Goal: Task Accomplishment & Management: Use online tool/utility

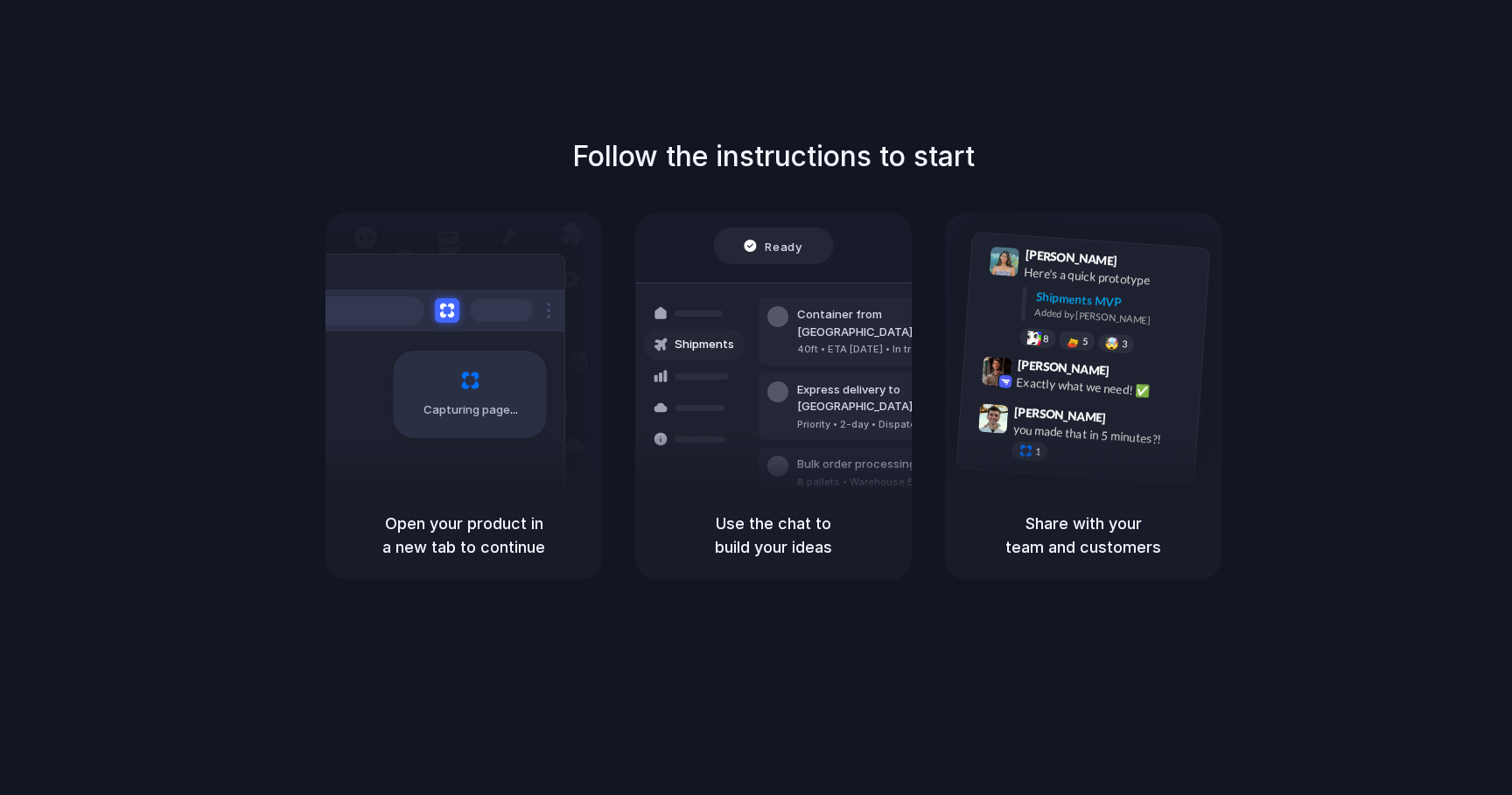
click at [1309, 147] on div "Follow the instructions to start Capturing page Open your product in a new tab …" at bounding box center [773, 357] width 1512 height 444
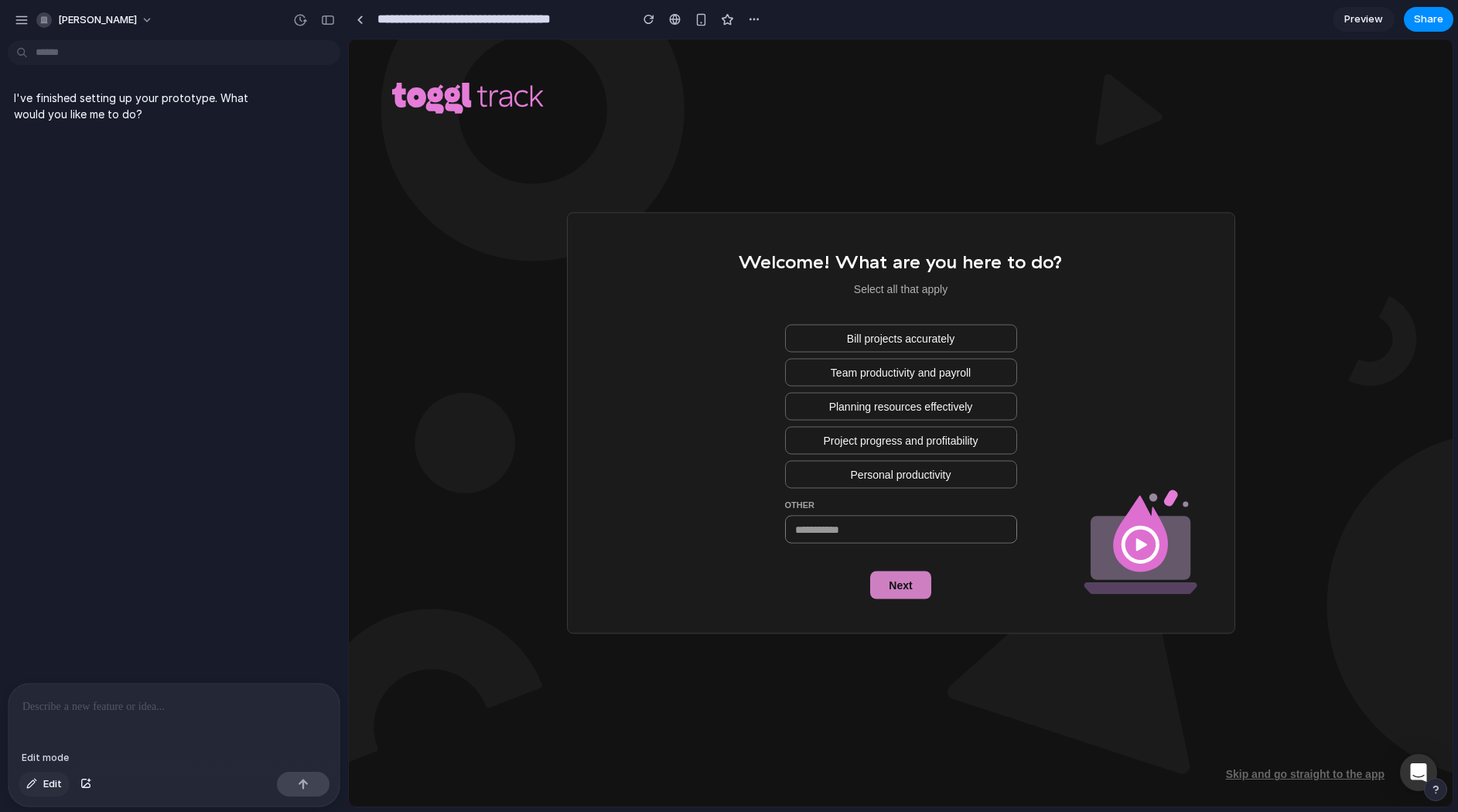
click at [59, 783] on span "Edit" at bounding box center [52, 784] width 19 height 15
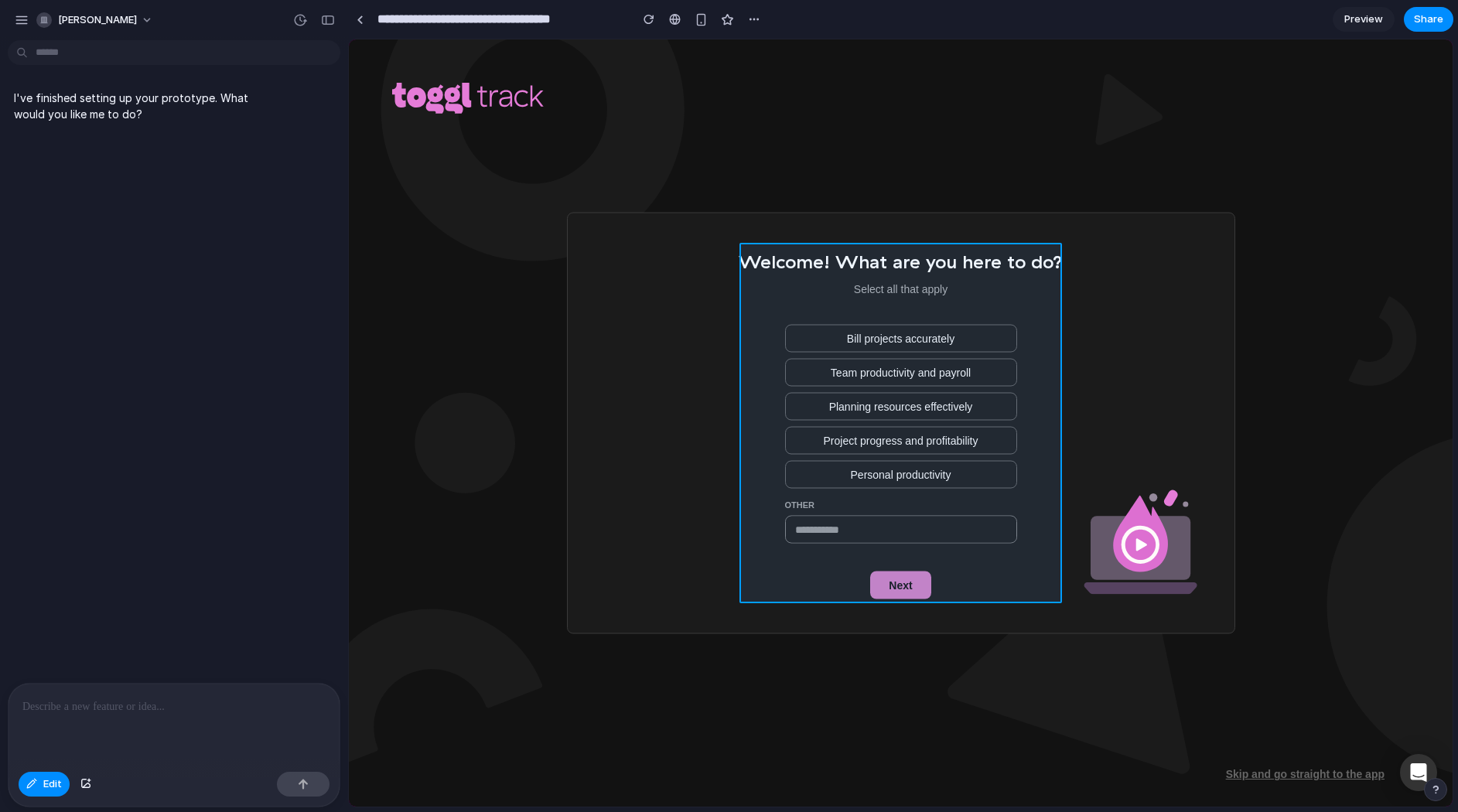
click at [993, 312] on div at bounding box center [901, 422] width 1104 height 767
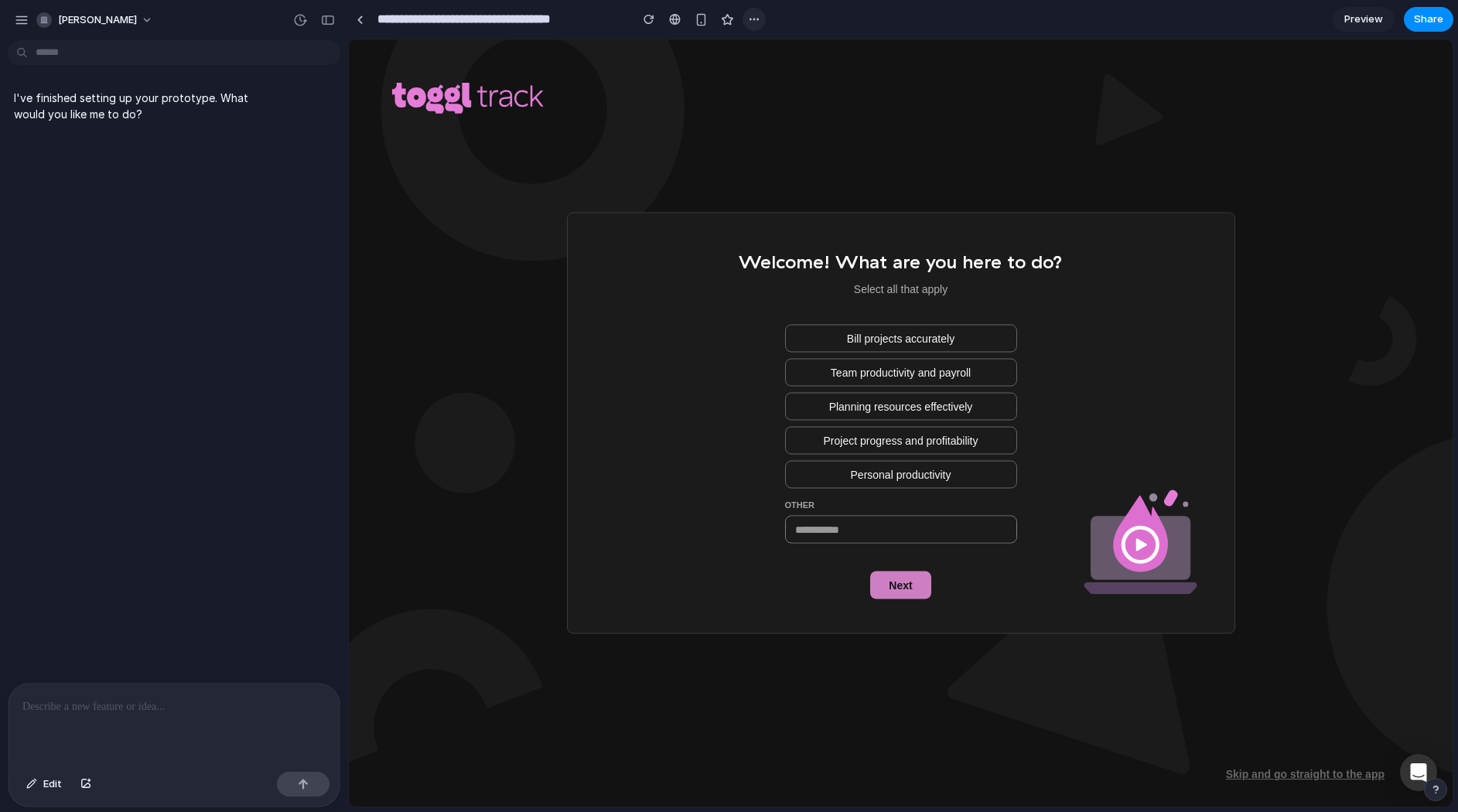
click at [744, 16] on button "button" at bounding box center [754, 20] width 24 height 24
click at [655, 8] on div "Duplicate Delete" at bounding box center [729, 406] width 1458 height 812
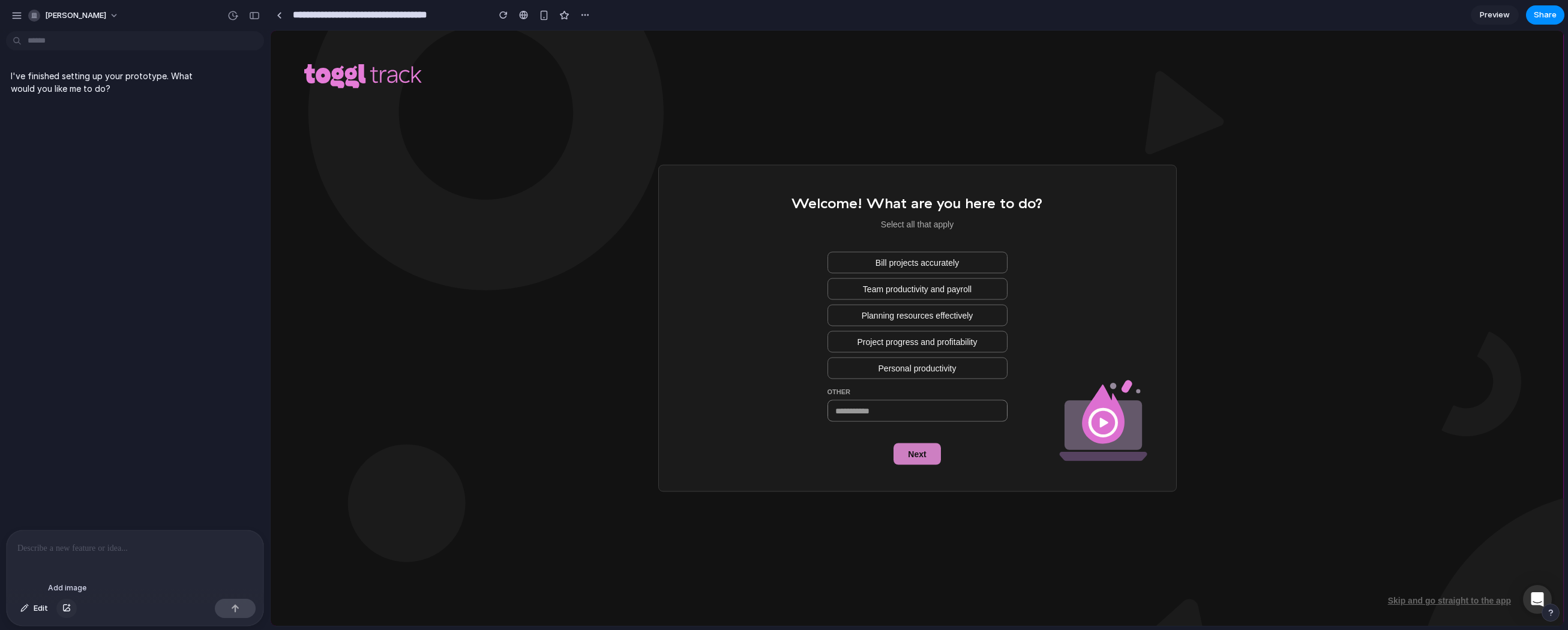
click at [61, 610] on button "button" at bounding box center [66, 609] width 20 height 19
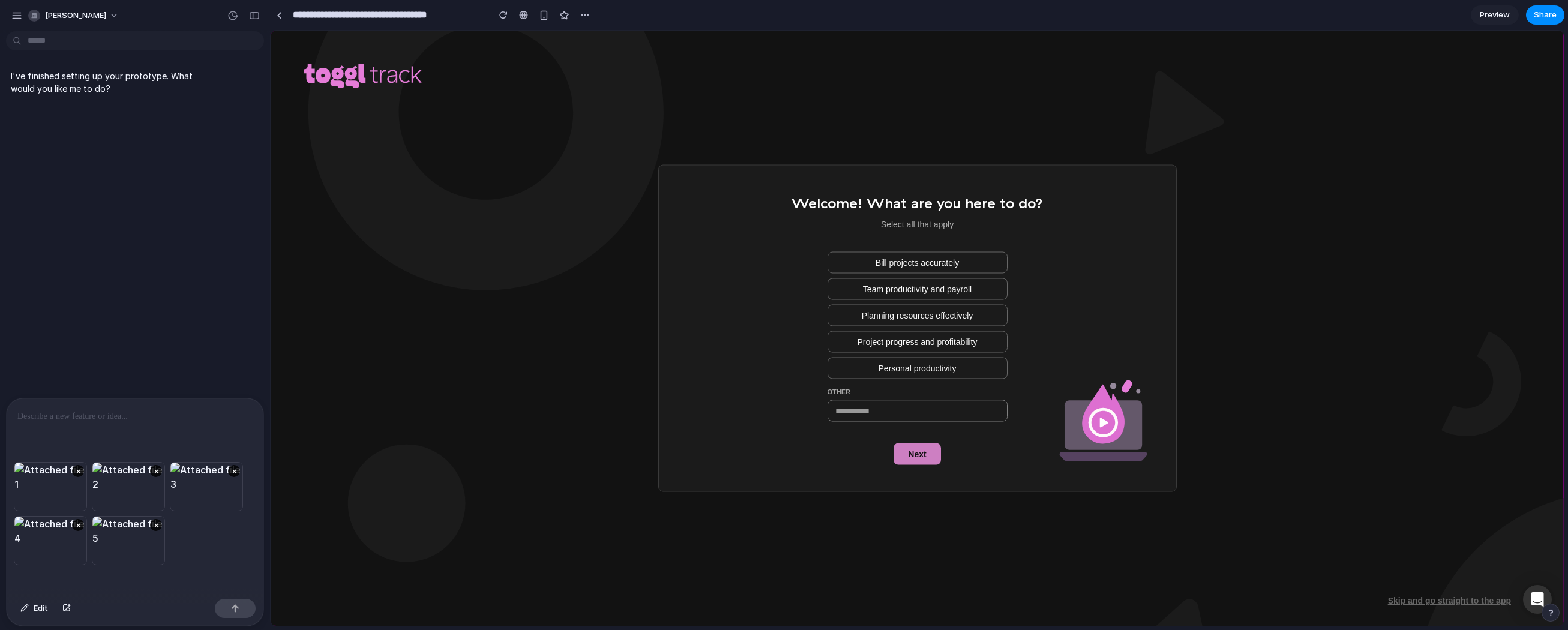
click at [51, 423] on div at bounding box center [134, 430] width 257 height 64
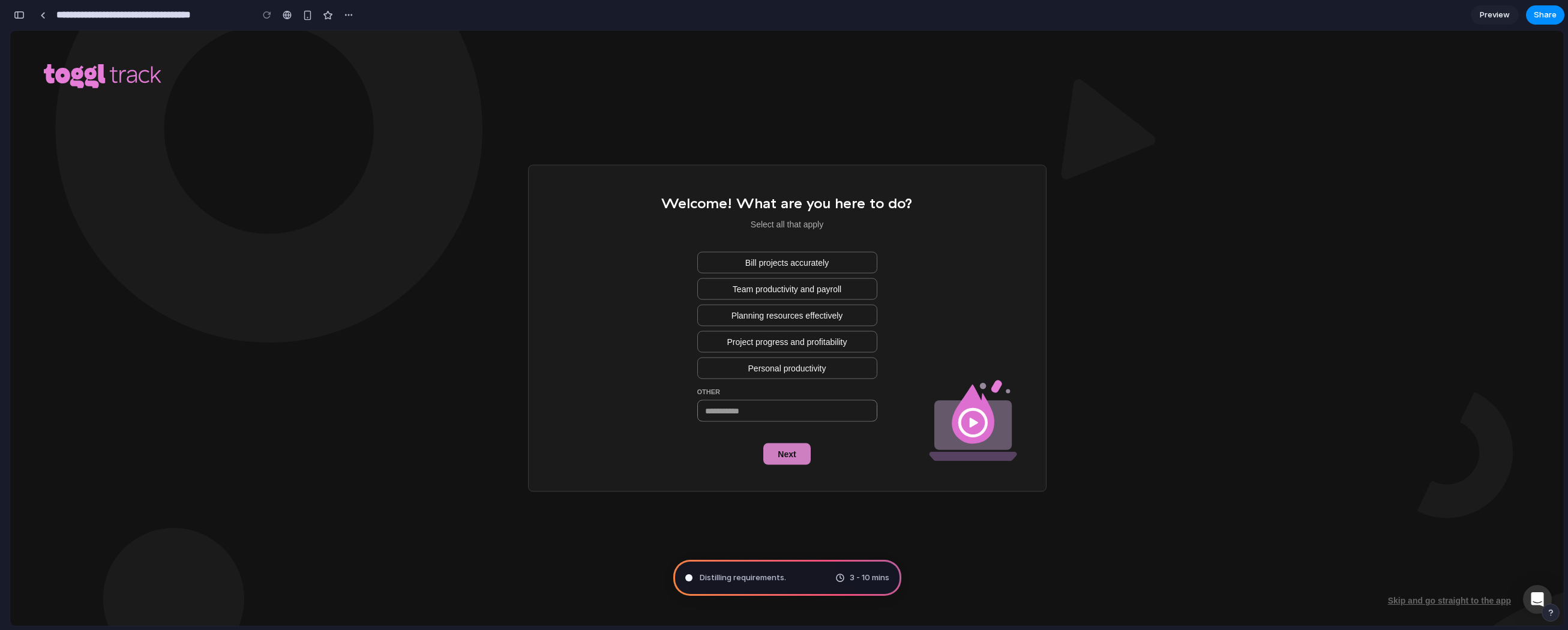
scroll to position [51, 0]
click at [21, 12] on div "button" at bounding box center [19, 15] width 11 height 8
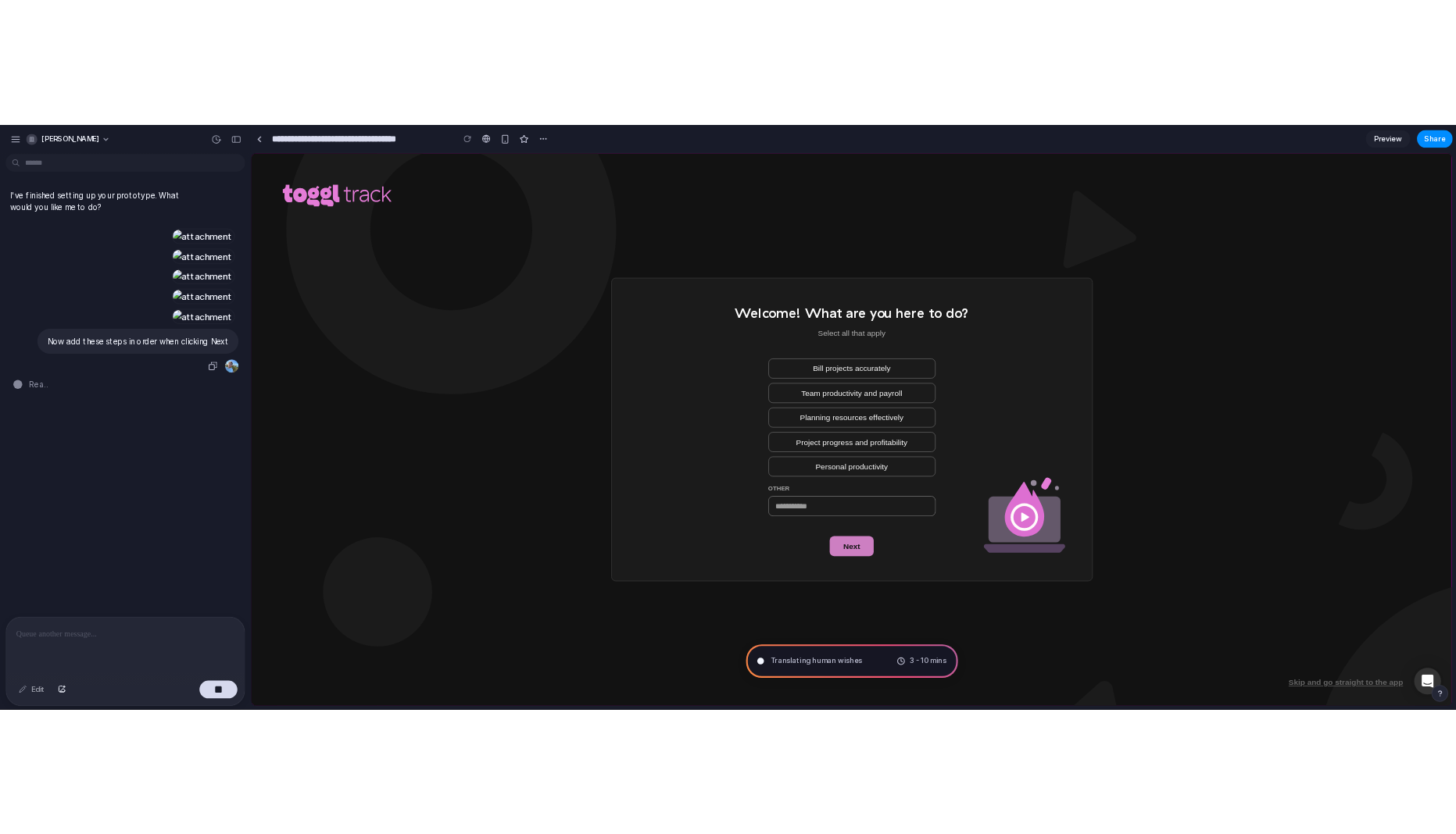
scroll to position [542, 0]
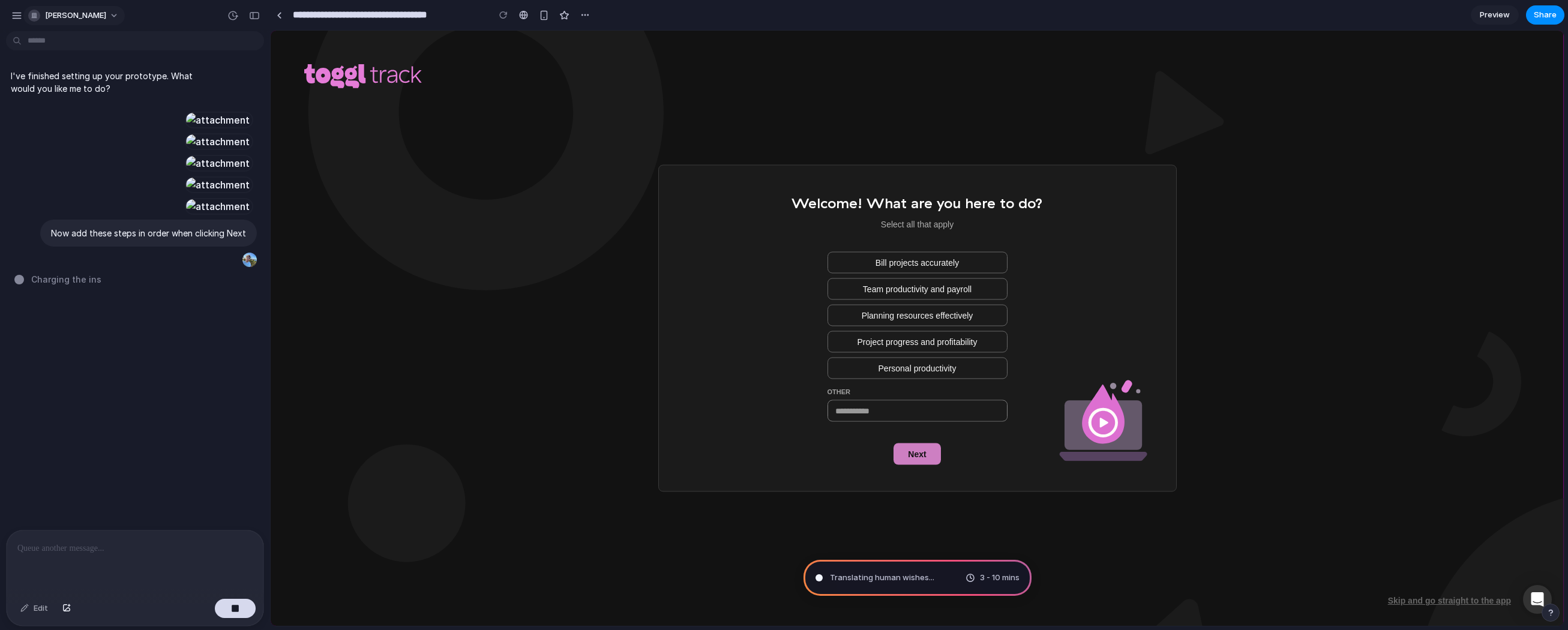
click at [69, 16] on span "enzo-tessaro" at bounding box center [75, 15] width 61 height 12
click at [152, 98] on li "Light" at bounding box center [163, 100] width 71 height 19
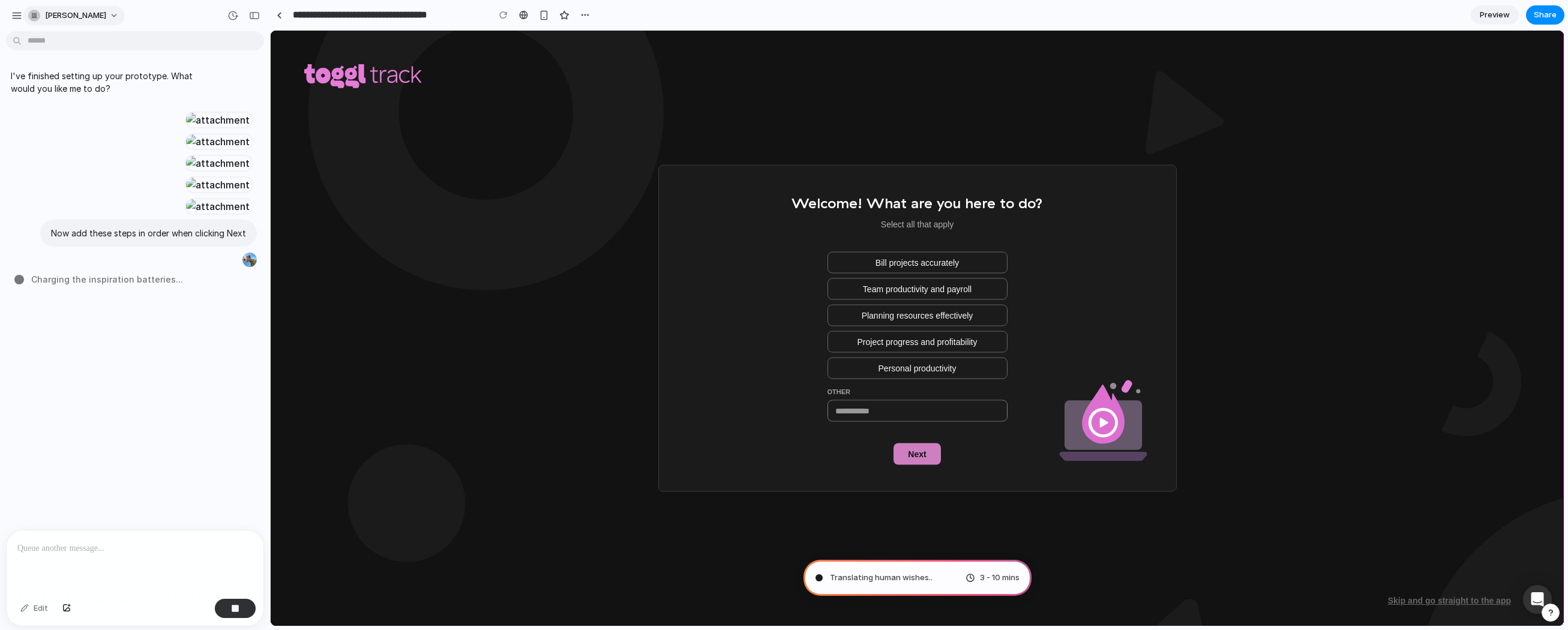
click at [60, 18] on span "enzo-tessaro" at bounding box center [75, 15] width 61 height 12
click at [153, 133] on span "Neutral dark" at bounding box center [157, 138] width 47 height 12
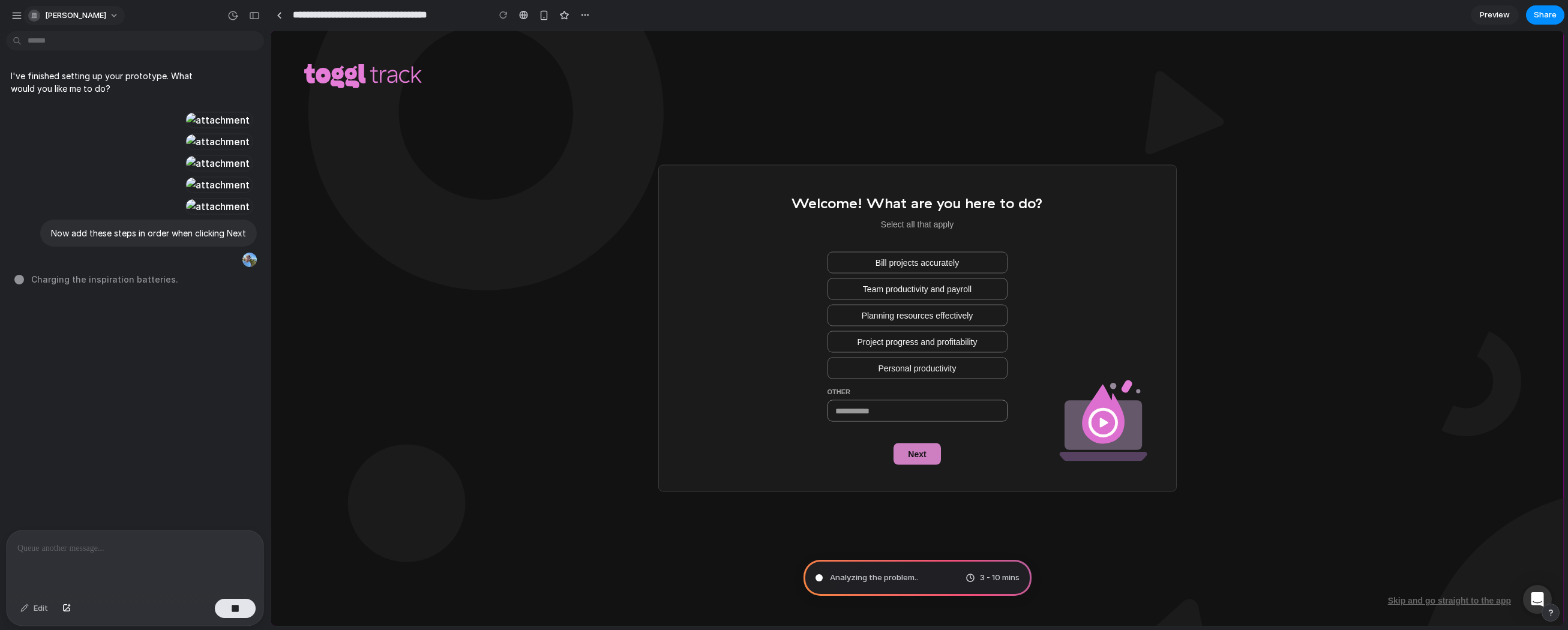
click at [54, 15] on span "enzo-tessaro" at bounding box center [75, 15] width 61 height 12
click at [157, 150] on li "Forest" at bounding box center [167, 158] width 79 height 19
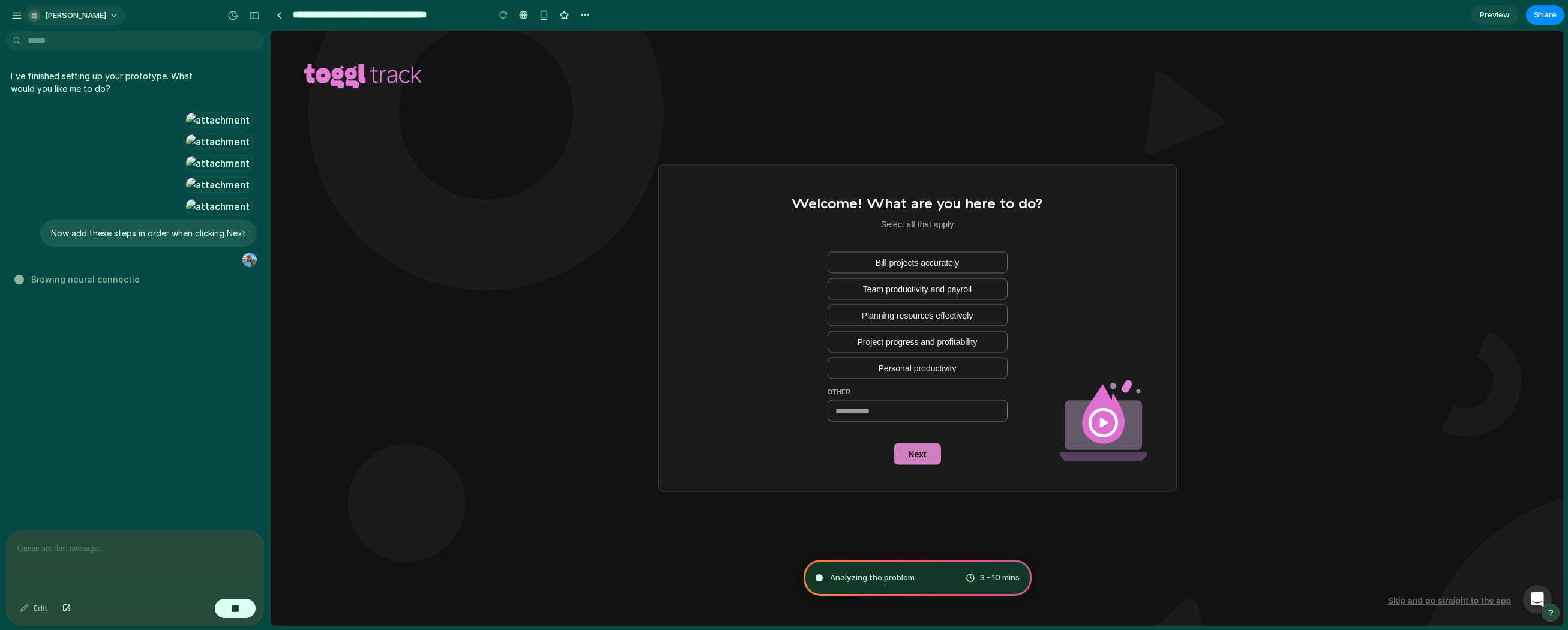
click at [67, 16] on span "enzo-tessaro" at bounding box center [75, 15] width 61 height 12
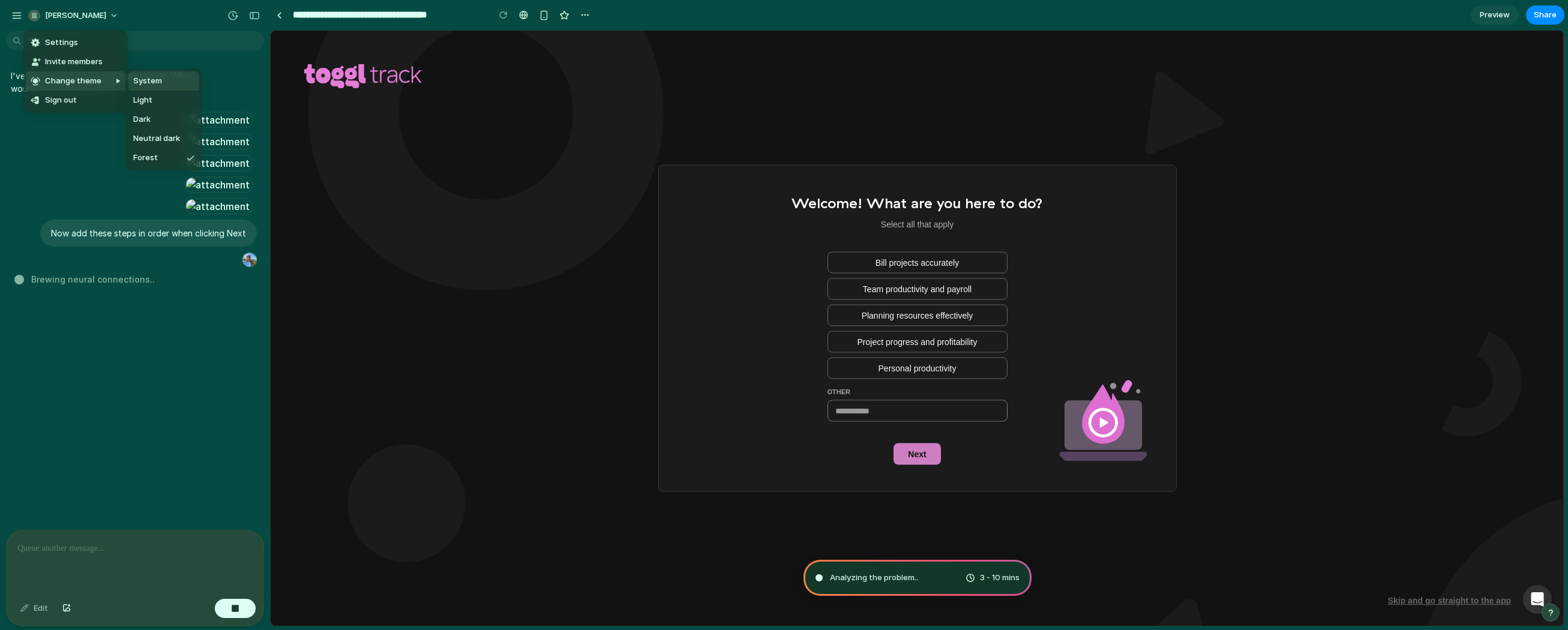
click at [162, 88] on li "System" at bounding box center [163, 81] width 71 height 19
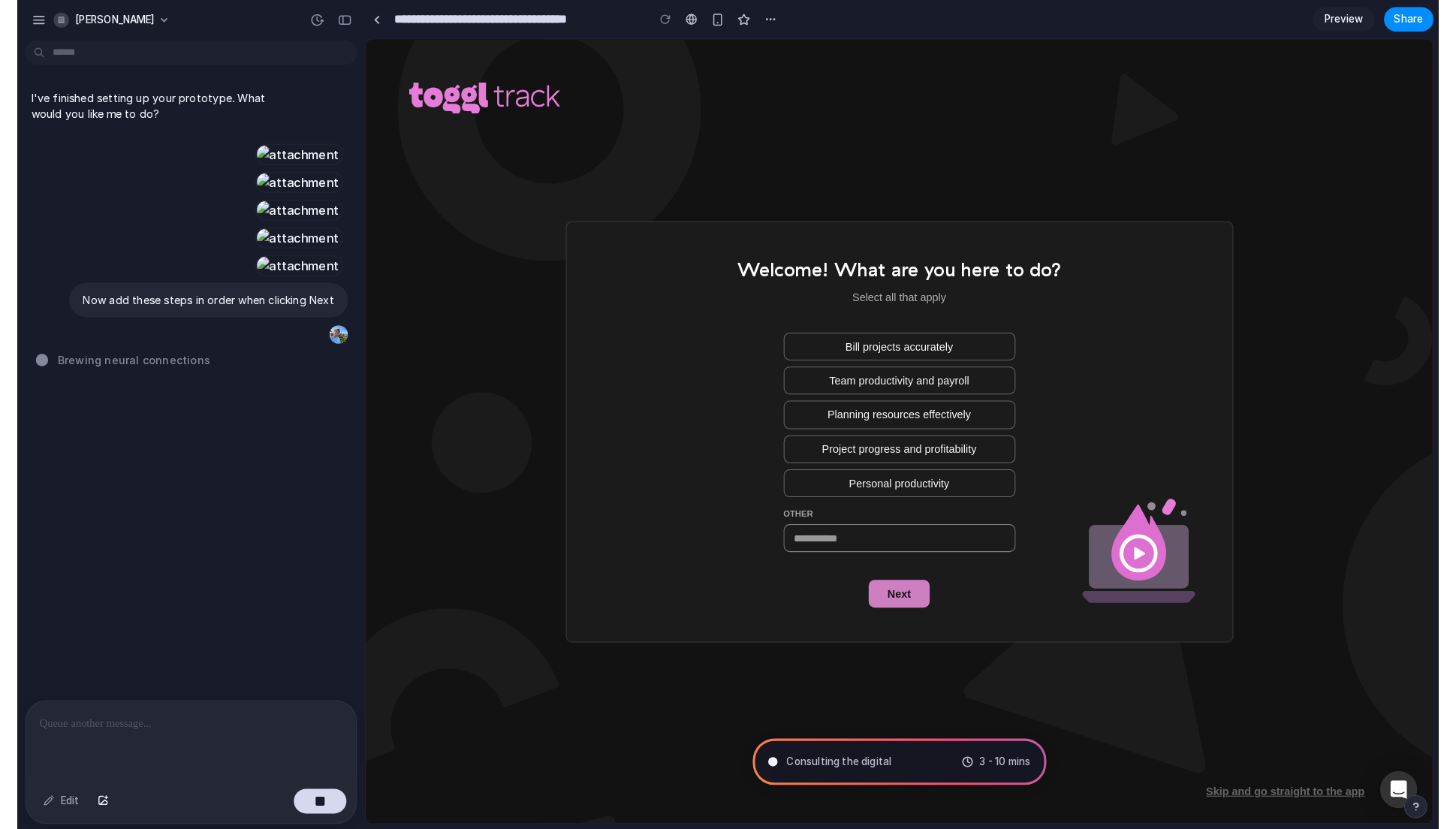
scroll to position [480, 0]
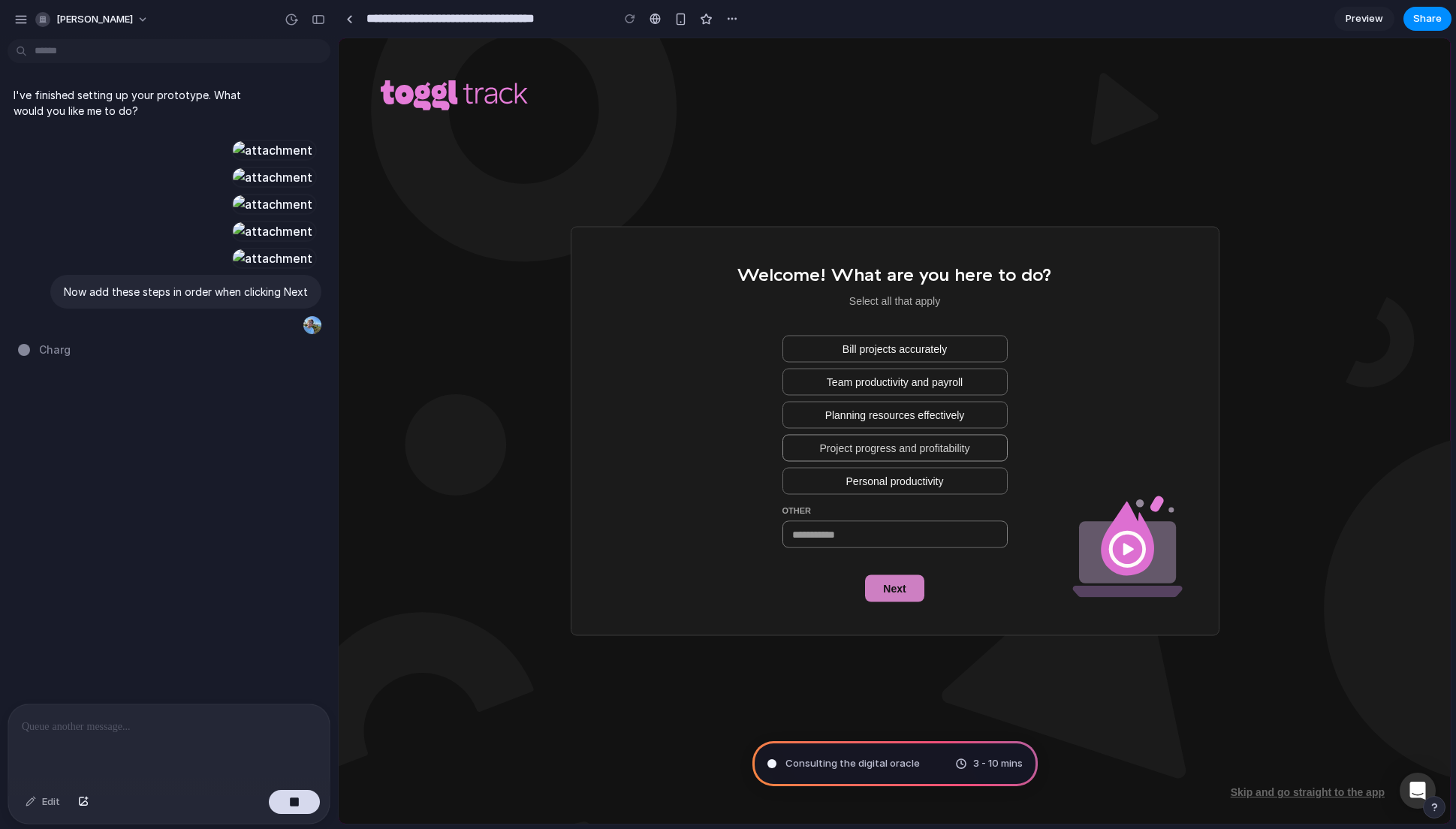
click at [879, 456] on button "Project progress and profitability" at bounding box center [895, 448] width 225 height 27
click at [893, 591] on span "Next" at bounding box center [894, 589] width 23 height 15
click at [842, 532] on input "Other" at bounding box center [894, 535] width 224 height 25
click at [804, 579] on div "Welcome! What are you here to do? Select all that apply Bill projects accuratel…" at bounding box center [895, 431] width 314 height 342
click at [231, 242] on div at bounding box center [273, 231] width 83 height 21
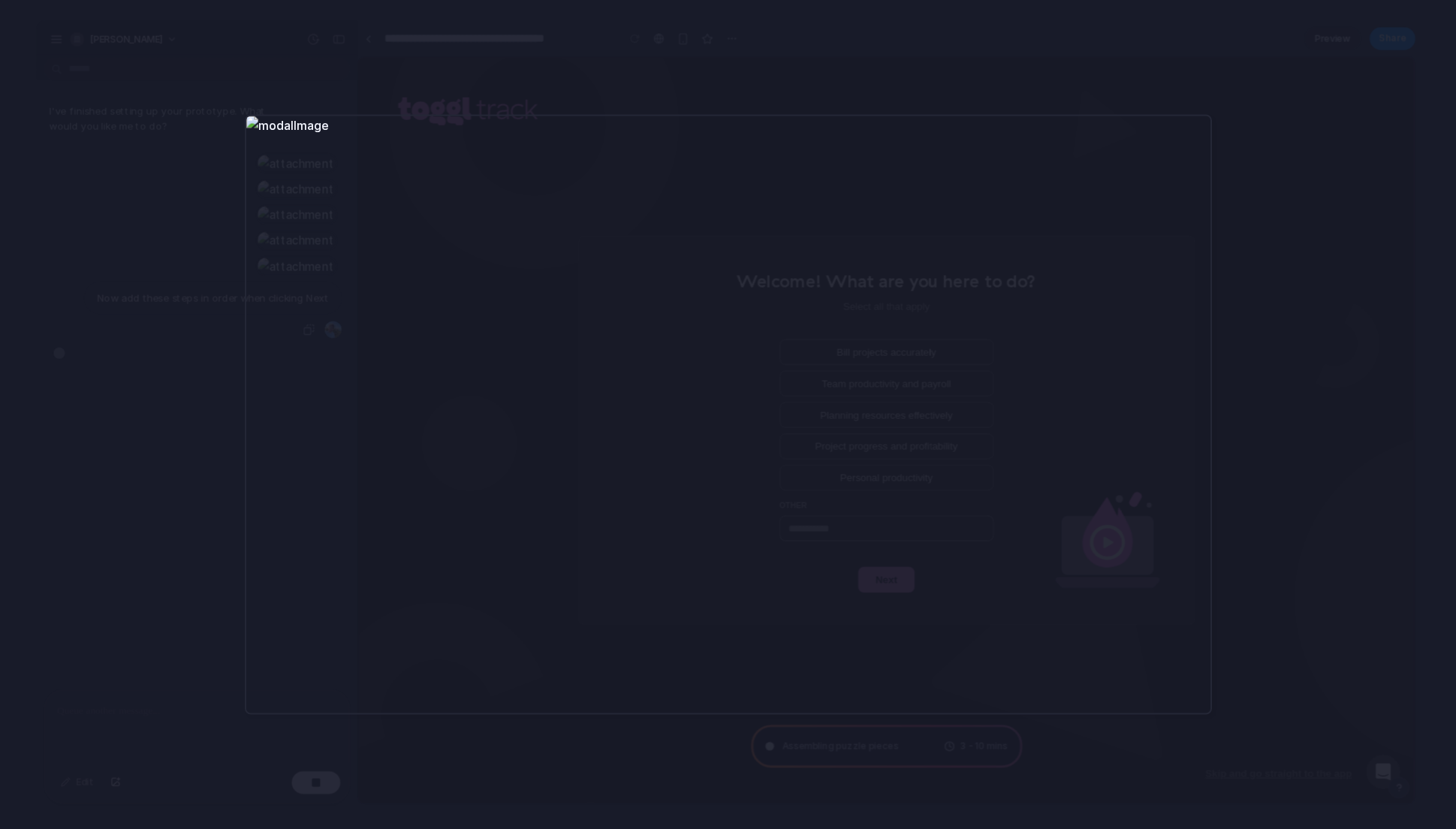
click at [119, 339] on div at bounding box center [728, 414] width 1456 height 829
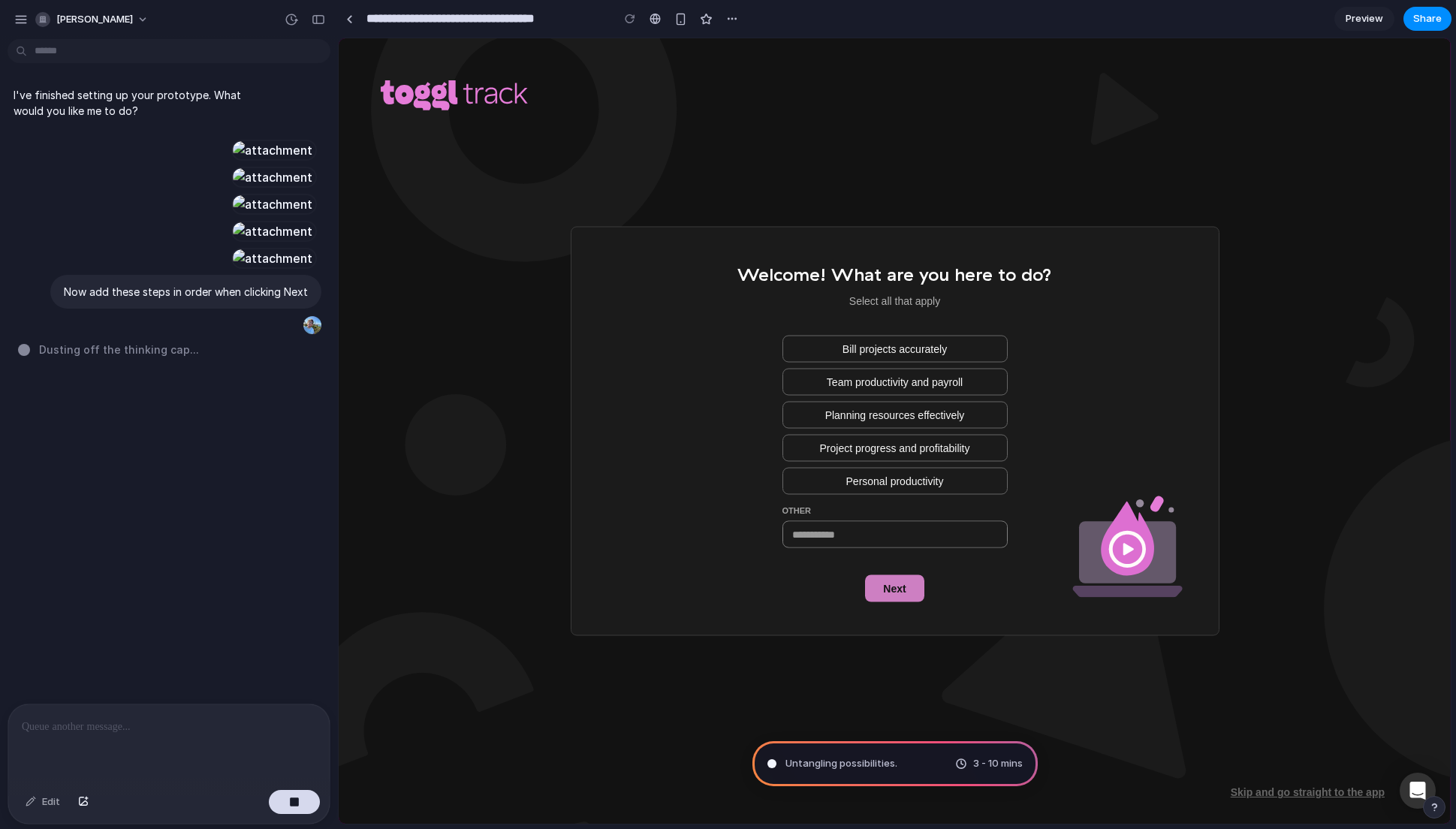
click at [898, 762] on div "Untangling possibilities . 3 - 10 mins" at bounding box center [895, 763] width 285 height 45
type input "**********"
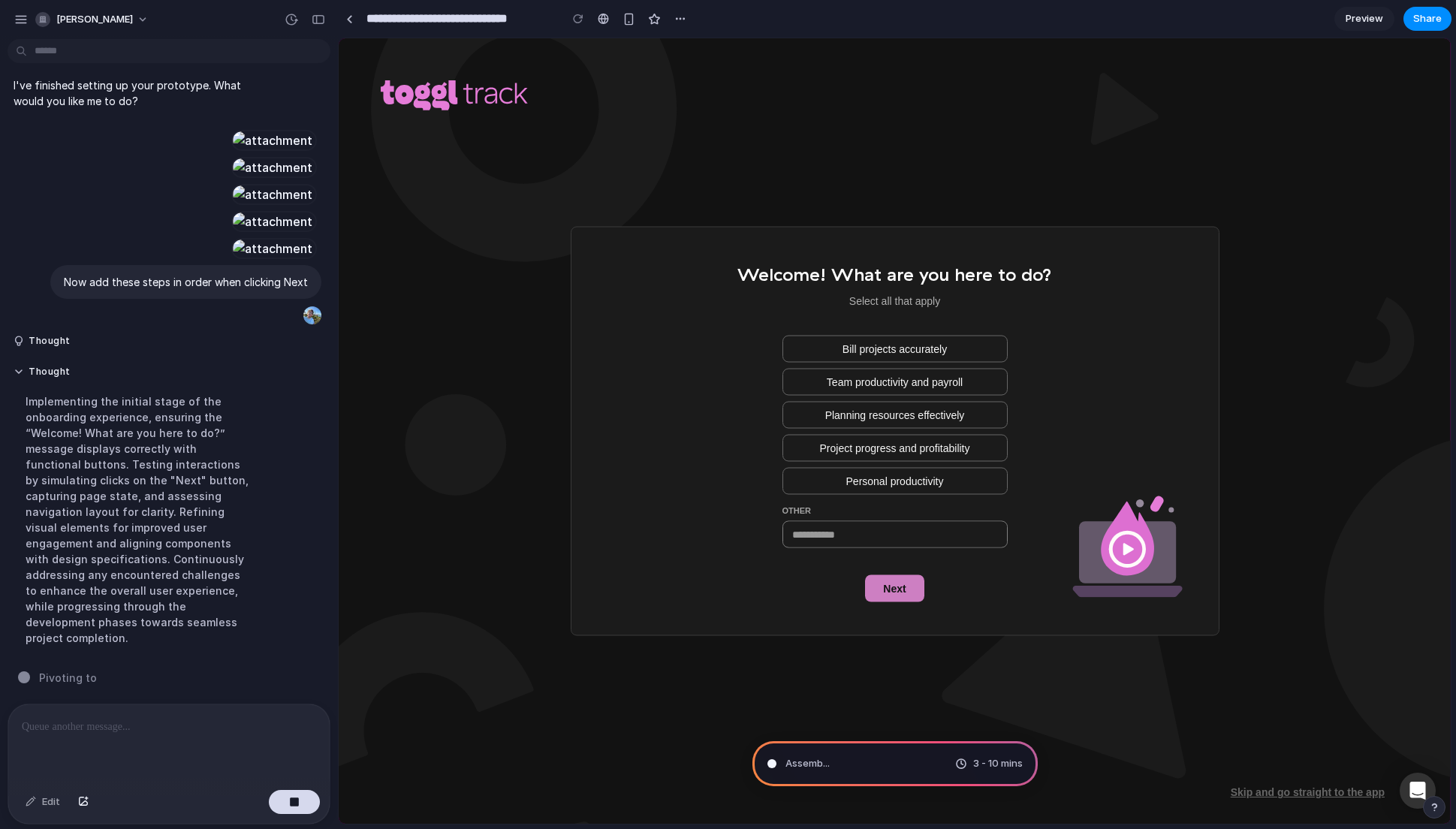
scroll to position [802, 0]
click at [907, 586] on button "Next" at bounding box center [894, 589] width 58 height 27
click at [849, 384] on span "Team productivity and payroll" at bounding box center [895, 381] width 136 height 15
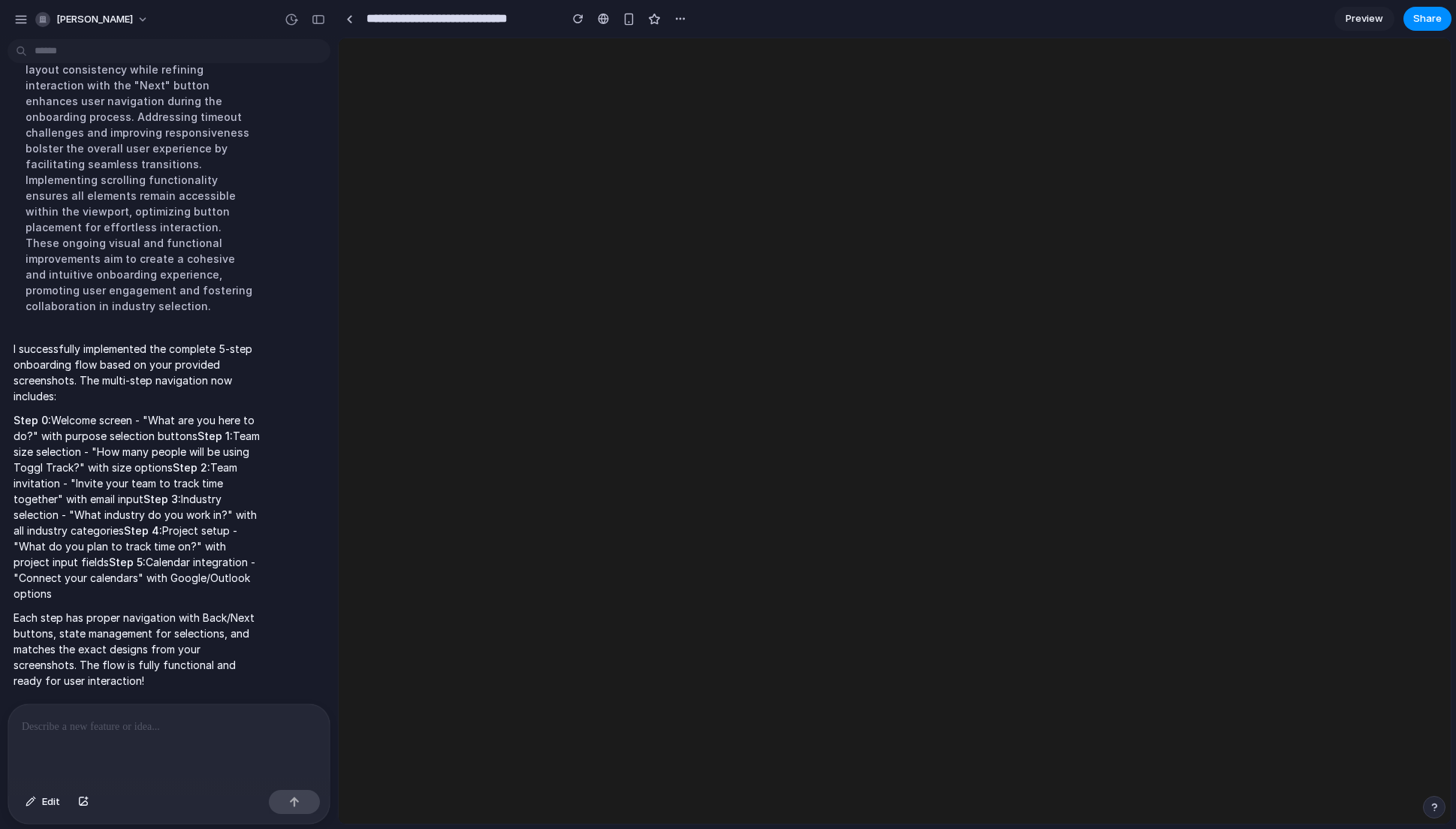
scroll to position [0, 0]
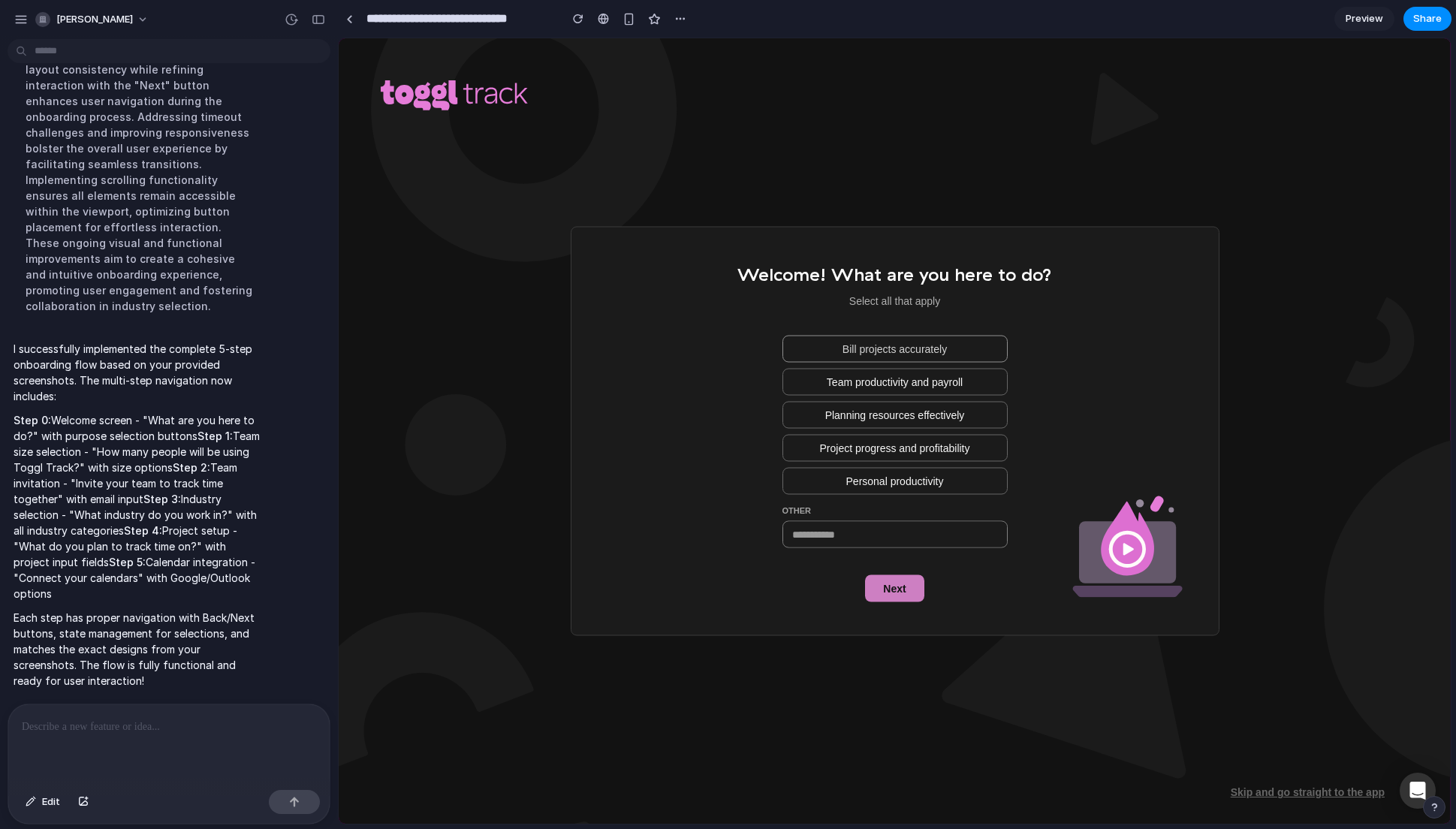
click at [898, 344] on span "Bill projects accurately" at bounding box center [895, 349] width 104 height 15
click at [895, 585] on span "Next" at bounding box center [894, 589] width 23 height 15
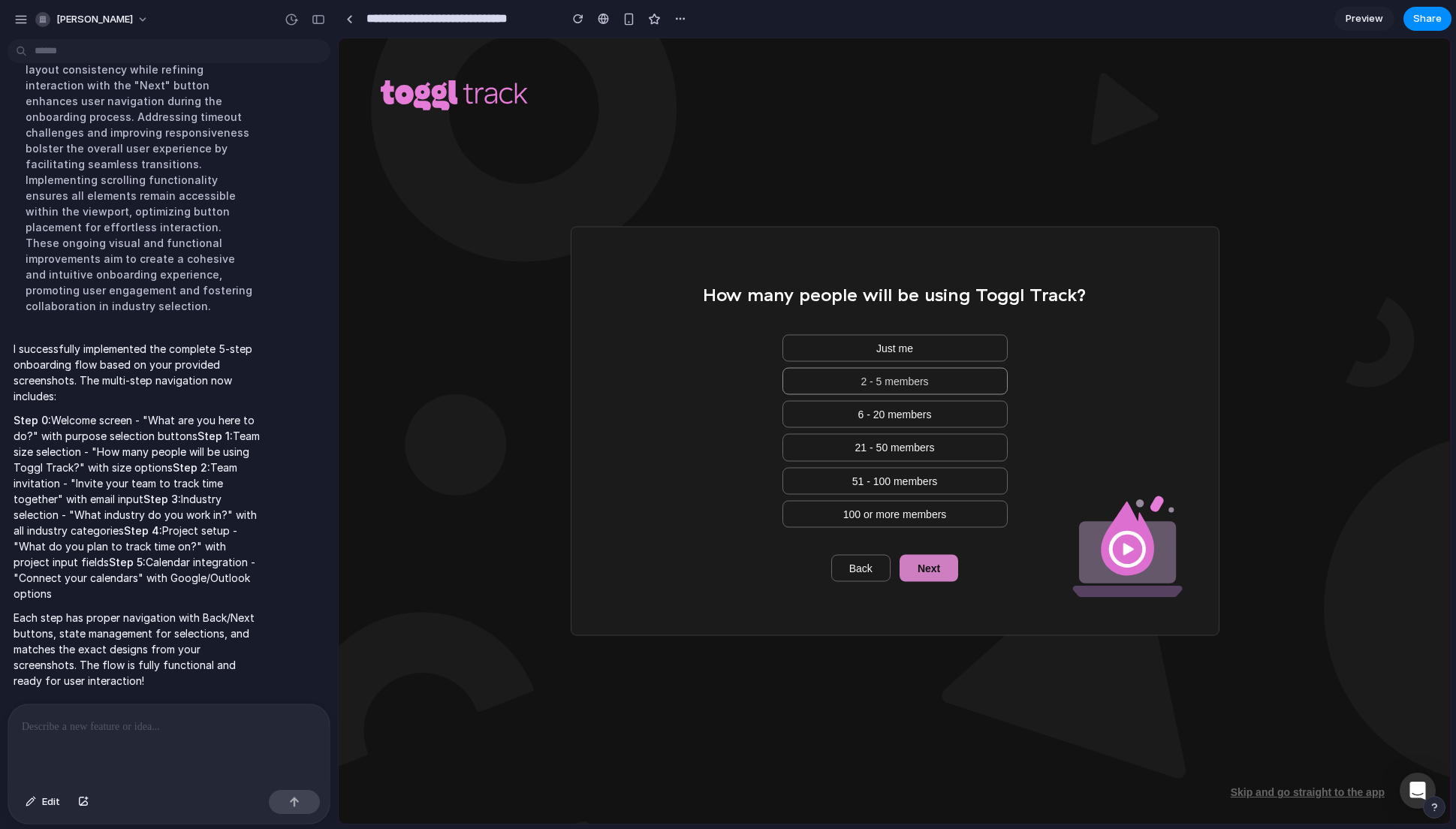
click at [916, 381] on span "2 - 5 members" at bounding box center [894, 381] width 68 height 15
click at [914, 578] on button "Next" at bounding box center [929, 568] width 58 height 27
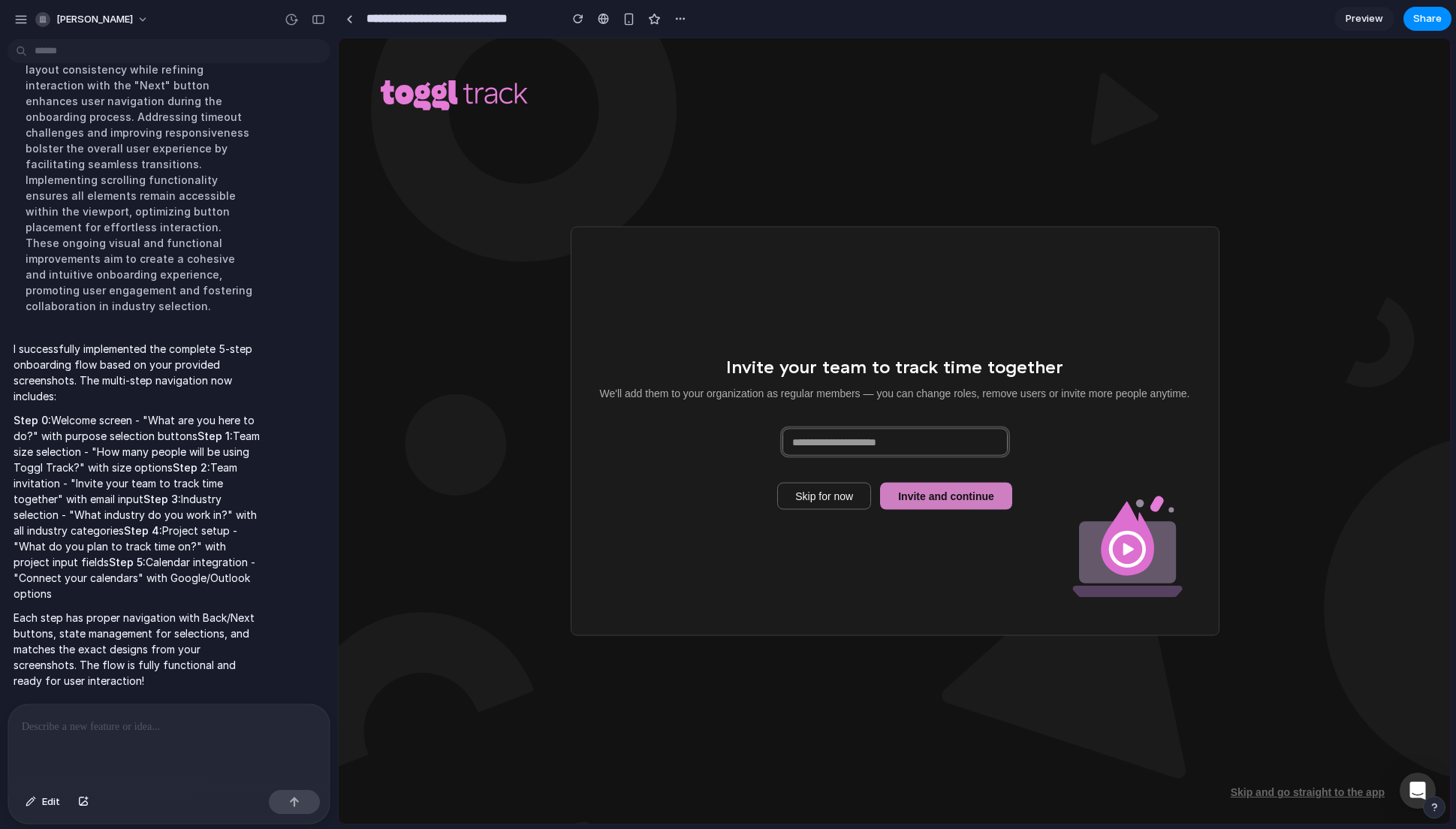
click at [875, 447] on input at bounding box center [894, 442] width 224 height 25
click at [937, 500] on span "Invite and continue" at bounding box center [946, 496] width 96 height 15
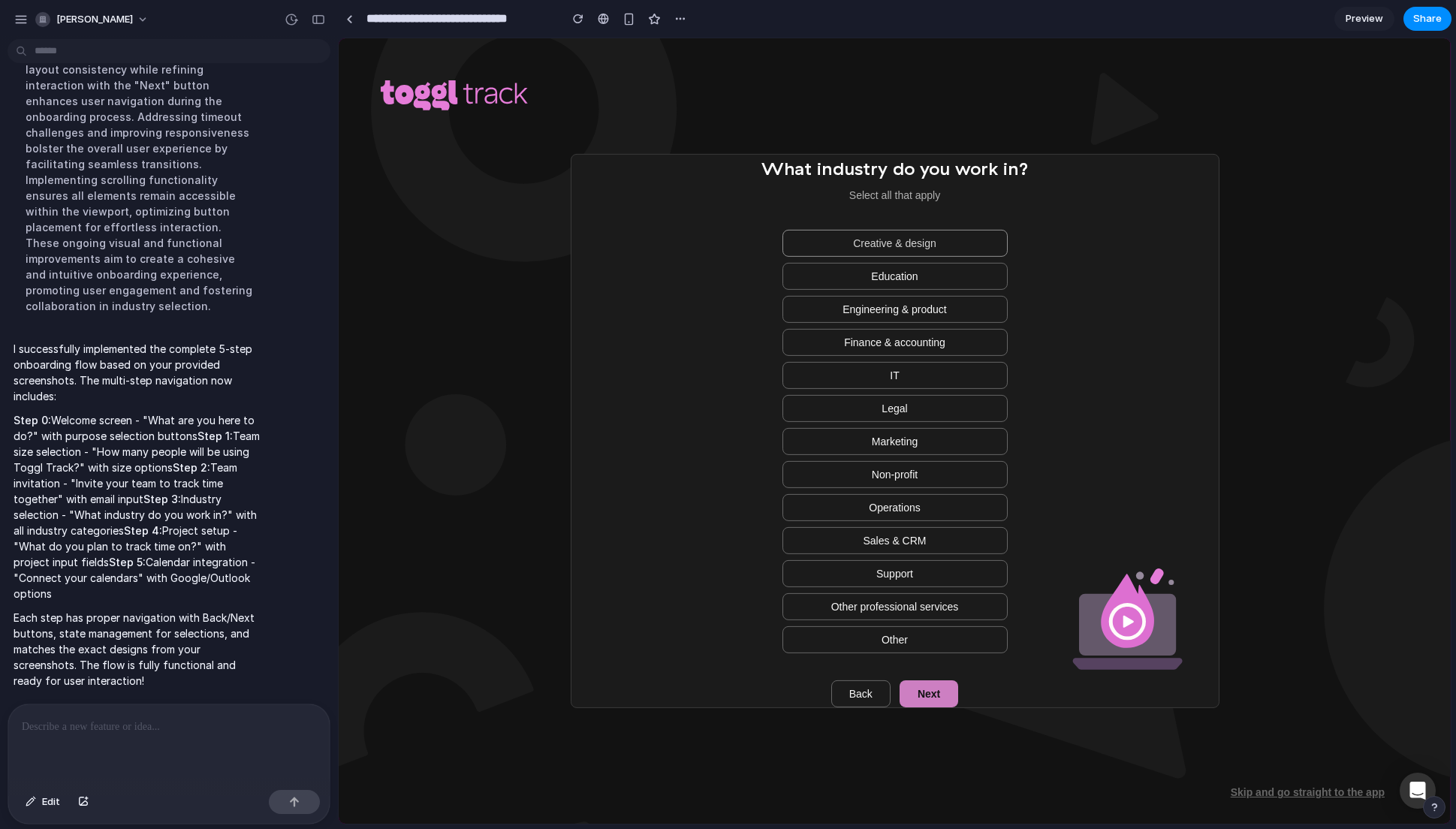
click at [924, 243] on span "Creative & design" at bounding box center [895, 243] width 84 height 15
click at [925, 687] on span "Next" at bounding box center [929, 694] width 23 height 15
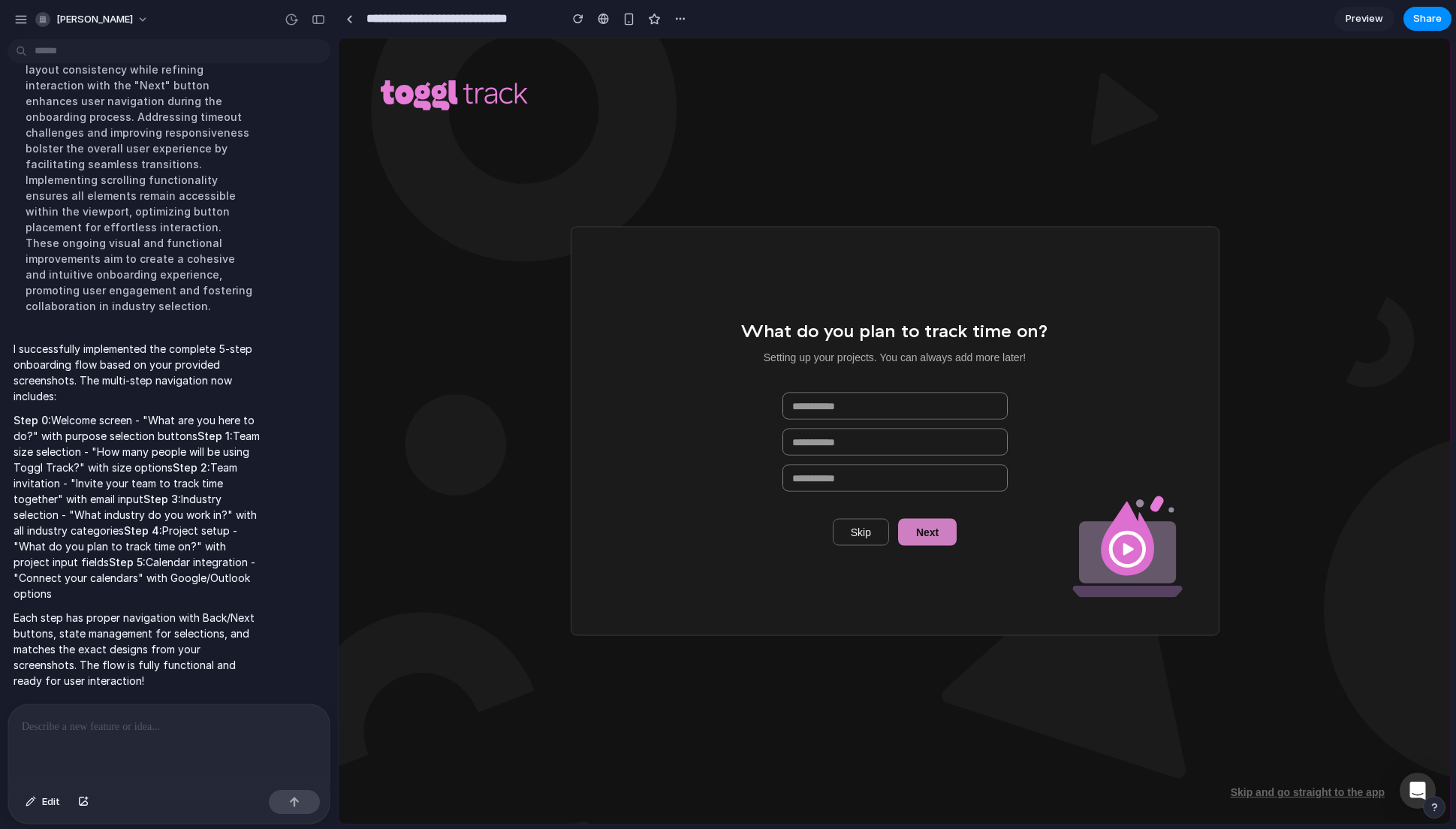
click at [223, 709] on div at bounding box center [168, 744] width 322 height 80
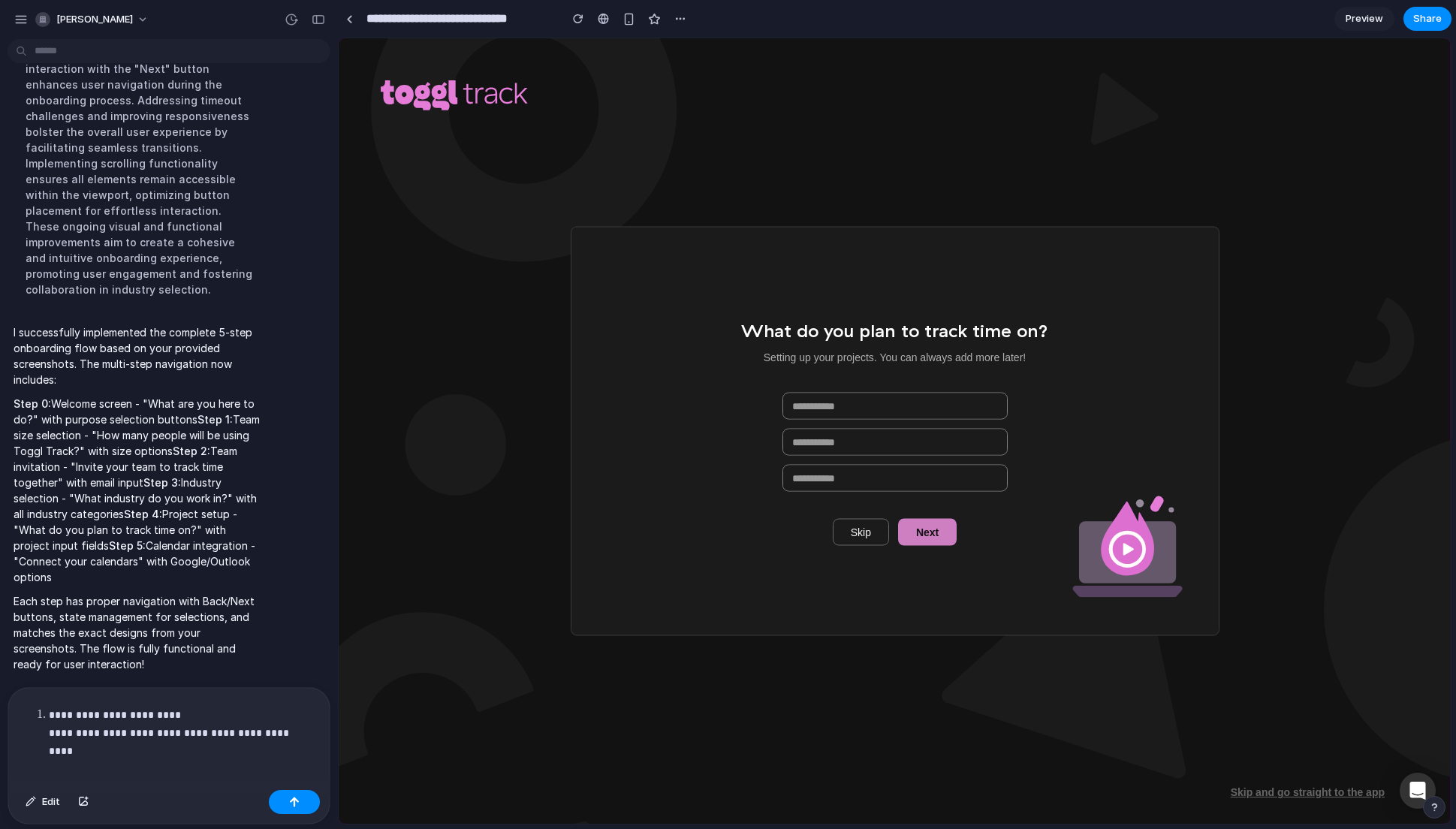
scroll to position [1200, 0]
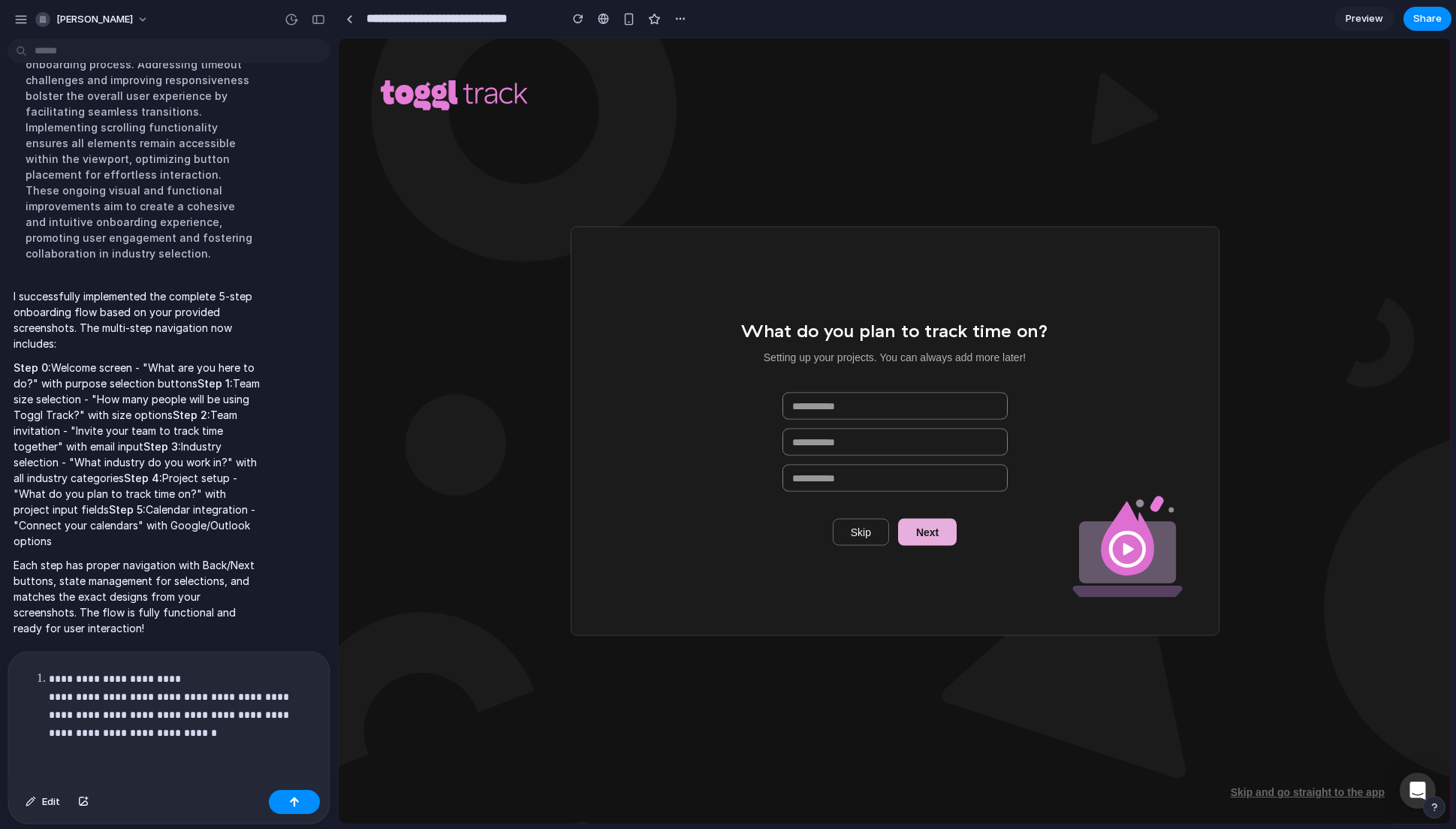
click at [922, 525] on span "Next" at bounding box center [927, 532] width 23 height 15
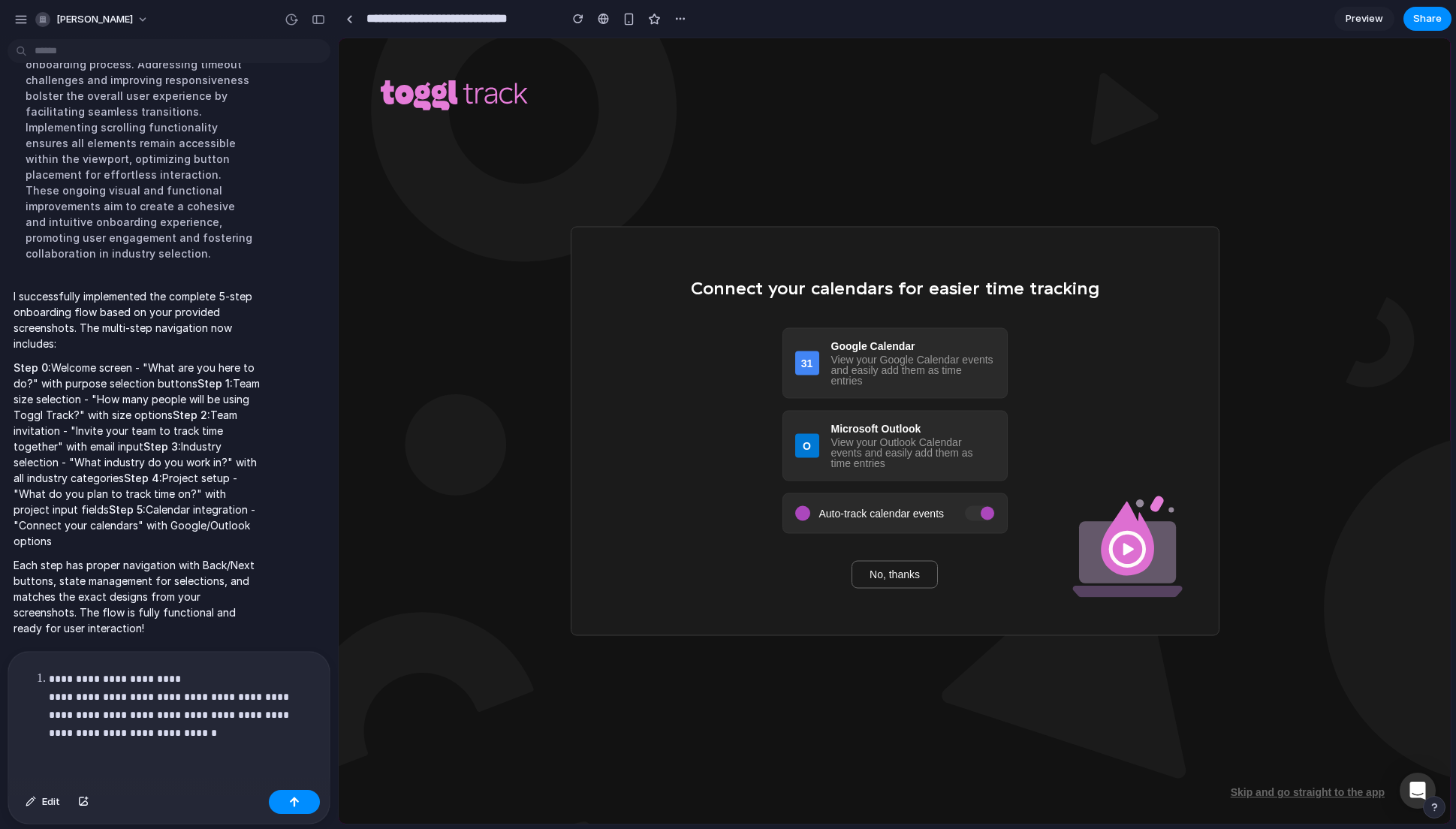
click at [930, 454] on div "View your Outlook Calendar events and easily add them as time entries" at bounding box center [912, 453] width 164 height 32
click at [281, 788] on button "button" at bounding box center [294, 802] width 51 height 24
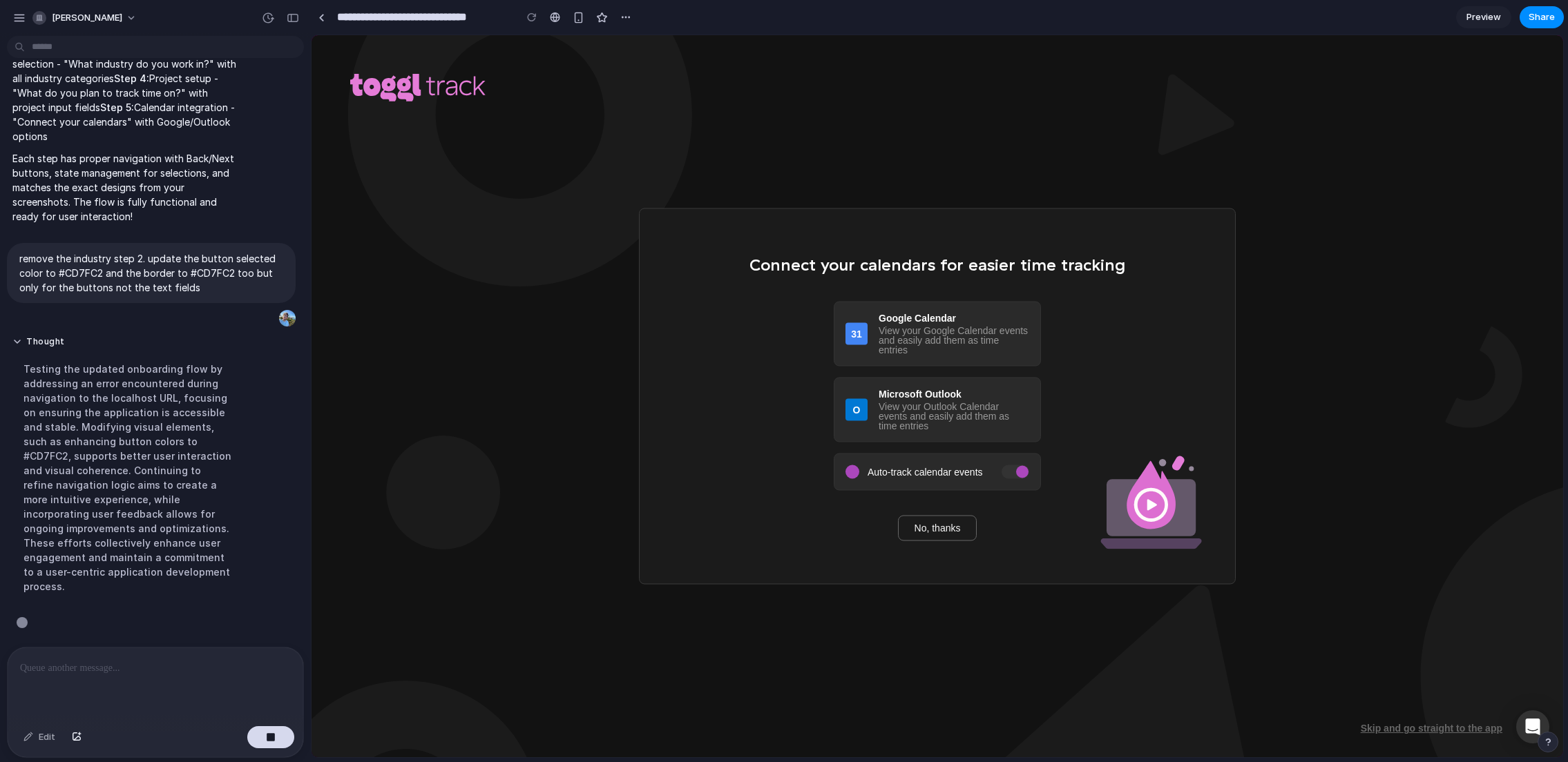
scroll to position [1199, 0]
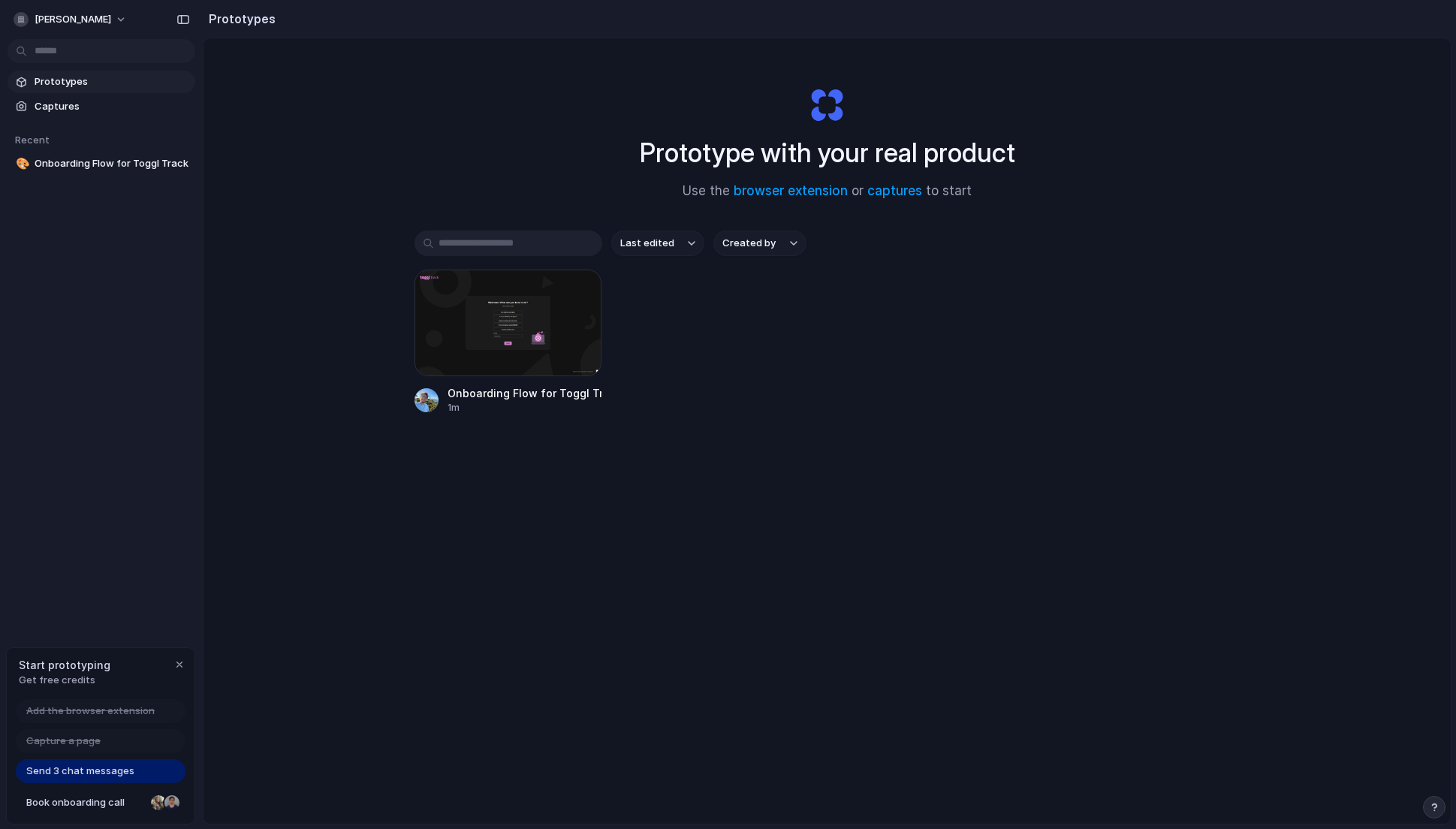
click at [130, 775] on span "Send 3 chat messages" at bounding box center [80, 771] width 108 height 15
click at [97, 773] on span "Send 3 chat messages" at bounding box center [80, 771] width 108 height 15
click at [128, 20] on div "[PERSON_NAME]" at bounding box center [101, 18] width 203 height 36
click at [103, 17] on button "[PERSON_NAME]" at bounding box center [71, 20] width 127 height 24
click at [77, 58] on li "Settings" at bounding box center [73, 53] width 125 height 24
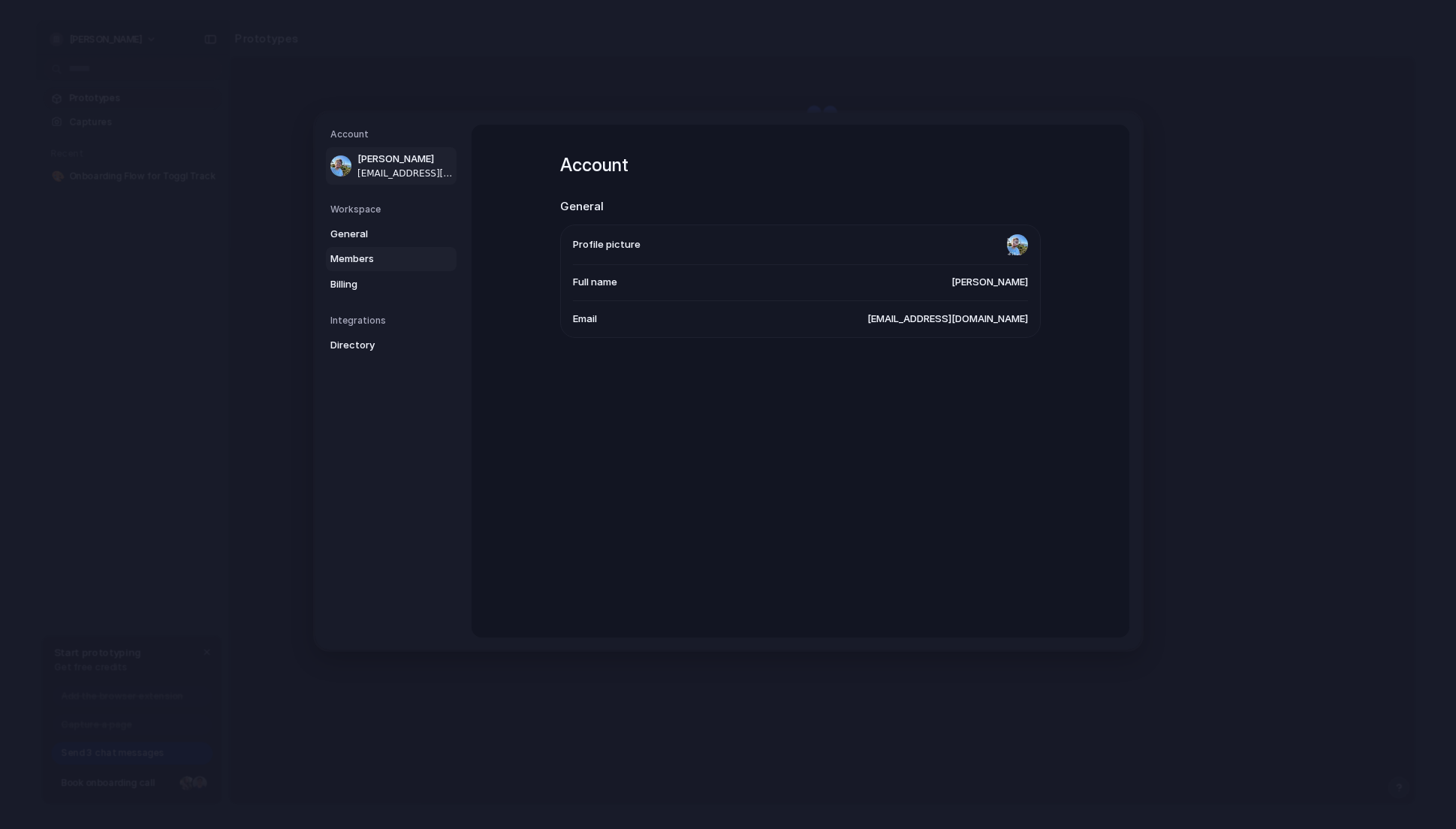
click at [358, 270] on link "Members" at bounding box center [391, 259] width 130 height 24
click at [357, 277] on span "Billing" at bounding box center [378, 284] width 96 height 15
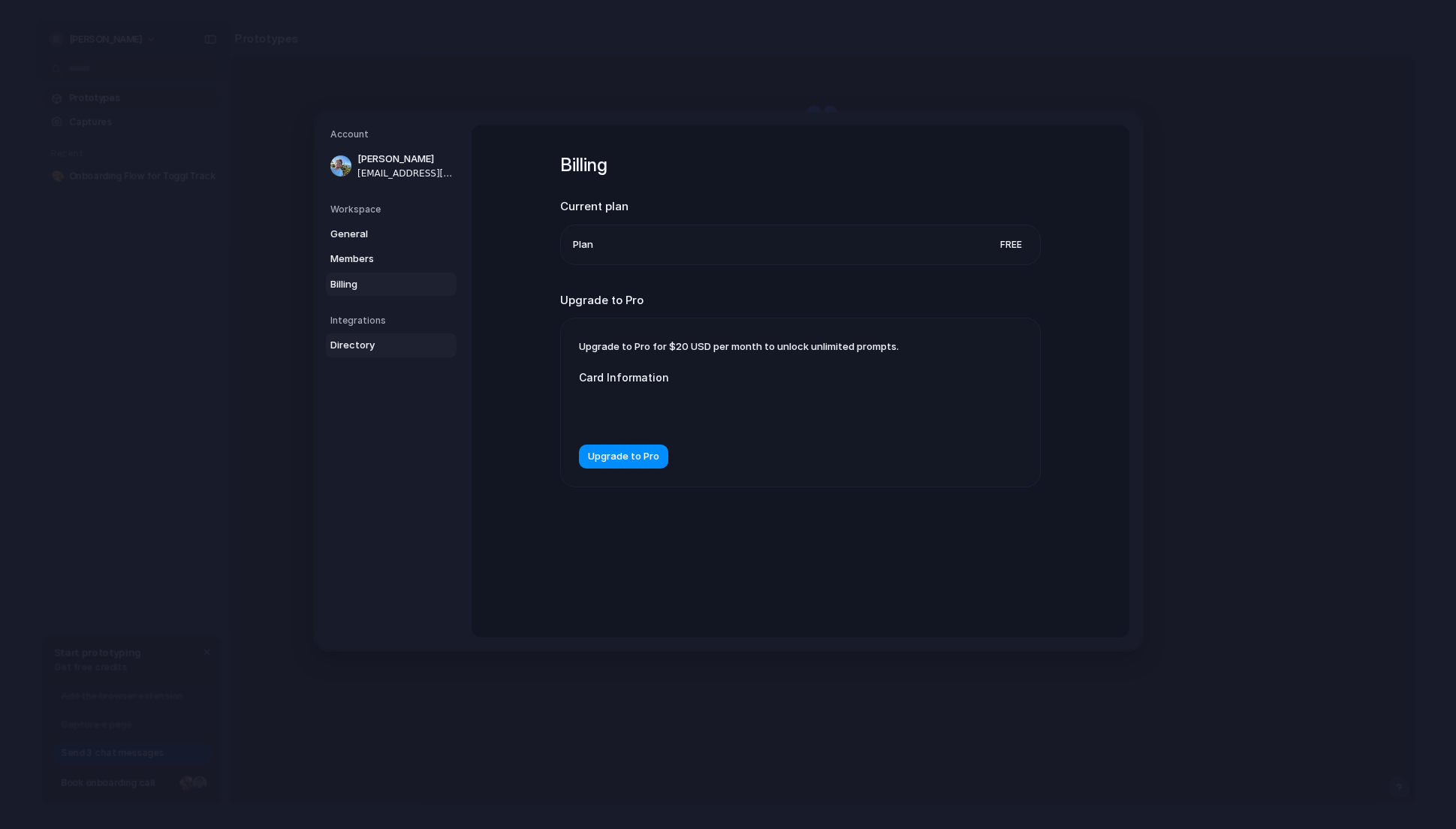
click at [369, 339] on span "Directory" at bounding box center [378, 345] width 96 height 15
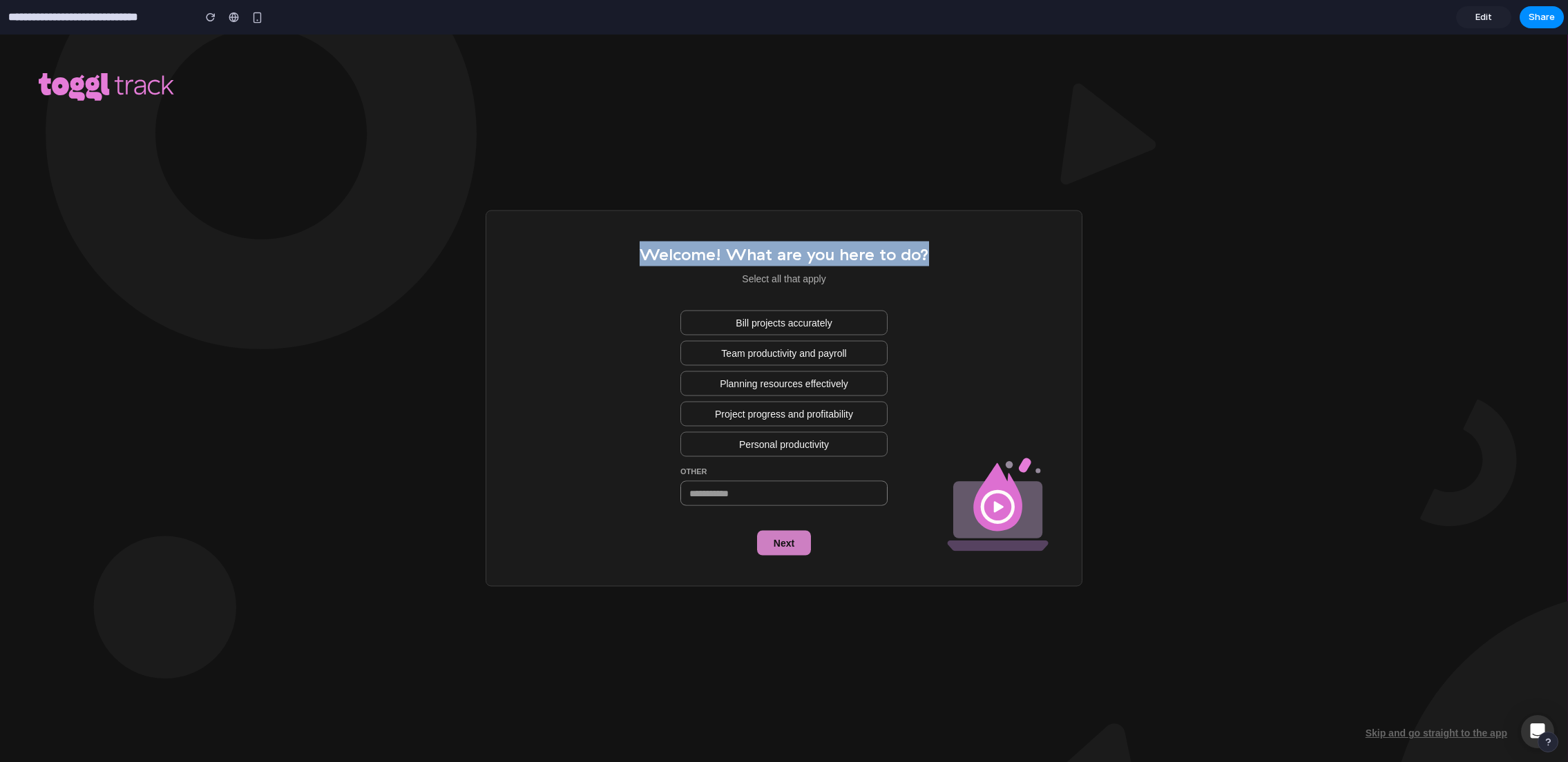
drag, startPoint x: 921, startPoint y: 265, endPoint x: 648, endPoint y: 257, distance: 273.1
click at [648, 257] on div "Welcome! What are you here to do? Select all that apply Bill projects accuratel…" at bounding box center [783, 399] width 597 height 376
drag, startPoint x: 857, startPoint y: 356, endPoint x: 703, endPoint y: 356, distance: 154.0
click at [706, 357] on button "Team productivity and payroll" at bounding box center [783, 353] width 207 height 25
click at [806, 324] on span "Bill projects accurately" at bounding box center [783, 322] width 96 height 14
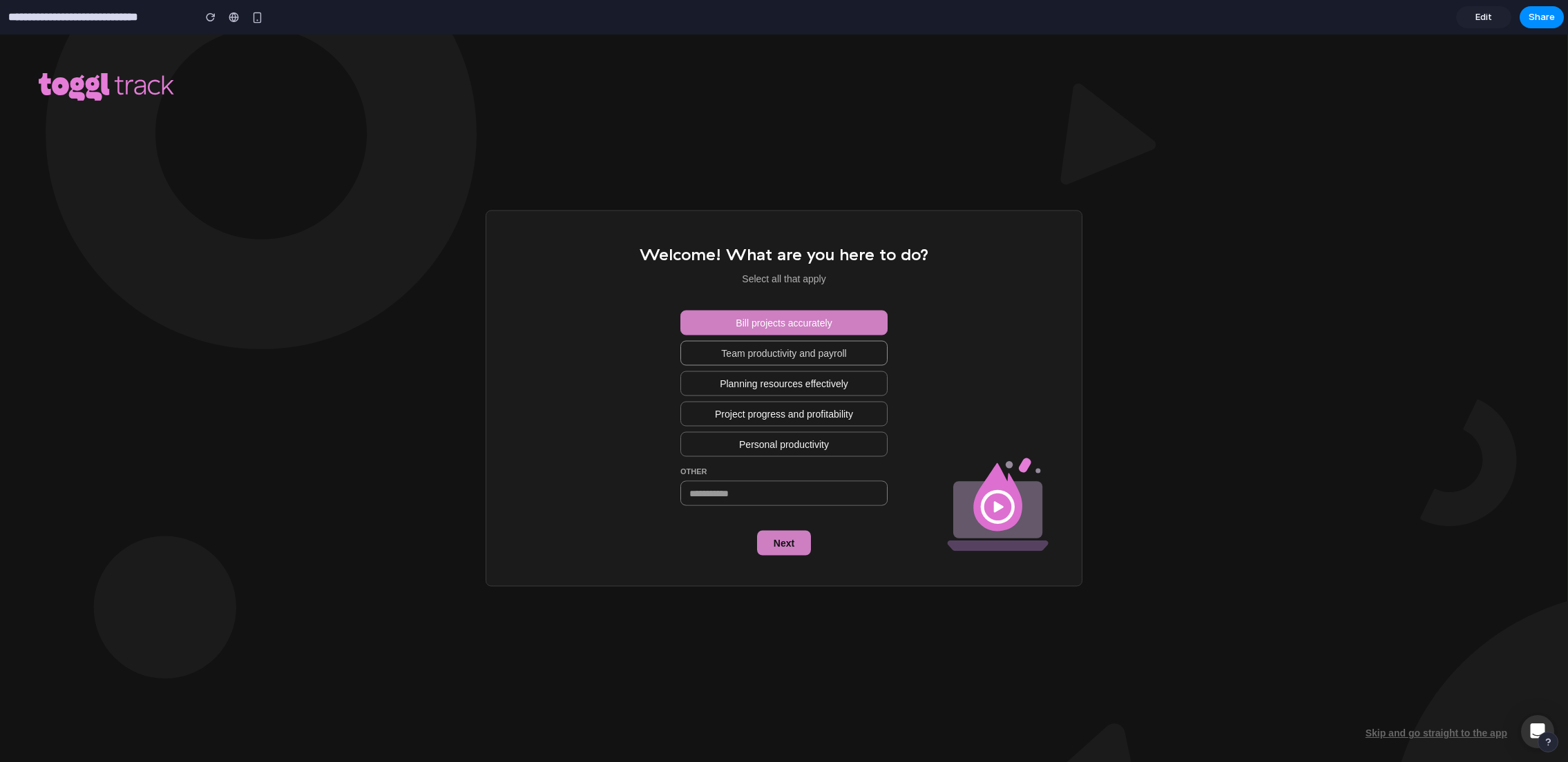
click at [804, 354] on span "Team productivity and payroll" at bounding box center [783, 352] width 125 height 14
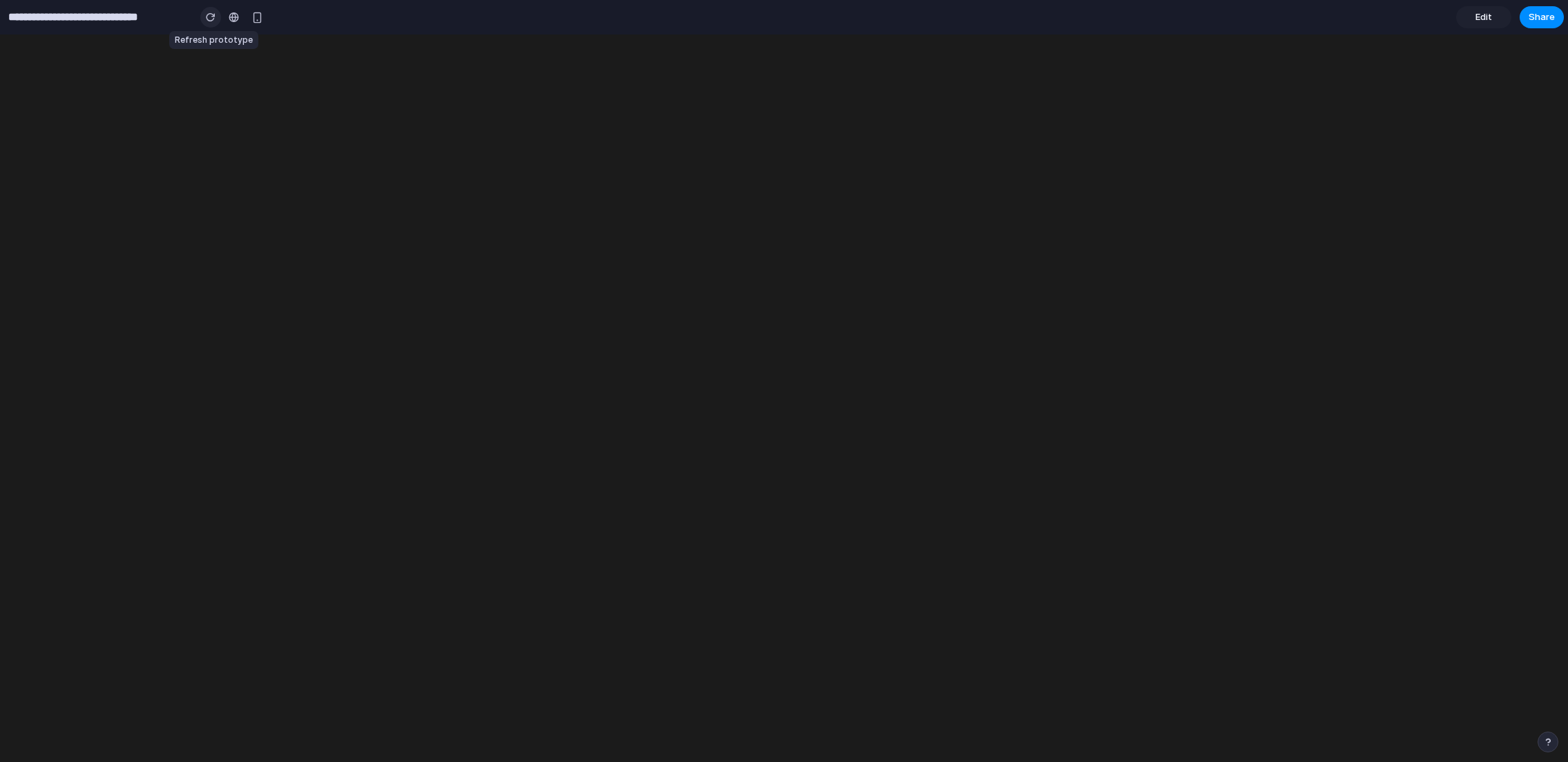
click at [209, 21] on div "button" at bounding box center [210, 17] width 9 height 9
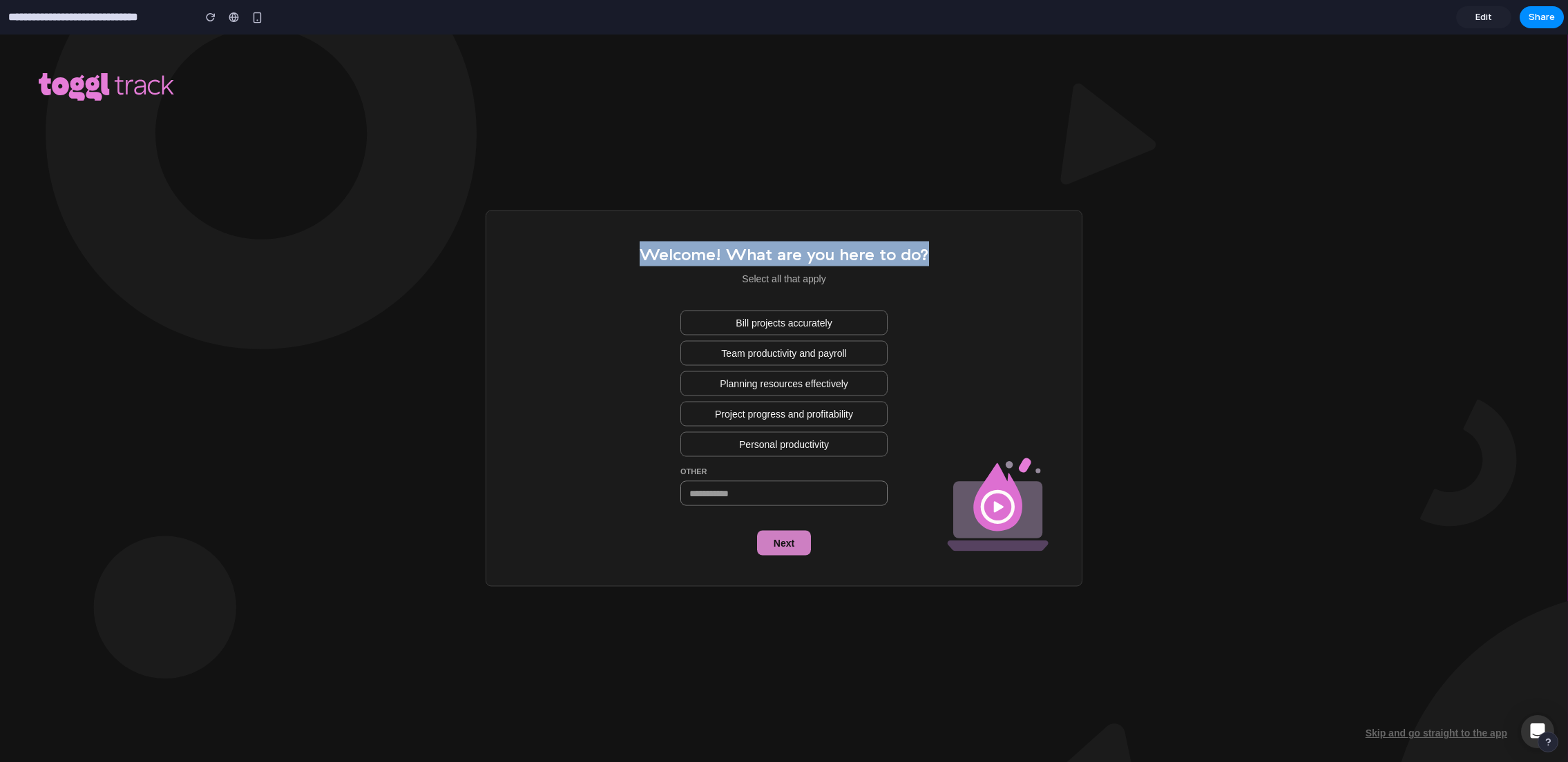
drag, startPoint x: 648, startPoint y: 249, endPoint x: 1047, endPoint y: 267, distance: 399.4
click at [1047, 267] on div "Welcome! What are you here to do? Select all that apply Bill projects accuratel…" at bounding box center [783, 399] width 597 height 376
copy span "Welcome! What are you here to do?"
click at [783, 326] on span "Bill projects accurately" at bounding box center [783, 322] width 96 height 14
click at [795, 547] on button "Next" at bounding box center [784, 543] width 54 height 25
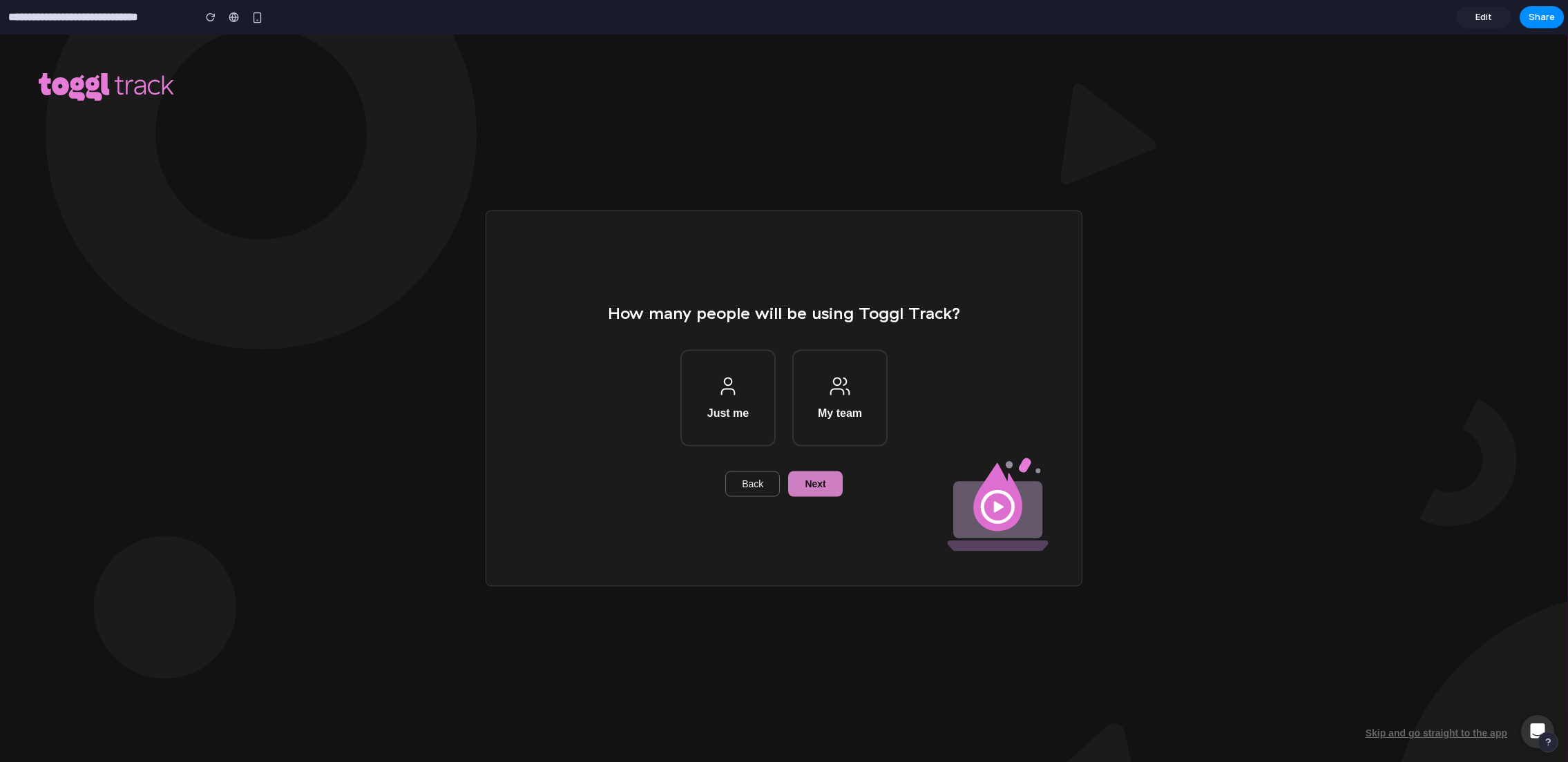
click at [952, 310] on div "How many people will be using Toggl Track? Just me My team Back Next" at bounding box center [783, 399] width 597 height 376
drag, startPoint x: 960, startPoint y: 316, endPoint x: 599, endPoint y: 324, distance: 361.1
click at [599, 324] on div "How many people will be using Toggl Track? Just me My team Back Next" at bounding box center [783, 399] width 597 height 376
copy span "How many people will be using Toggl Track?"
click at [862, 400] on button "My team" at bounding box center [839, 398] width 95 height 97
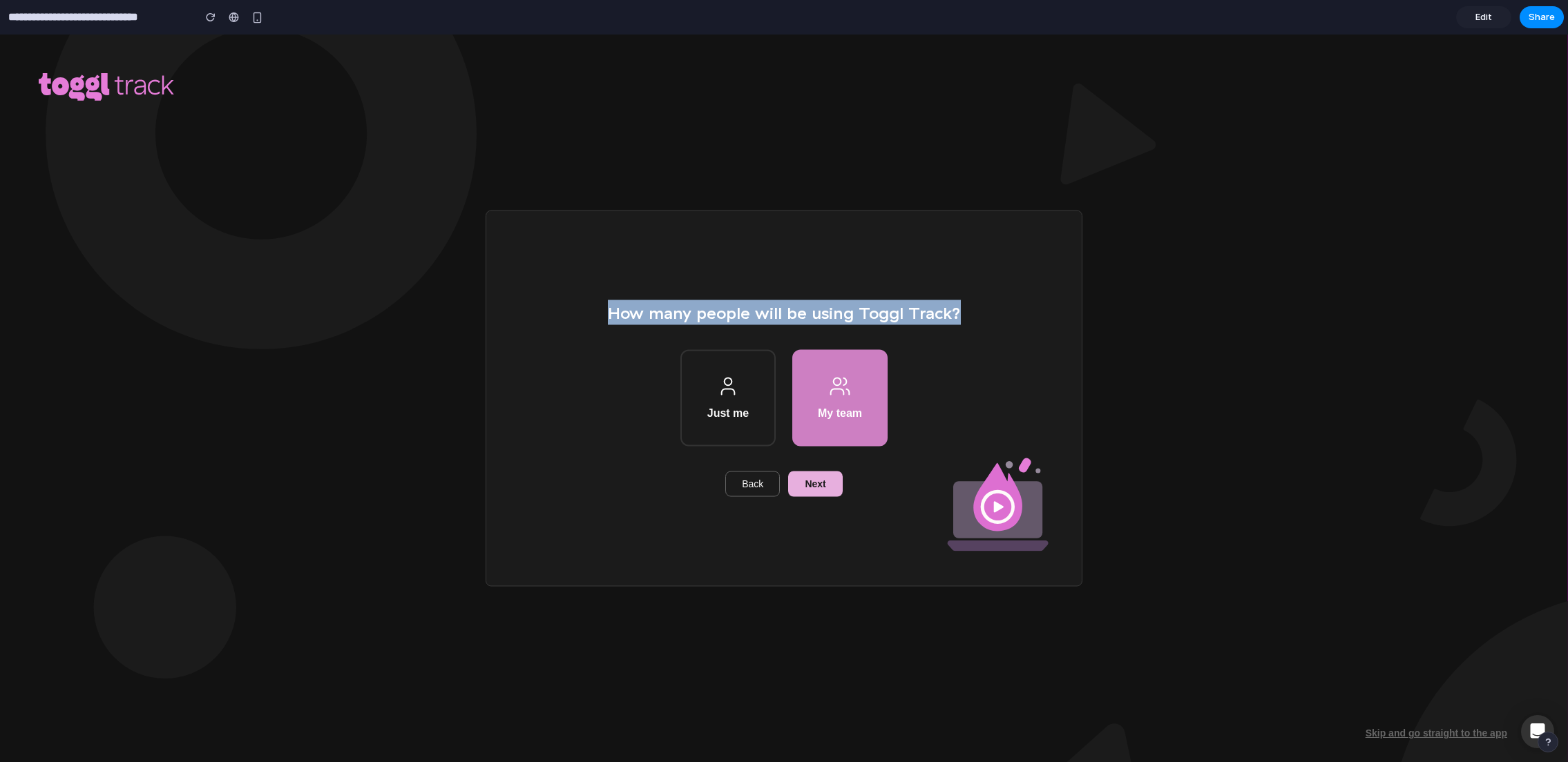
click at [834, 481] on button "Next" at bounding box center [815, 484] width 54 height 25
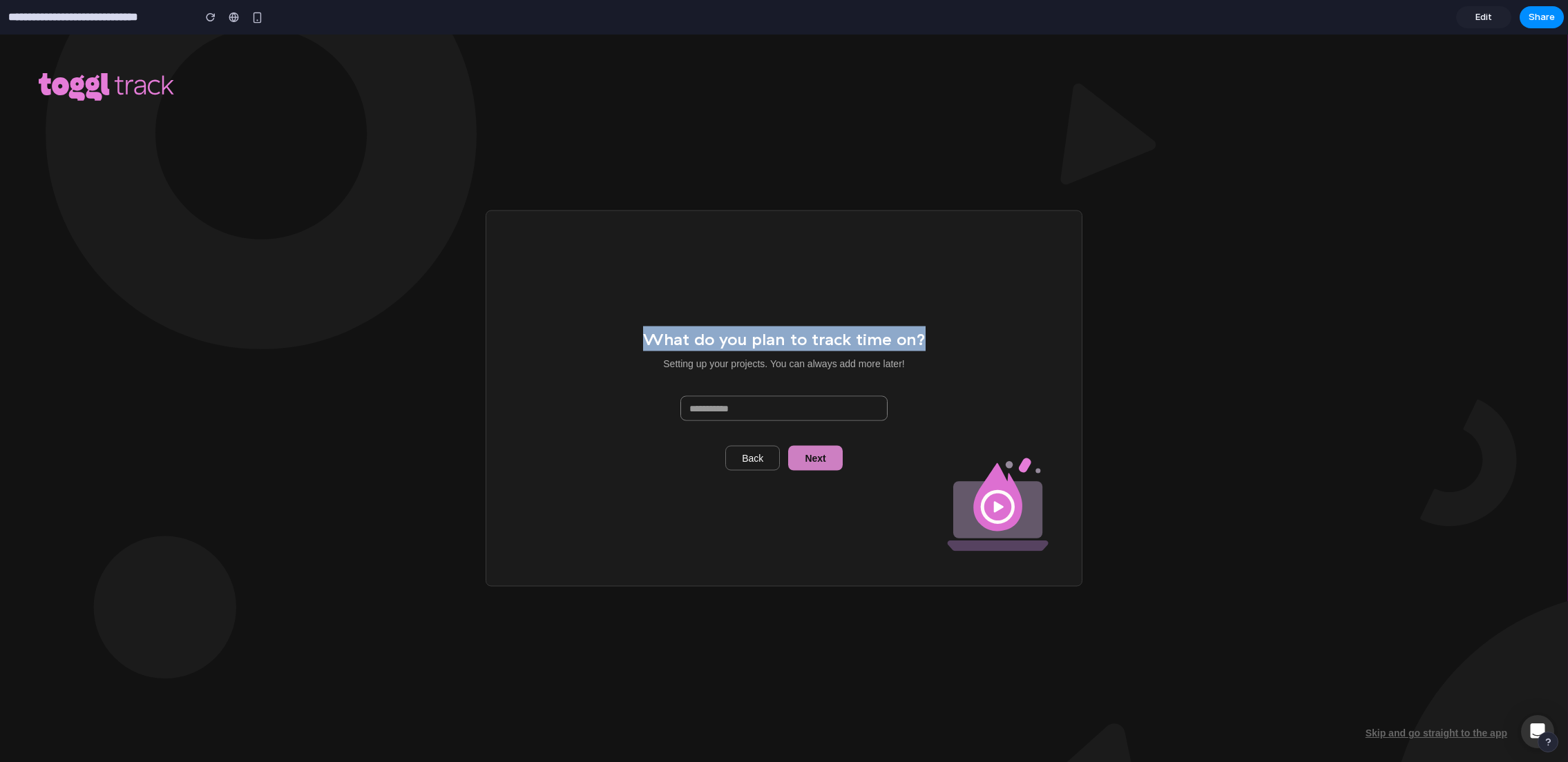
drag, startPoint x: 928, startPoint y: 338, endPoint x: 623, endPoint y: 336, distance: 305.0
click at [623, 336] on div "What do you plan to track time on? Setting up your projects. You can always add…" at bounding box center [783, 399] width 597 height 376
copy span "What do you plan to track time on?"
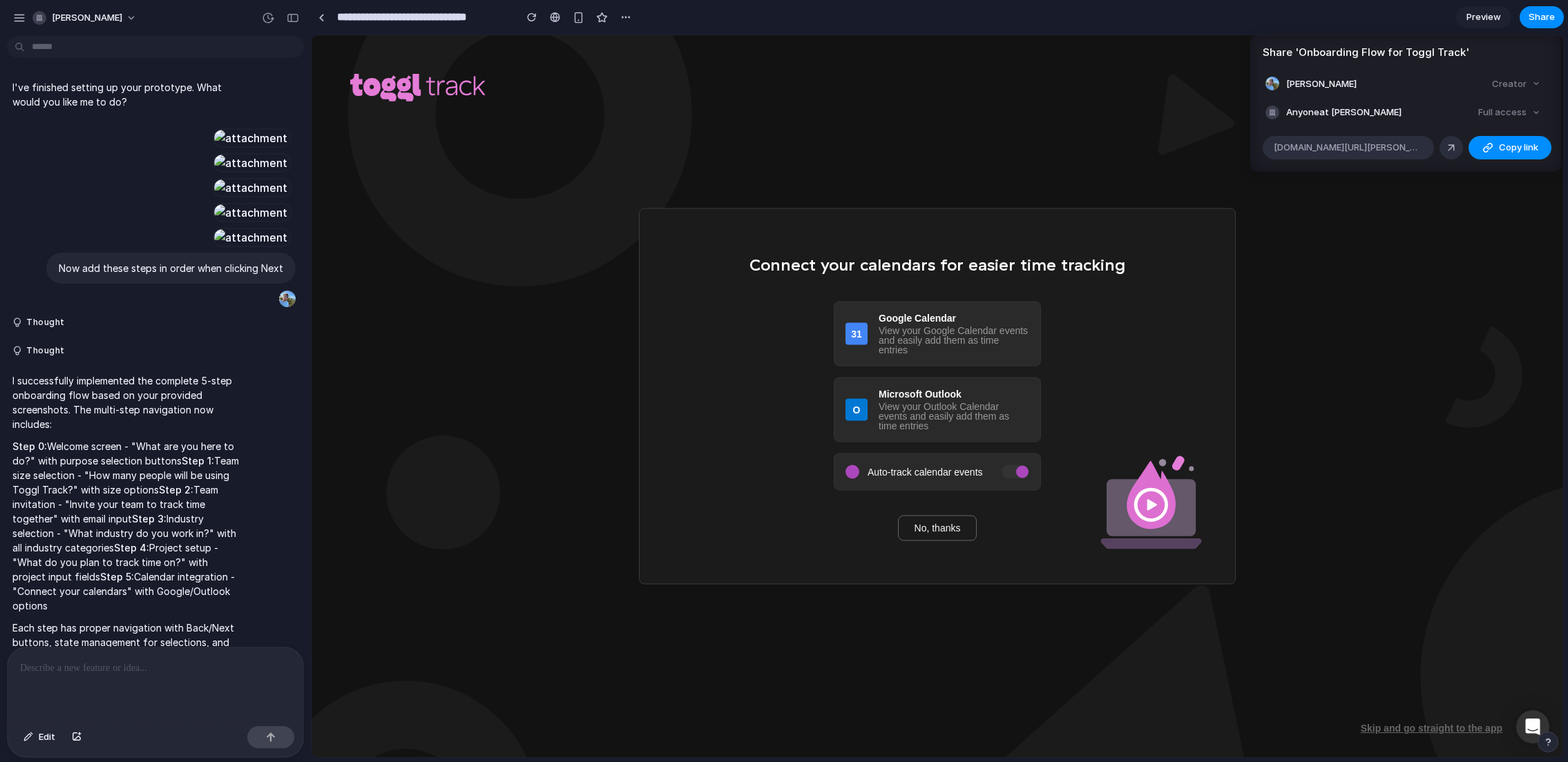
scroll to position [3486, 0]
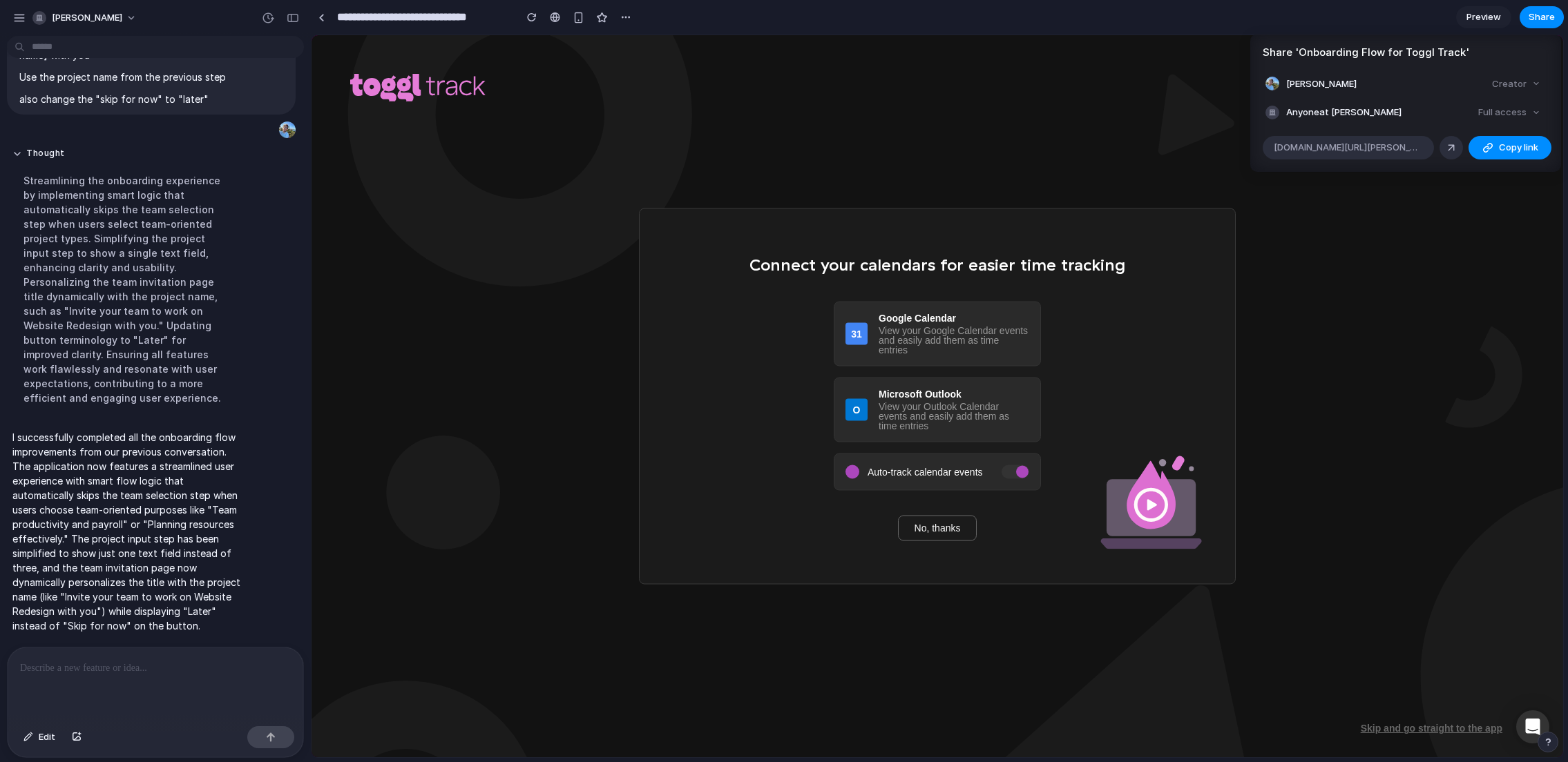
click at [1442, 248] on div "Share ' Onboarding Flow for Toggl Track ' [PERSON_NAME] Creator Anyone at [PERS…" at bounding box center [784, 381] width 1568 height 762
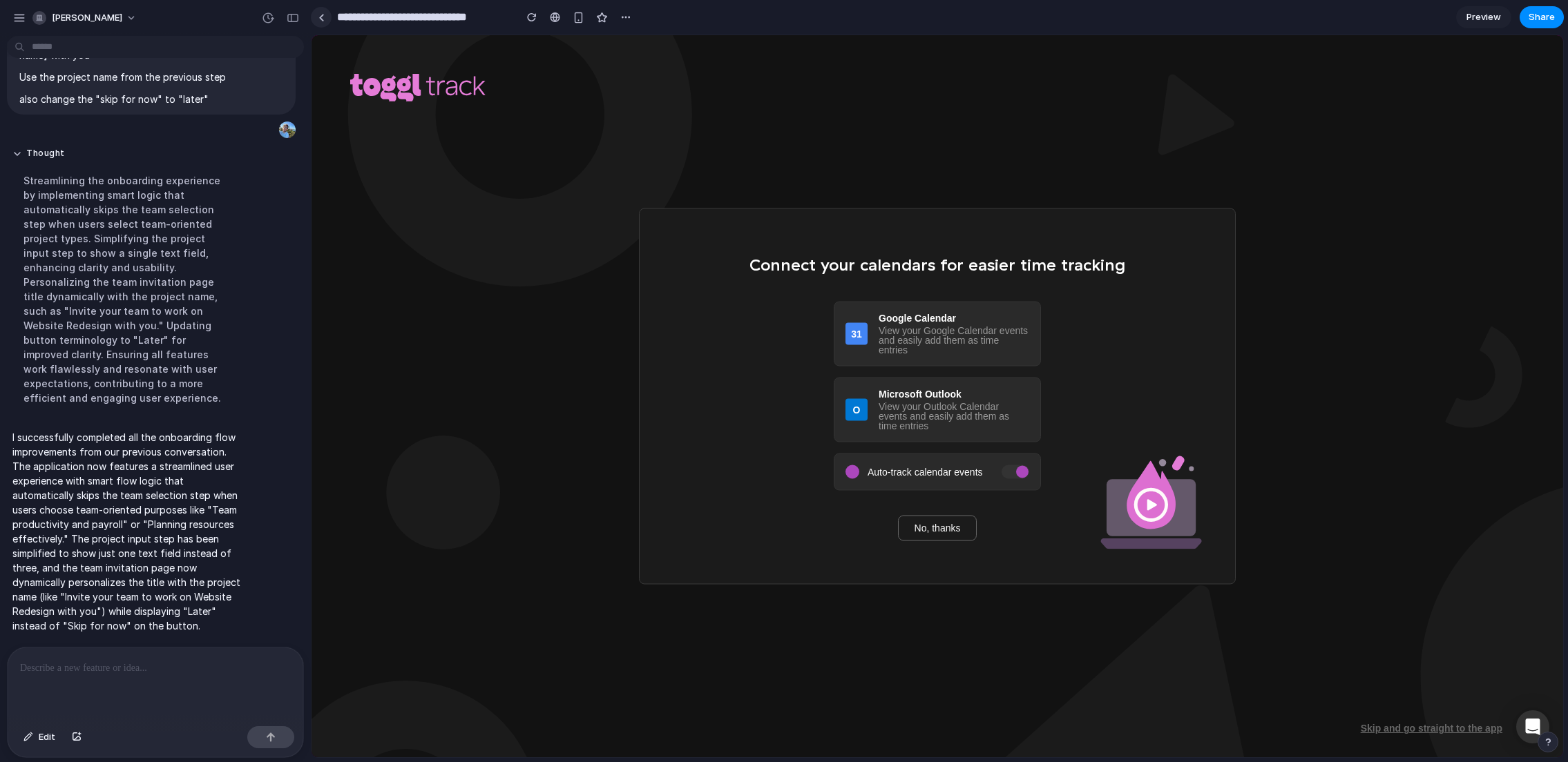
click at [325, 16] on link at bounding box center [321, 17] width 21 height 21
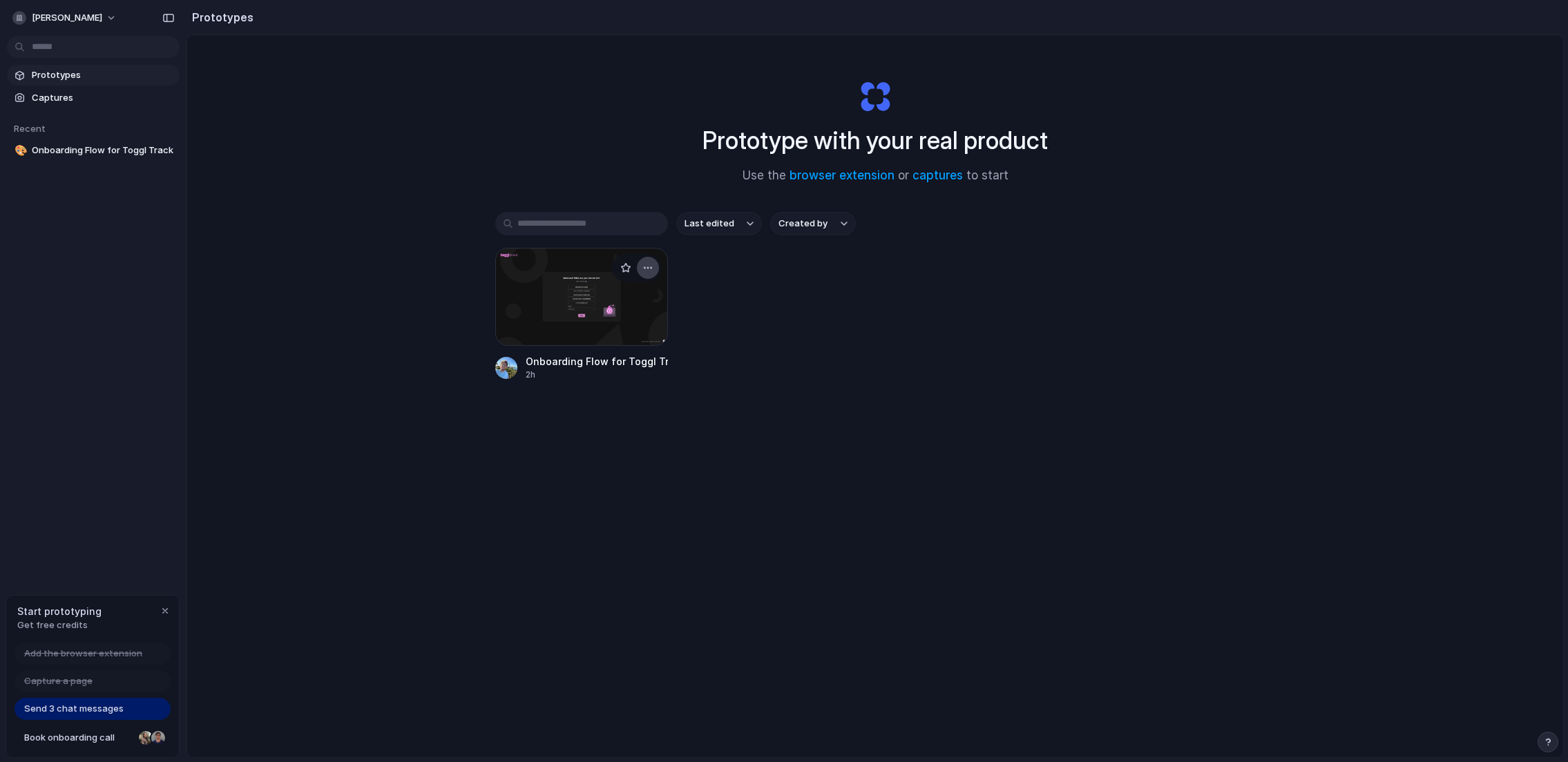
click at [650, 266] on div "button" at bounding box center [647, 267] width 11 height 11
click at [253, 269] on div "Open in new tab Rename Copy link Delete" at bounding box center [784, 381] width 1568 height 762
click at [52, 92] on span "Captures" at bounding box center [103, 97] width 142 height 14
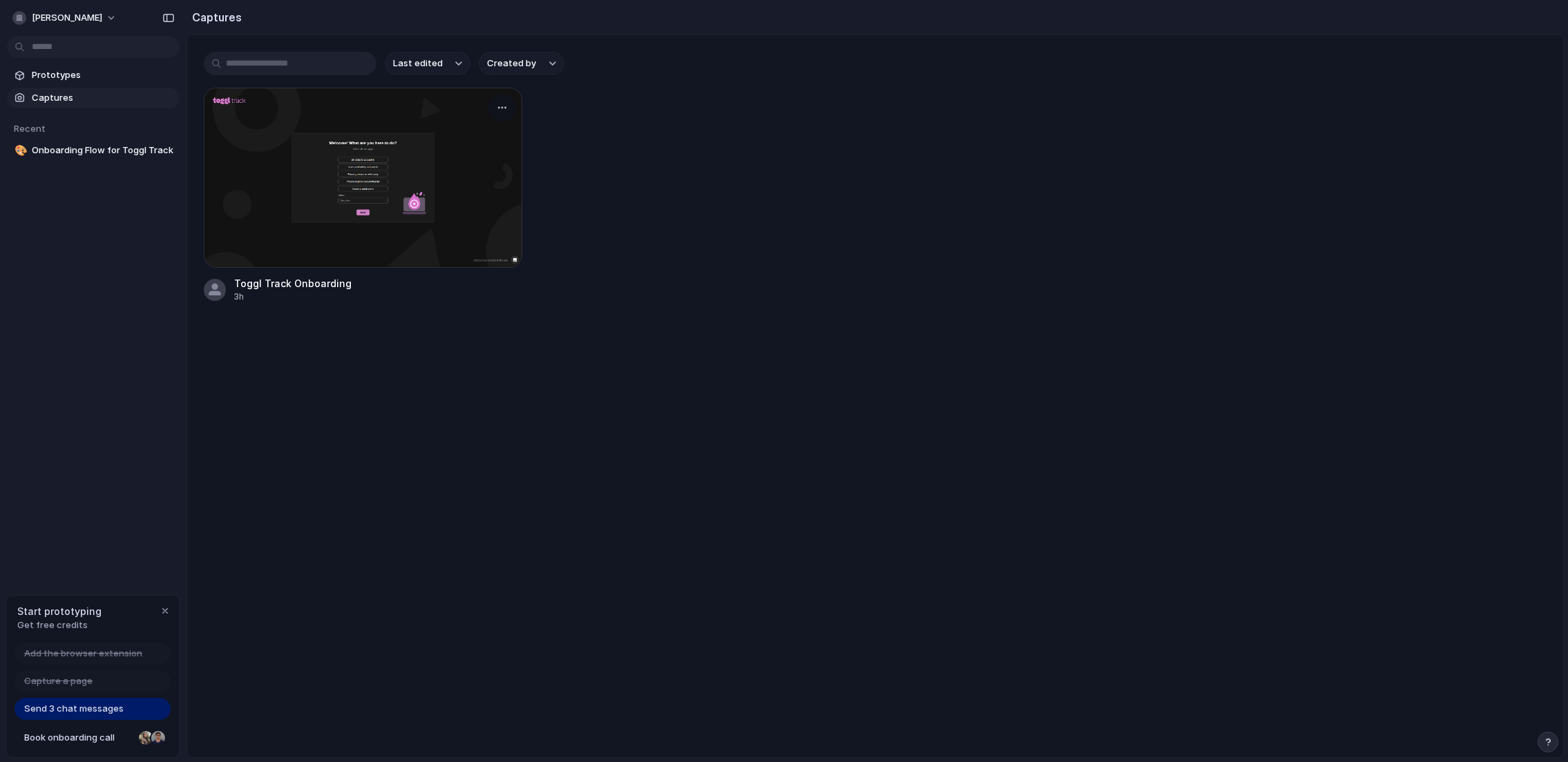
click at [407, 199] on div at bounding box center [363, 178] width 318 height 180
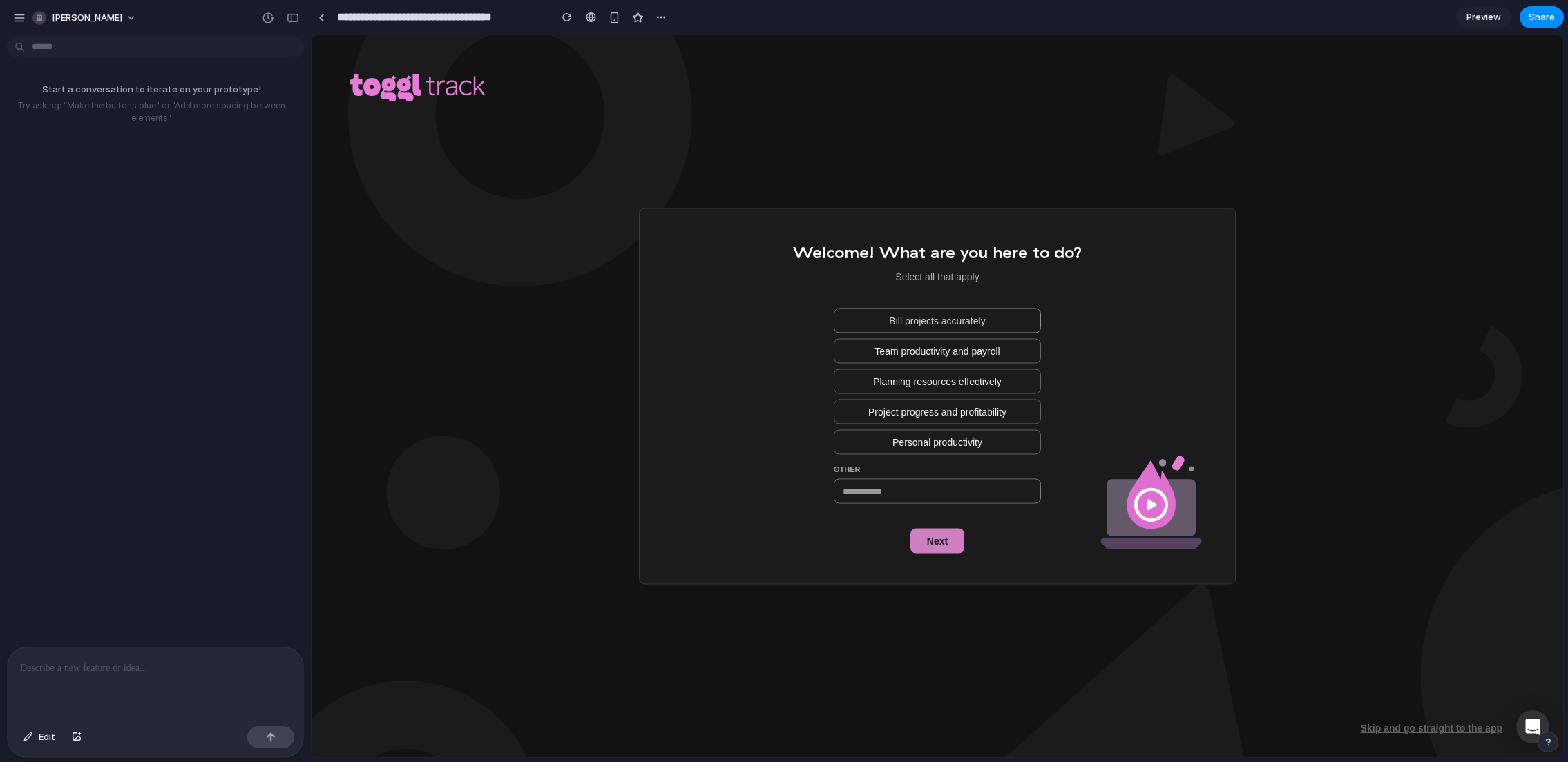
click at [988, 328] on button "Bill projects accurately" at bounding box center [937, 320] width 207 height 25
click at [219, 660] on p at bounding box center [155, 668] width 271 height 17
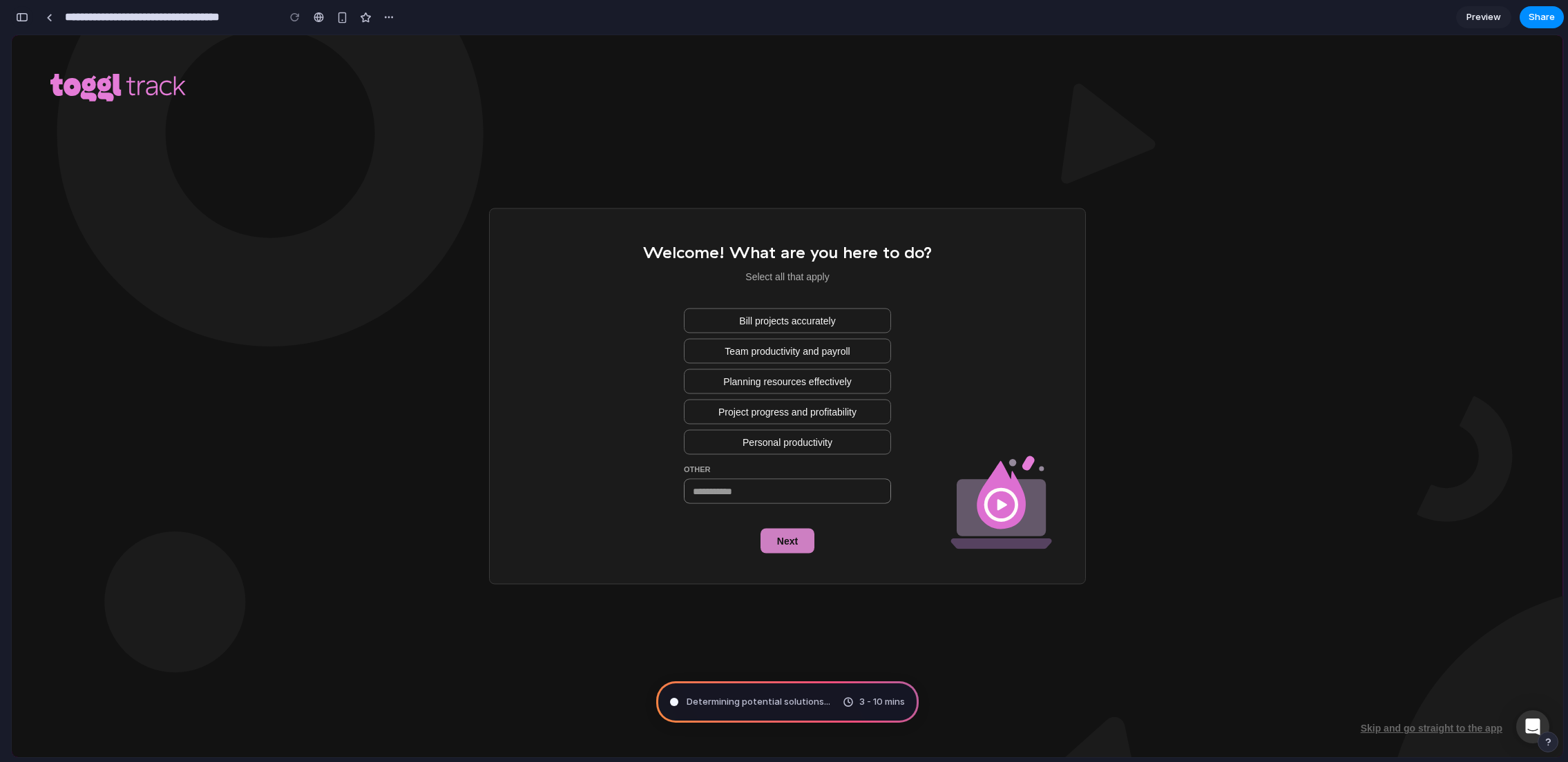
click at [29, 17] on button "button" at bounding box center [22, 17] width 22 height 22
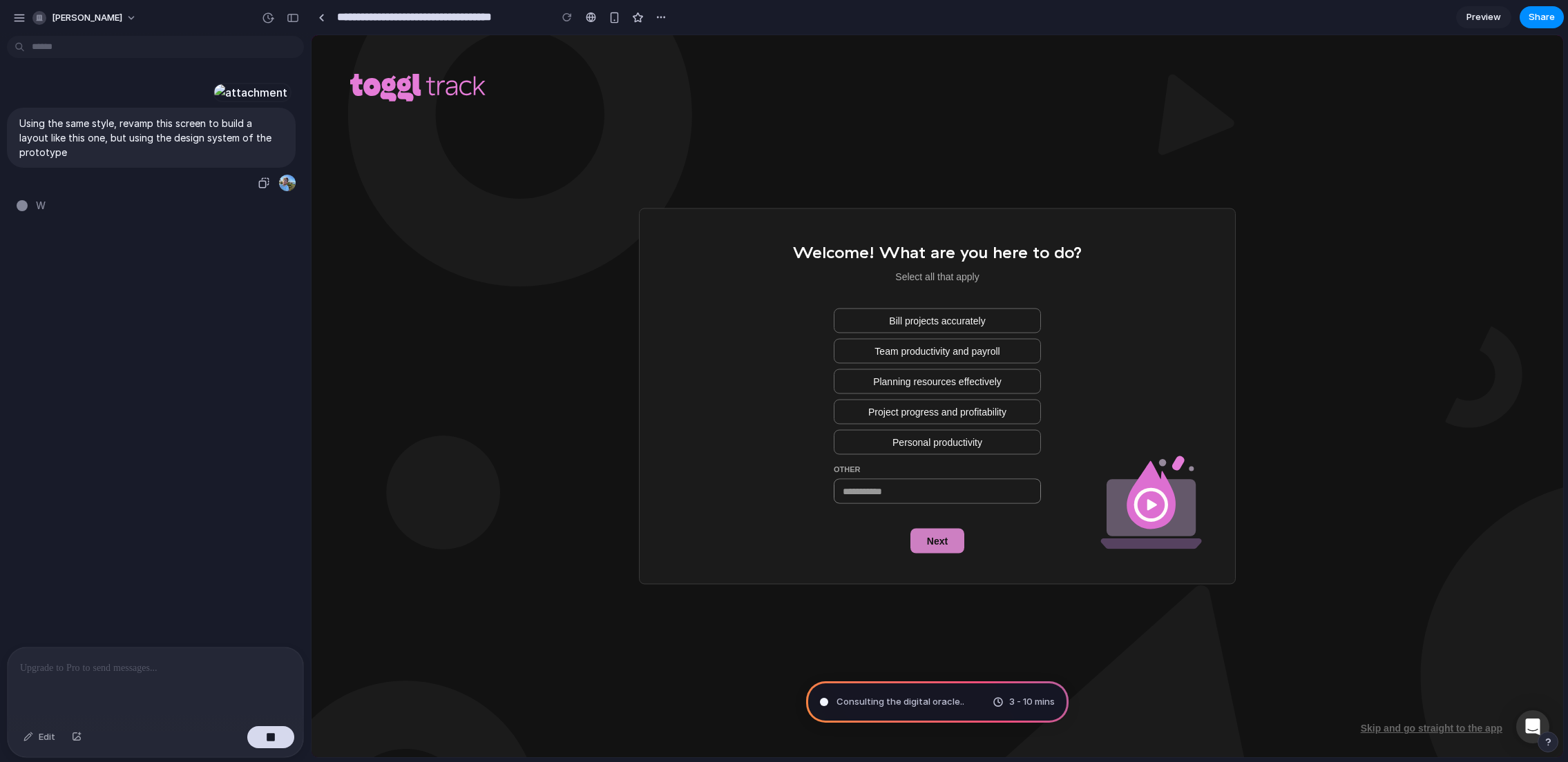
type input "**********"
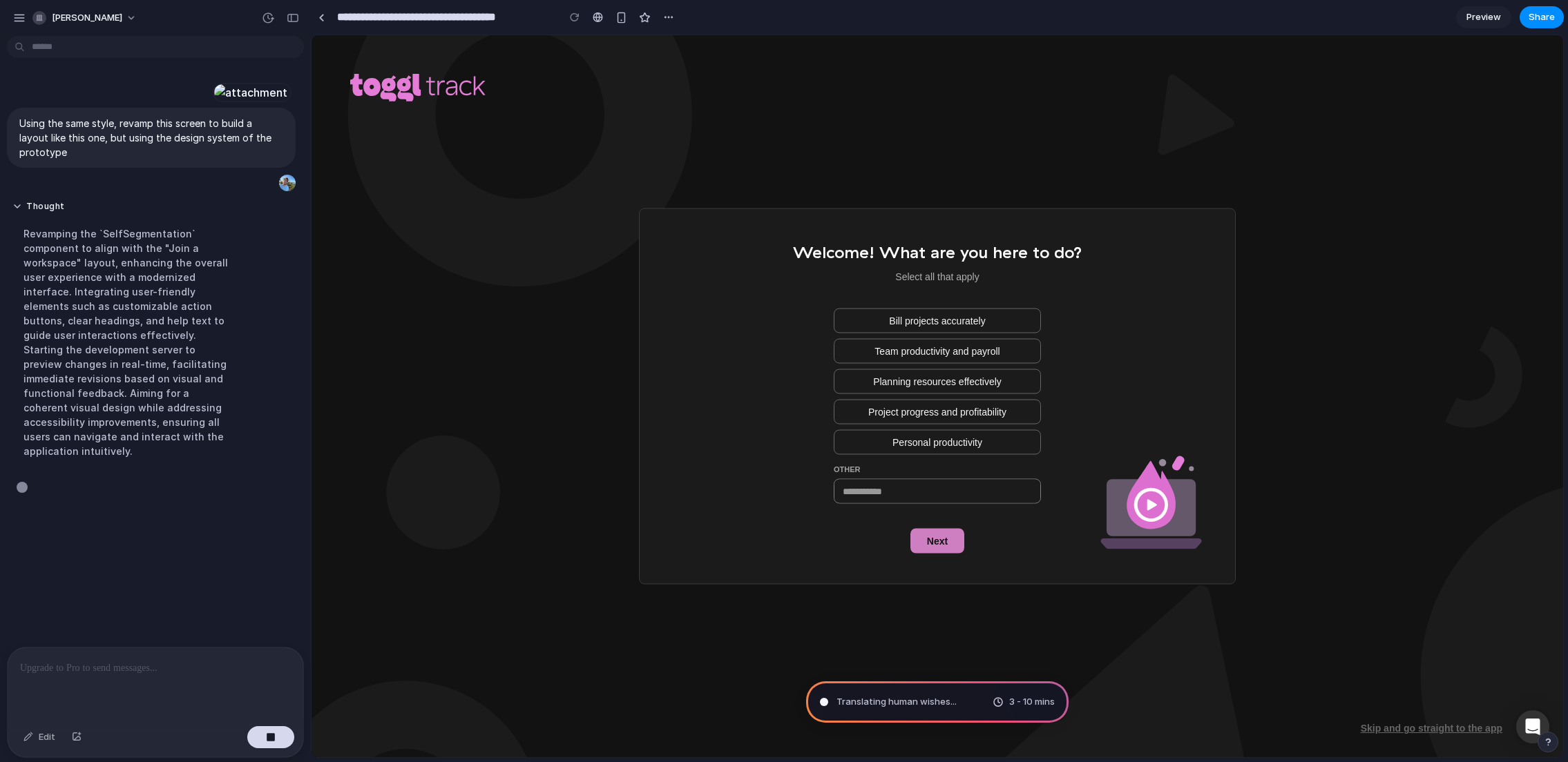
scroll to position [76, 0]
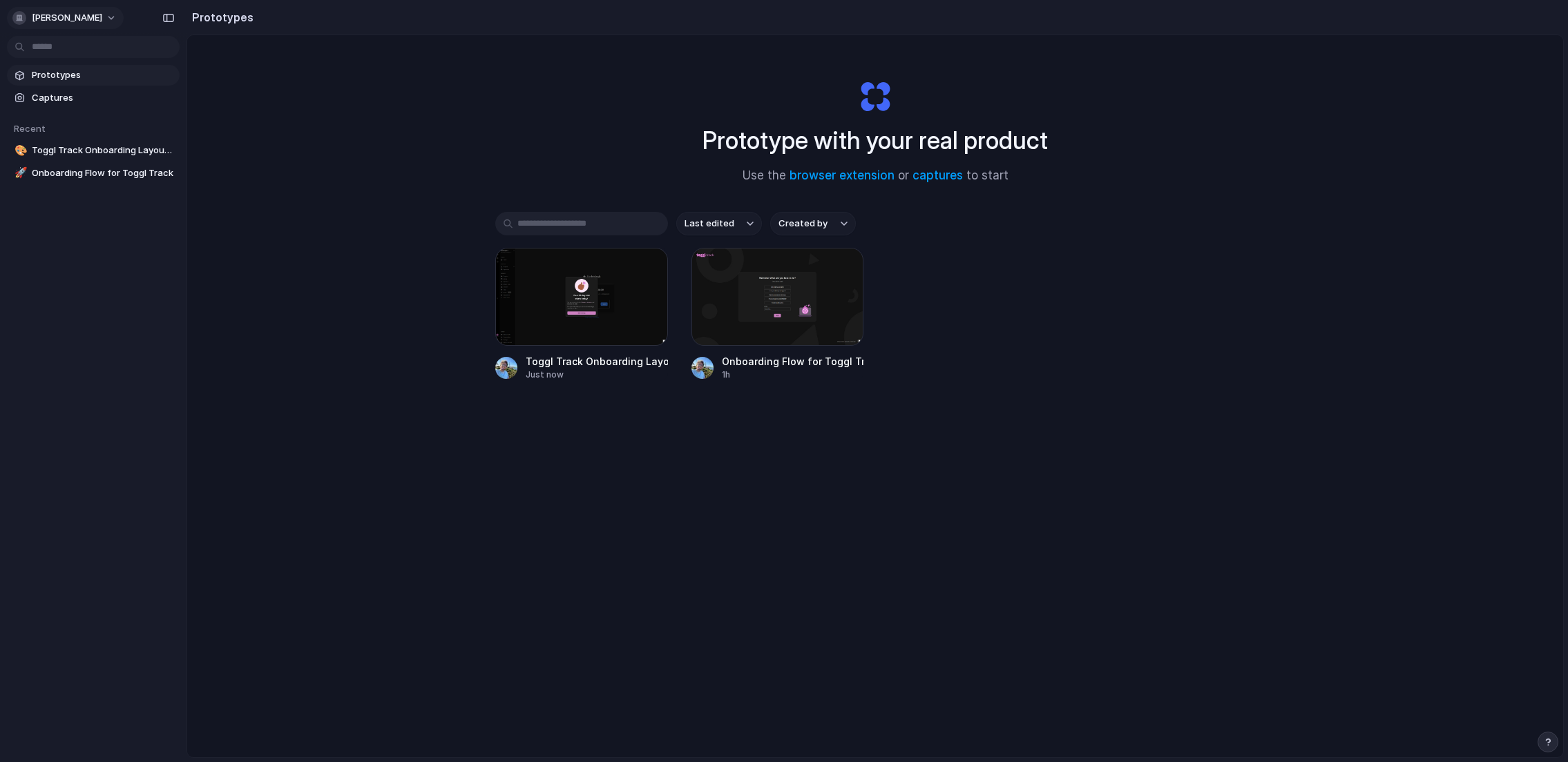
click at [85, 15] on span "[PERSON_NAME]" at bounding box center [67, 17] width 70 height 14
click at [63, 46] on span "Settings" at bounding box center [51, 49] width 38 height 14
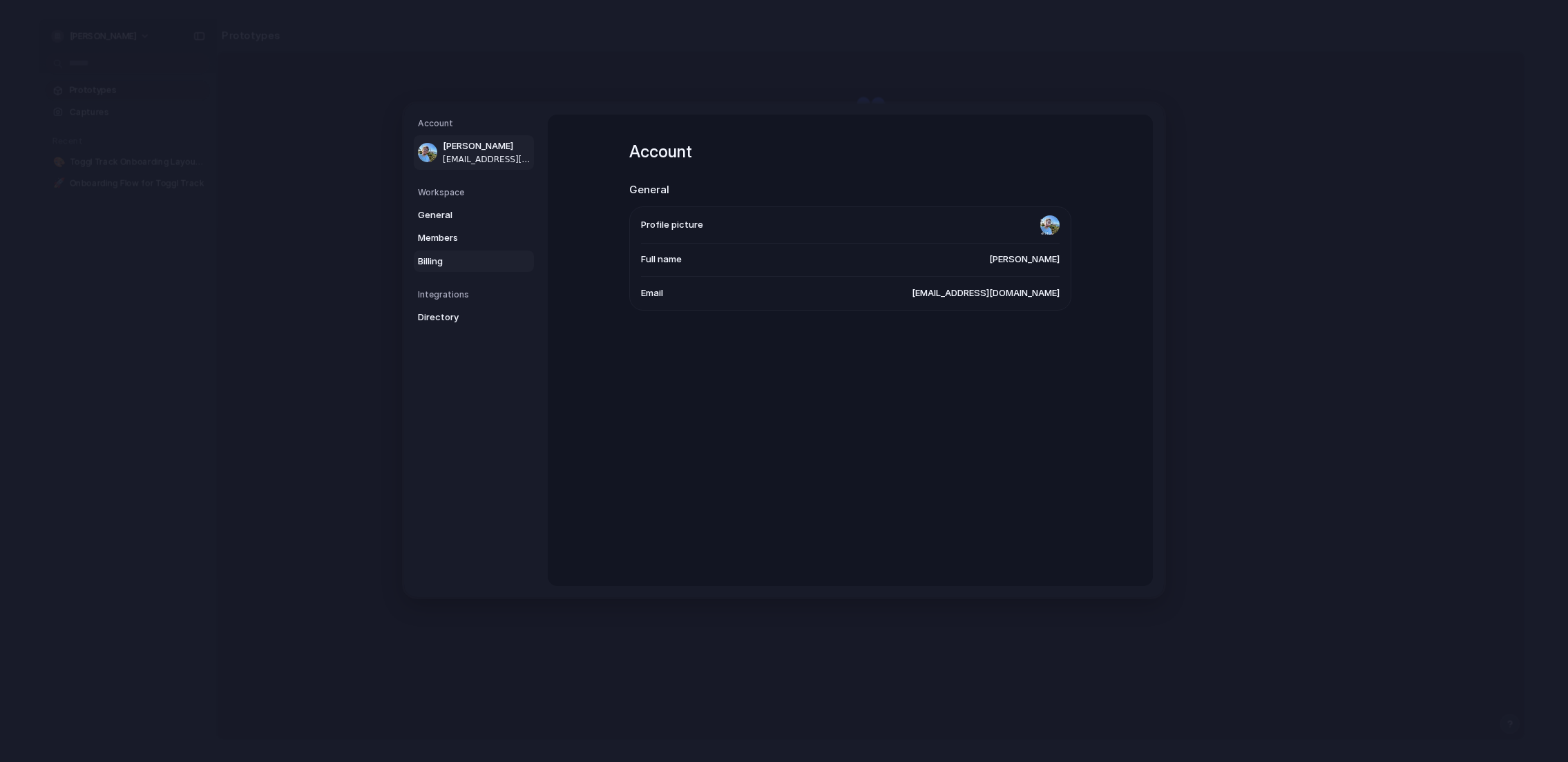
click at [448, 257] on span "Billing" at bounding box center [462, 262] width 89 height 14
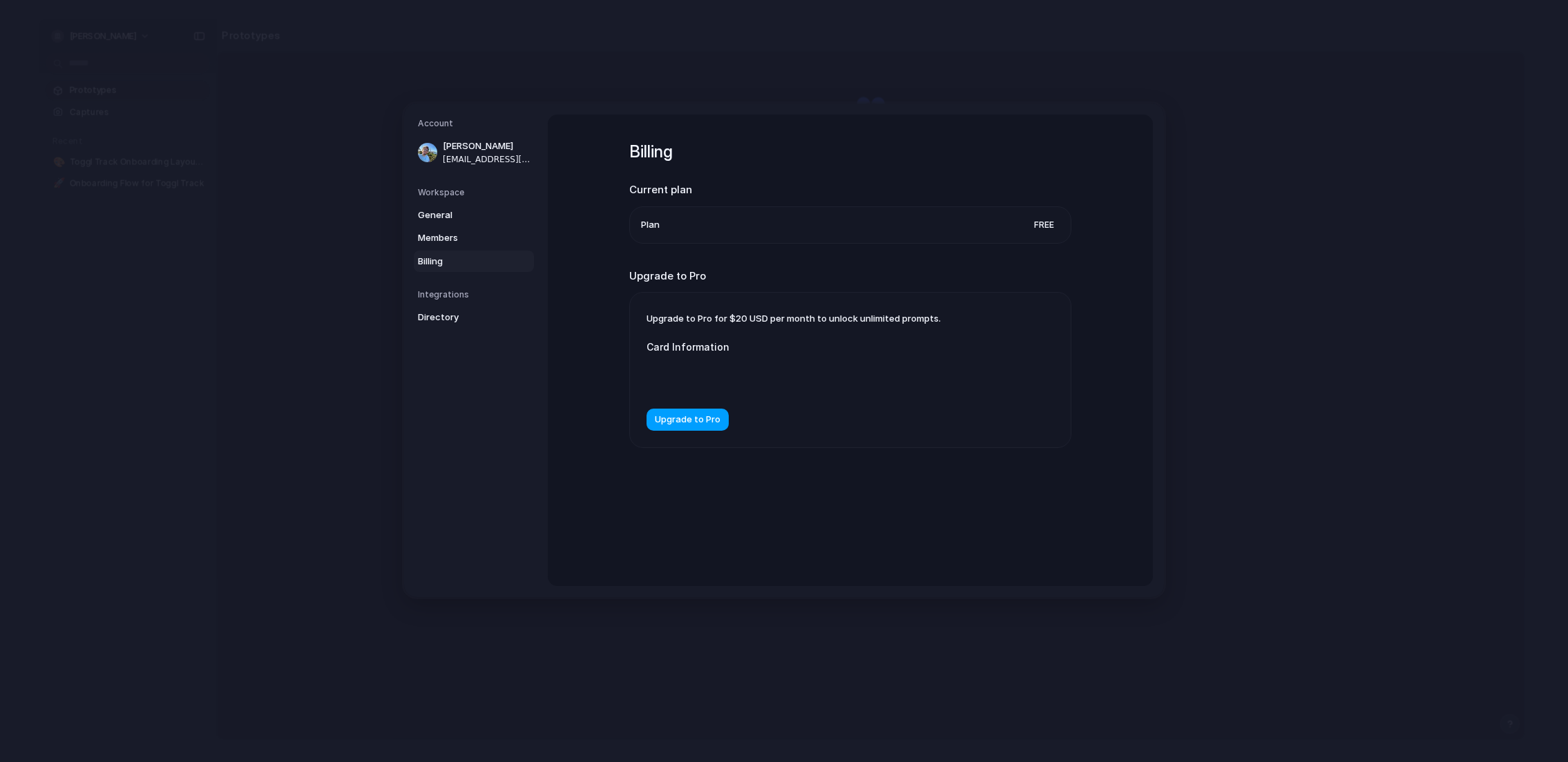
click at [715, 420] on span "Upgrade to Pro" at bounding box center [687, 420] width 65 height 14
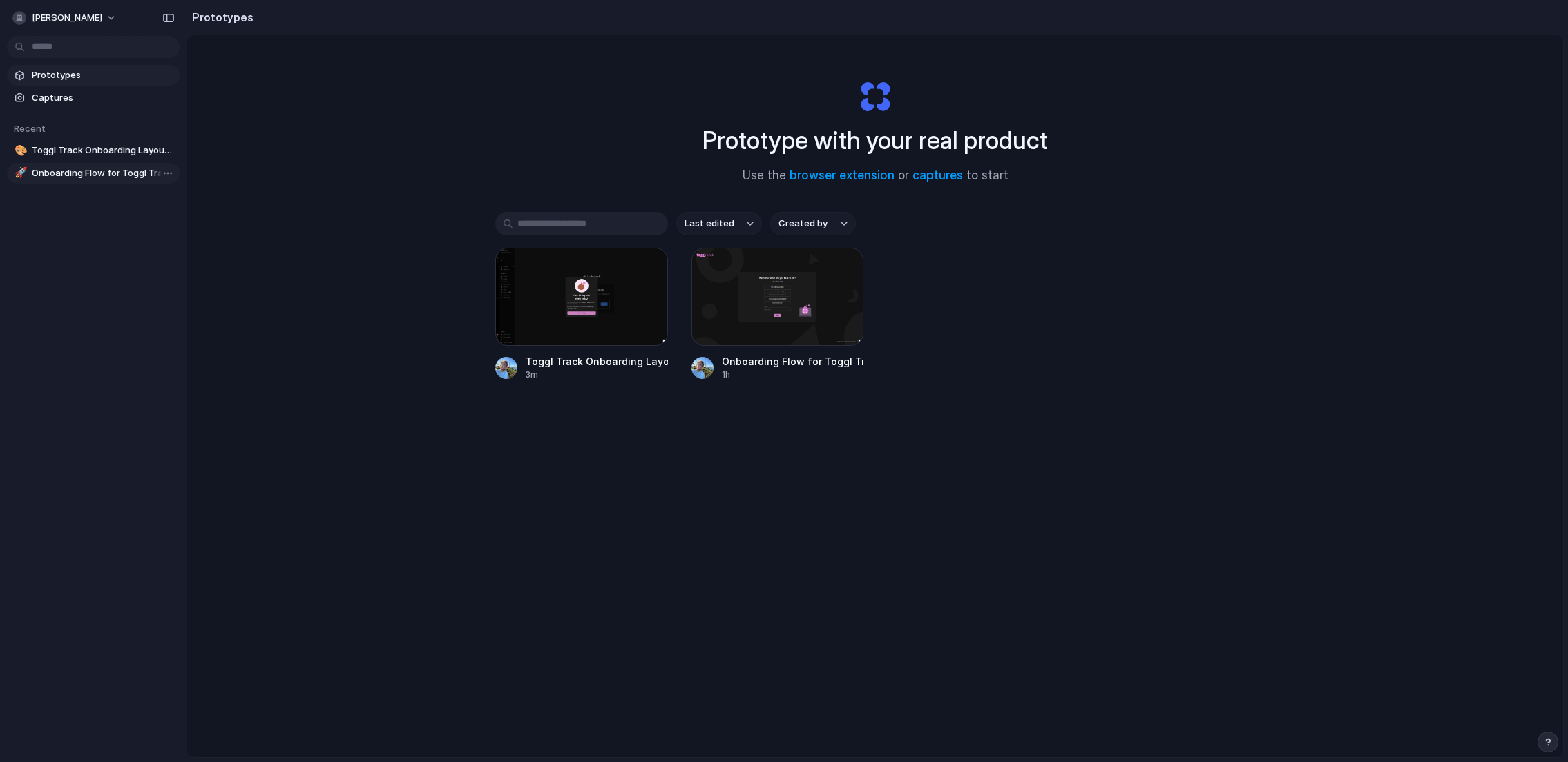
click at [91, 175] on span "Onboarding Flow for Toggl Track" at bounding box center [103, 173] width 142 height 14
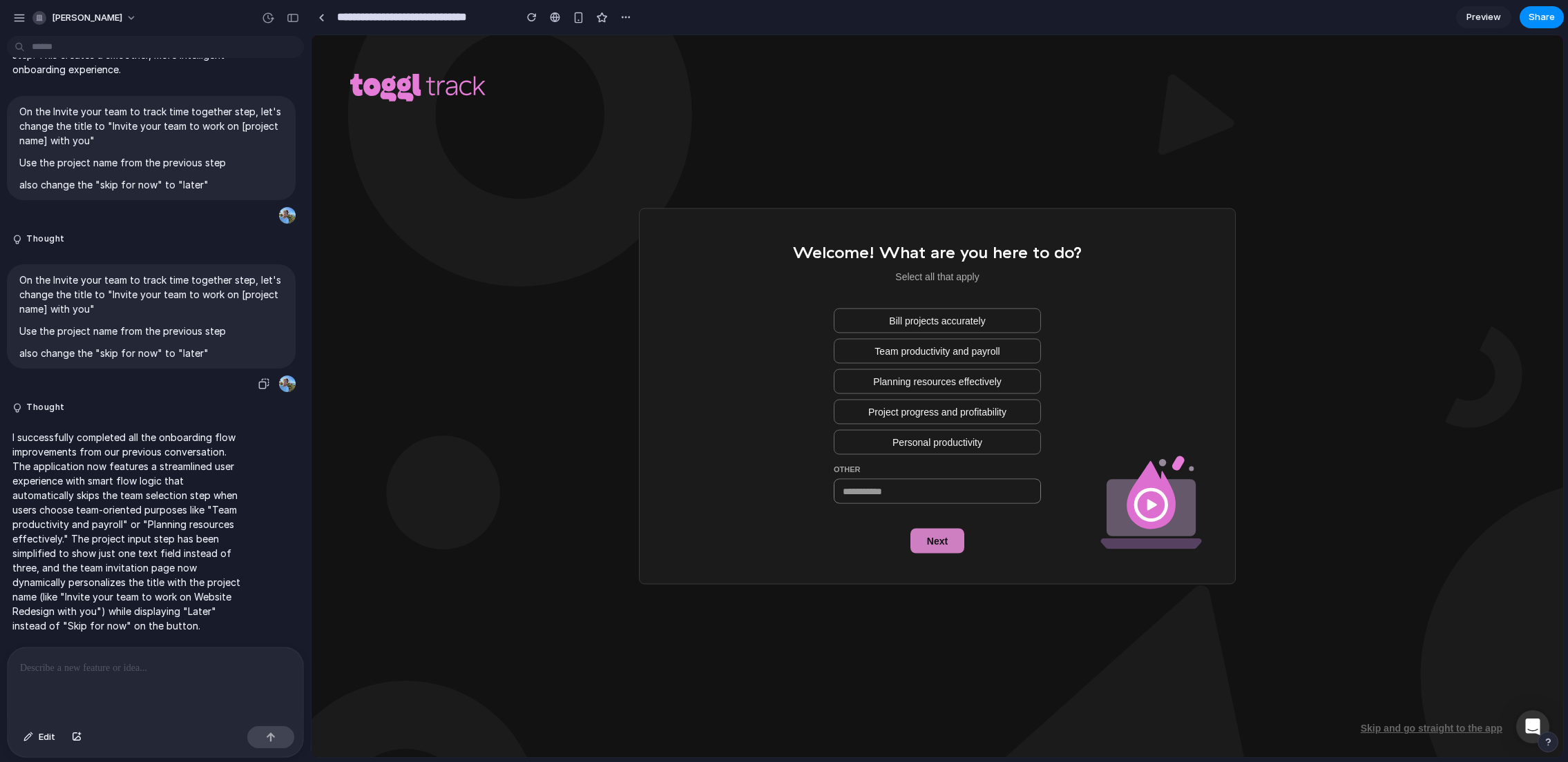
scroll to position [3218, 0]
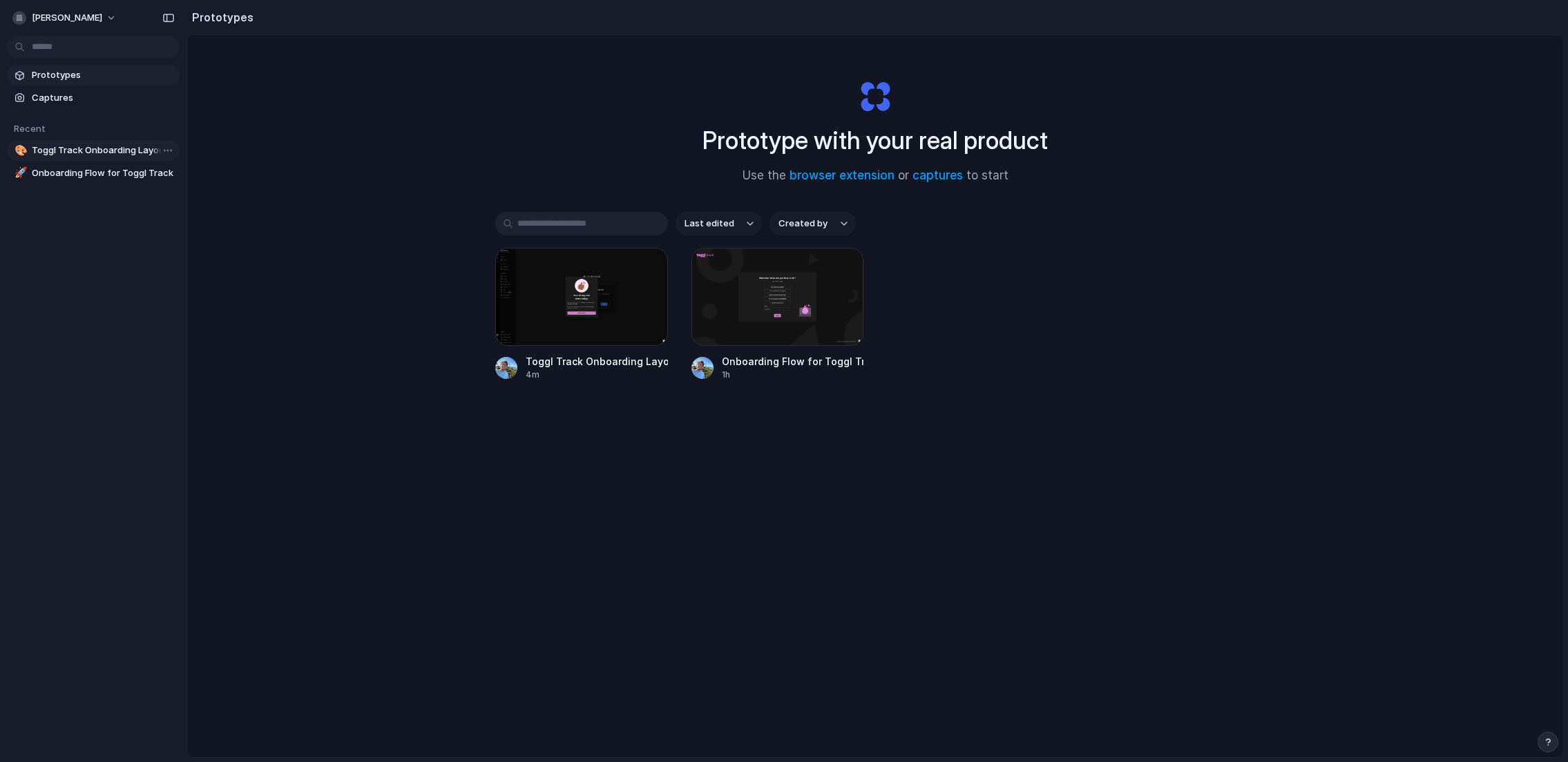
click at [108, 153] on span "Toggl Track Onboarding Layout Redesign" at bounding box center [103, 150] width 142 height 14
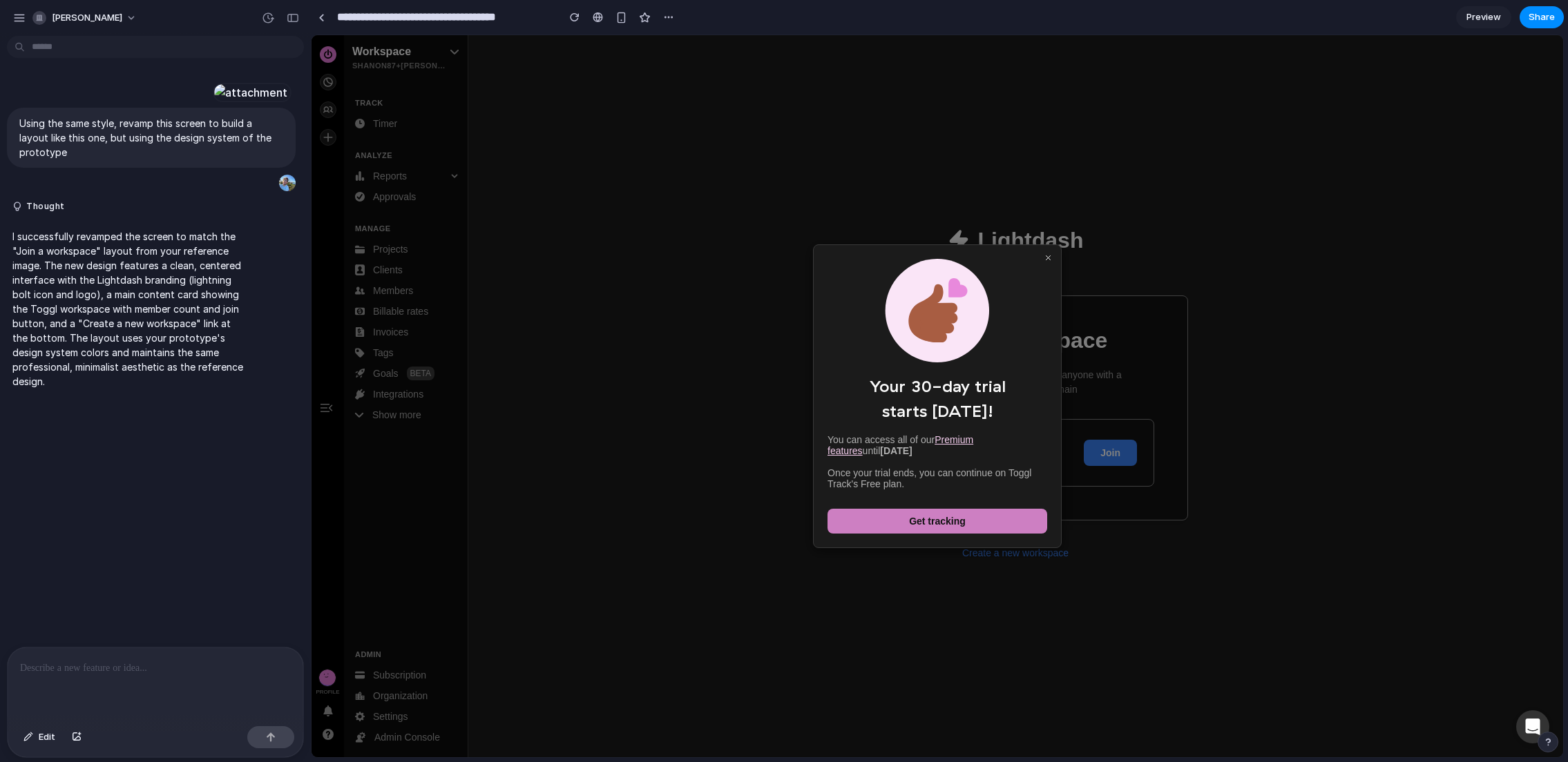
click at [1046, 258] on icon at bounding box center [1048, 257] width 25 height 25
click at [1048, 255] on icon at bounding box center [1048, 257] width 25 height 25
click at [944, 526] on span "Get tracking" at bounding box center [937, 521] width 57 height 14
click at [49, 739] on span "Edit" at bounding box center [47, 737] width 17 height 14
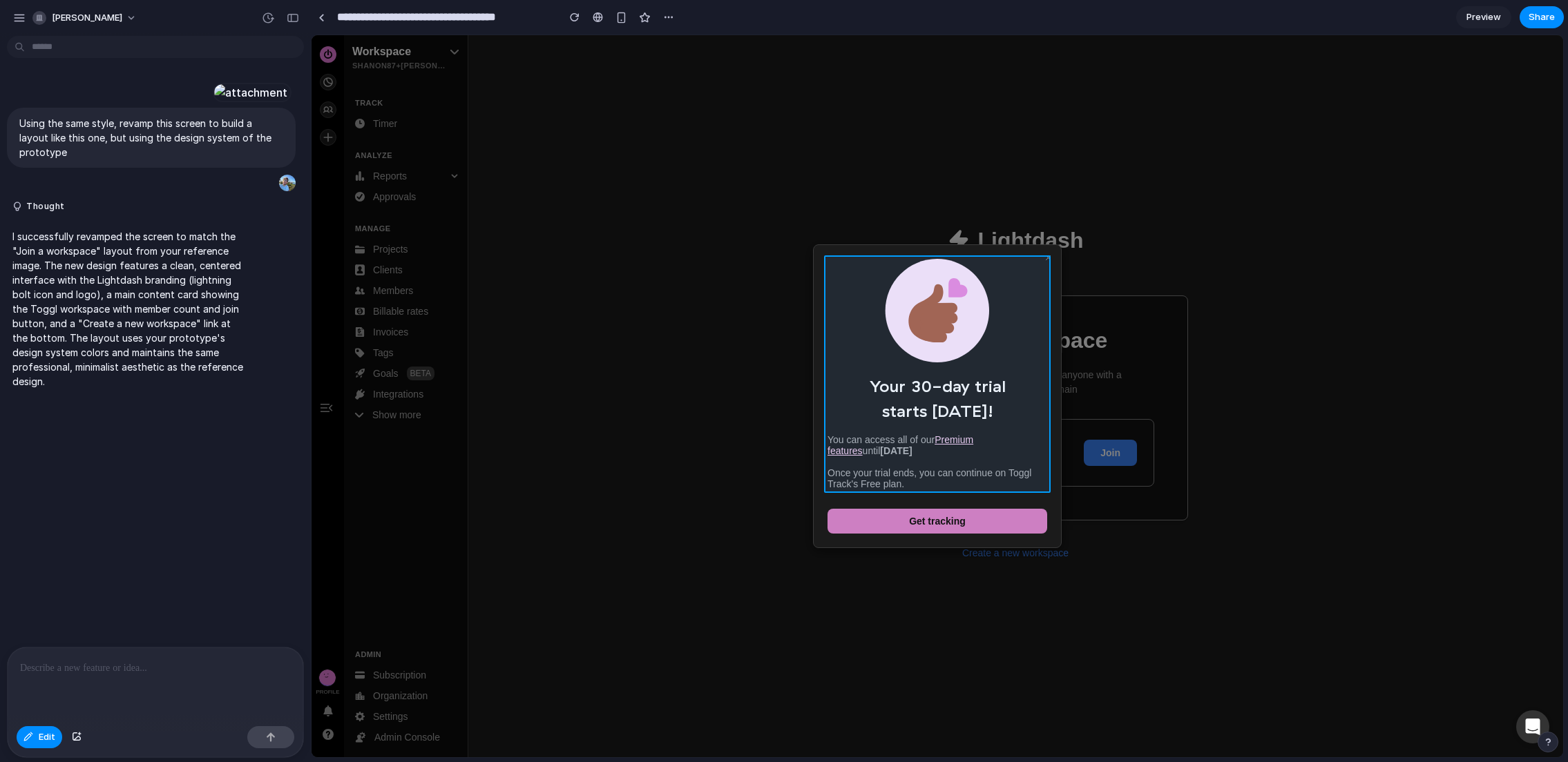
click at [1013, 261] on div at bounding box center [937, 396] width 1252 height 722
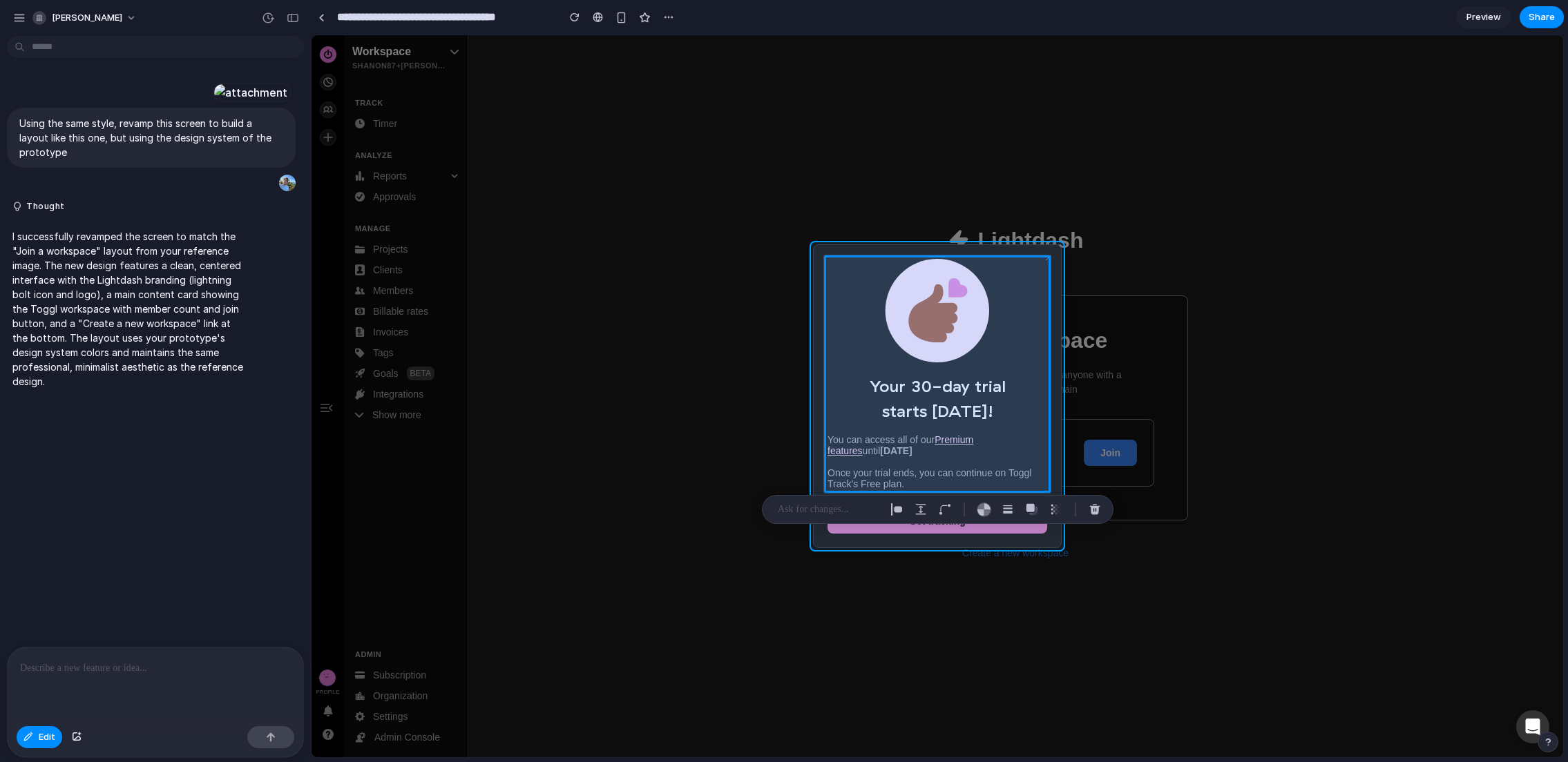
click at [998, 245] on div at bounding box center [937, 396] width 1252 height 722
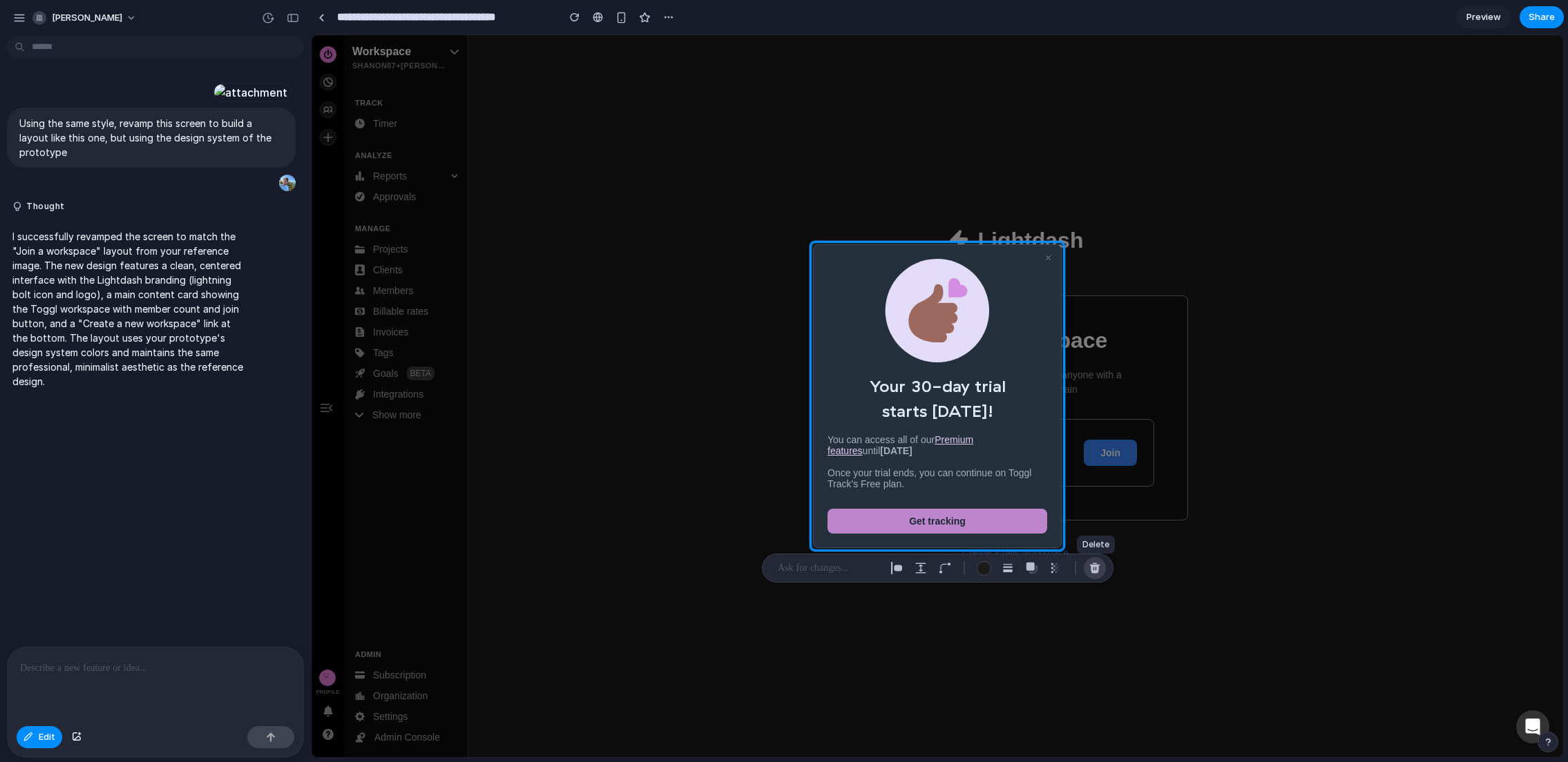
click at [1089, 566] on div "button" at bounding box center [1094, 568] width 12 height 12
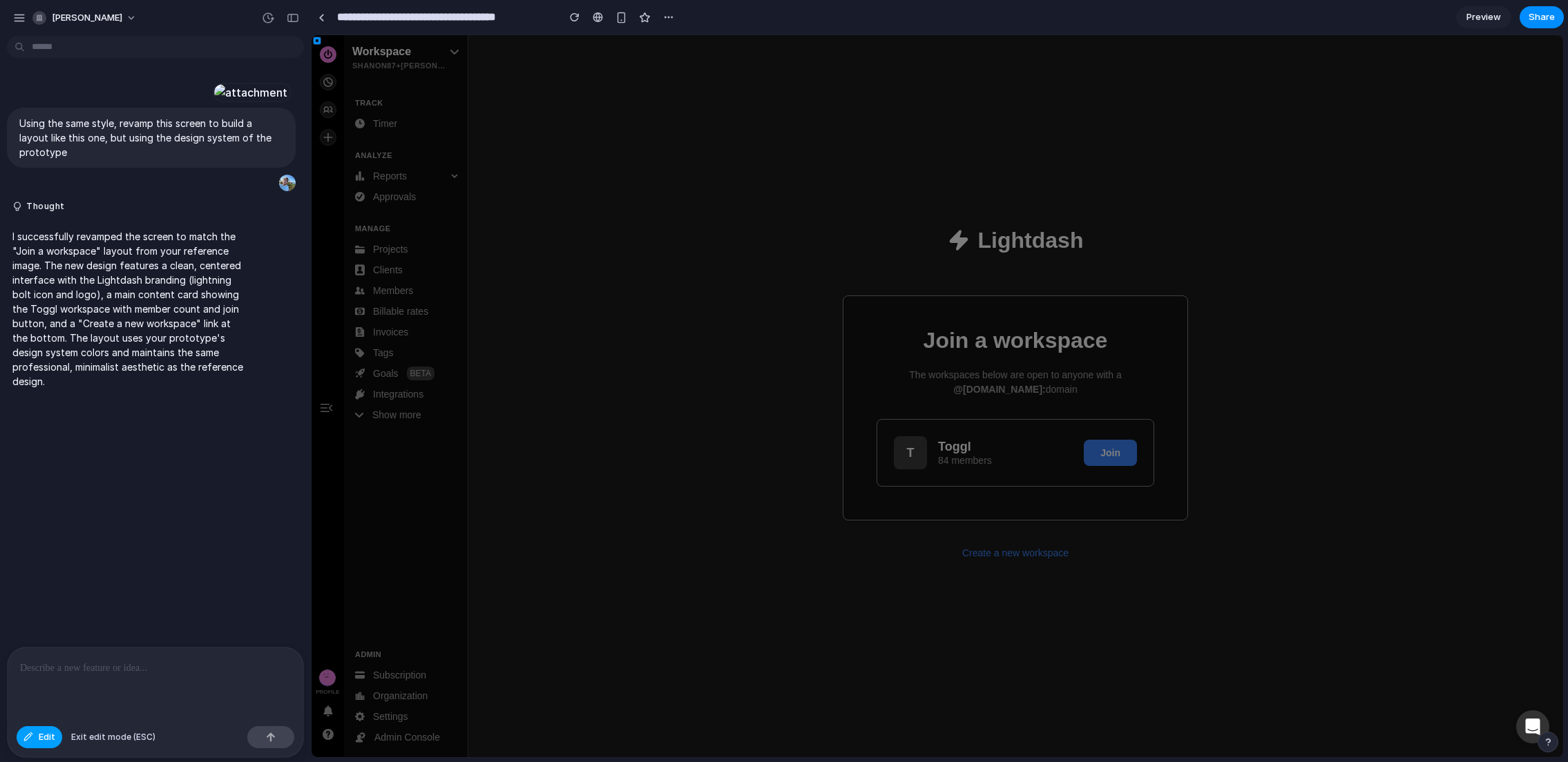
click at [49, 731] on span "Edit" at bounding box center [47, 737] width 17 height 14
click at [669, 20] on div "button" at bounding box center [668, 17] width 11 height 11
click at [692, 72] on span "Delete" at bounding box center [696, 70] width 29 height 14
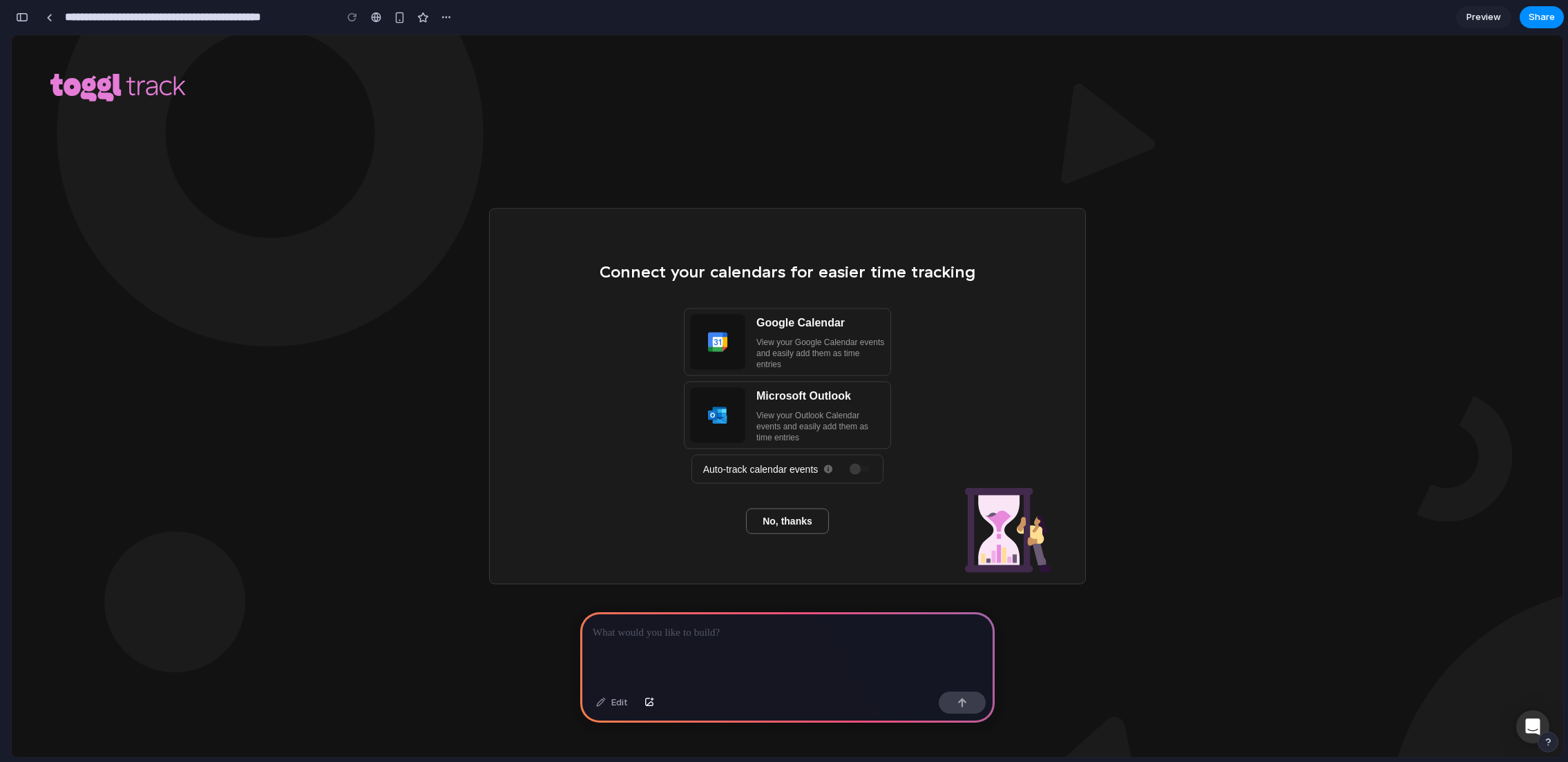
click at [743, 631] on p at bounding box center [788, 633] width 389 height 17
click at [939, 635] on p "**********" at bounding box center [785, 633] width 384 height 17
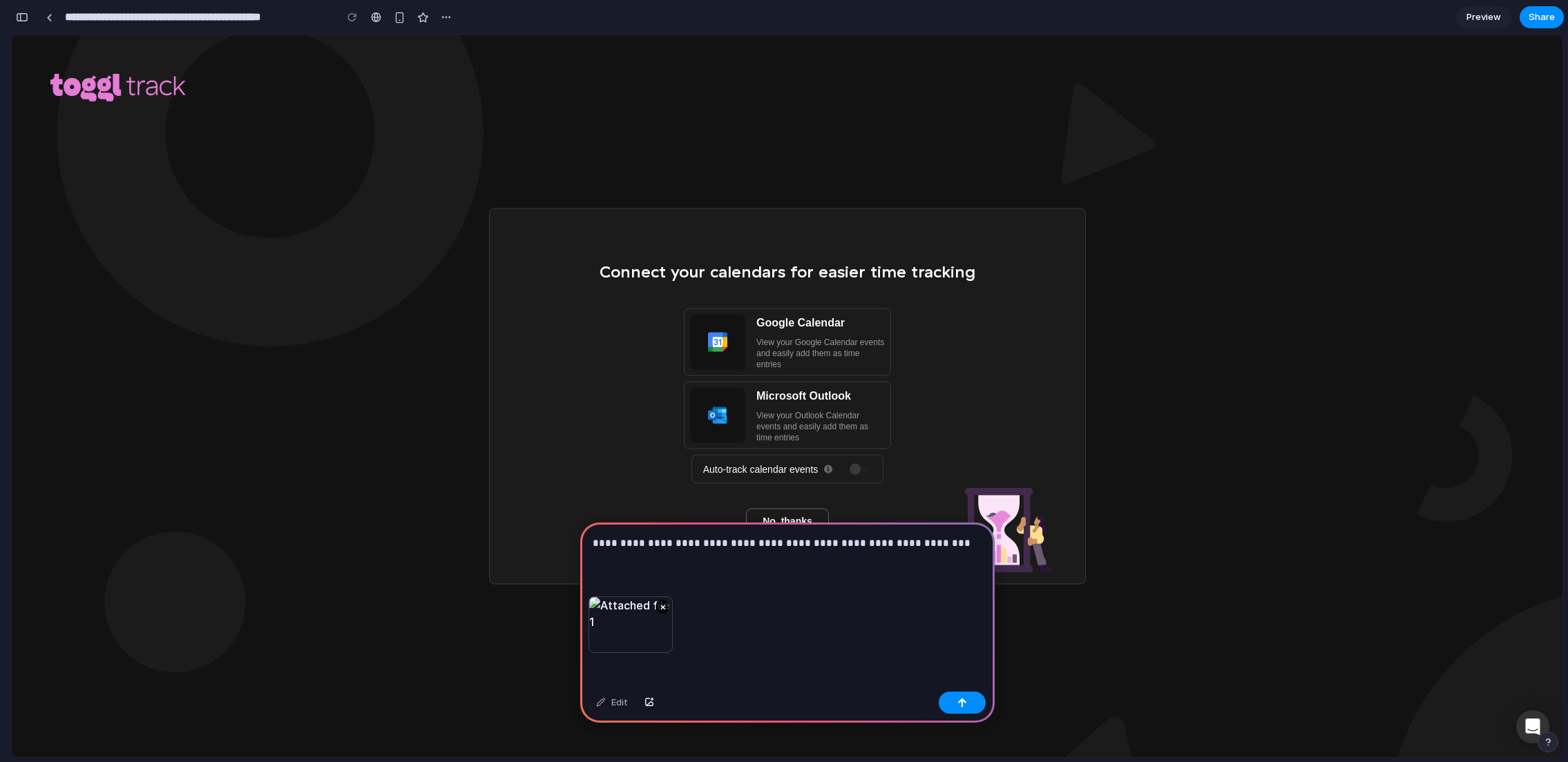
click at [699, 535] on p "**********" at bounding box center [785, 543] width 384 height 17
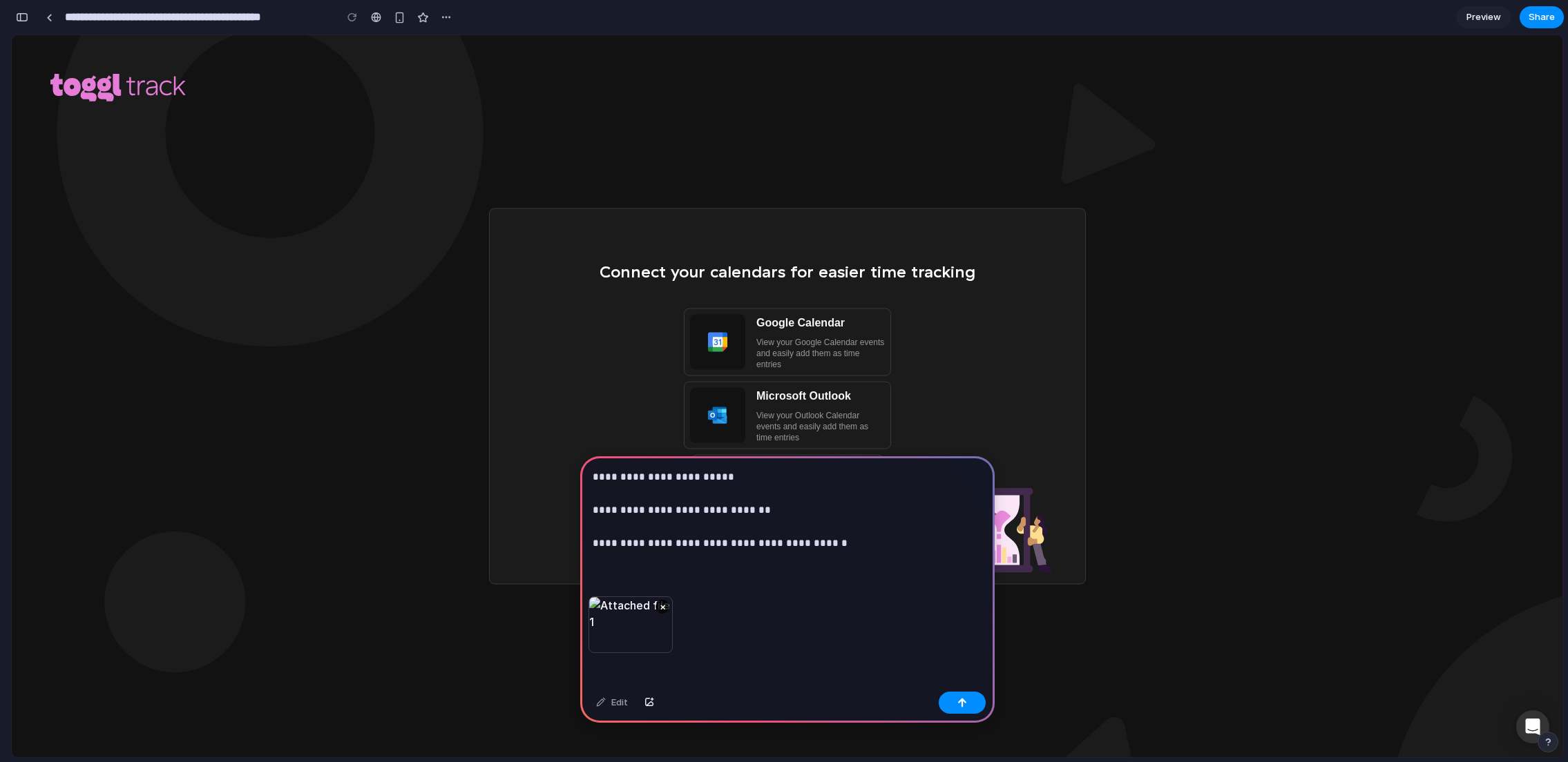
click at [699, 535] on p "**********" at bounding box center [785, 510] width 384 height 83
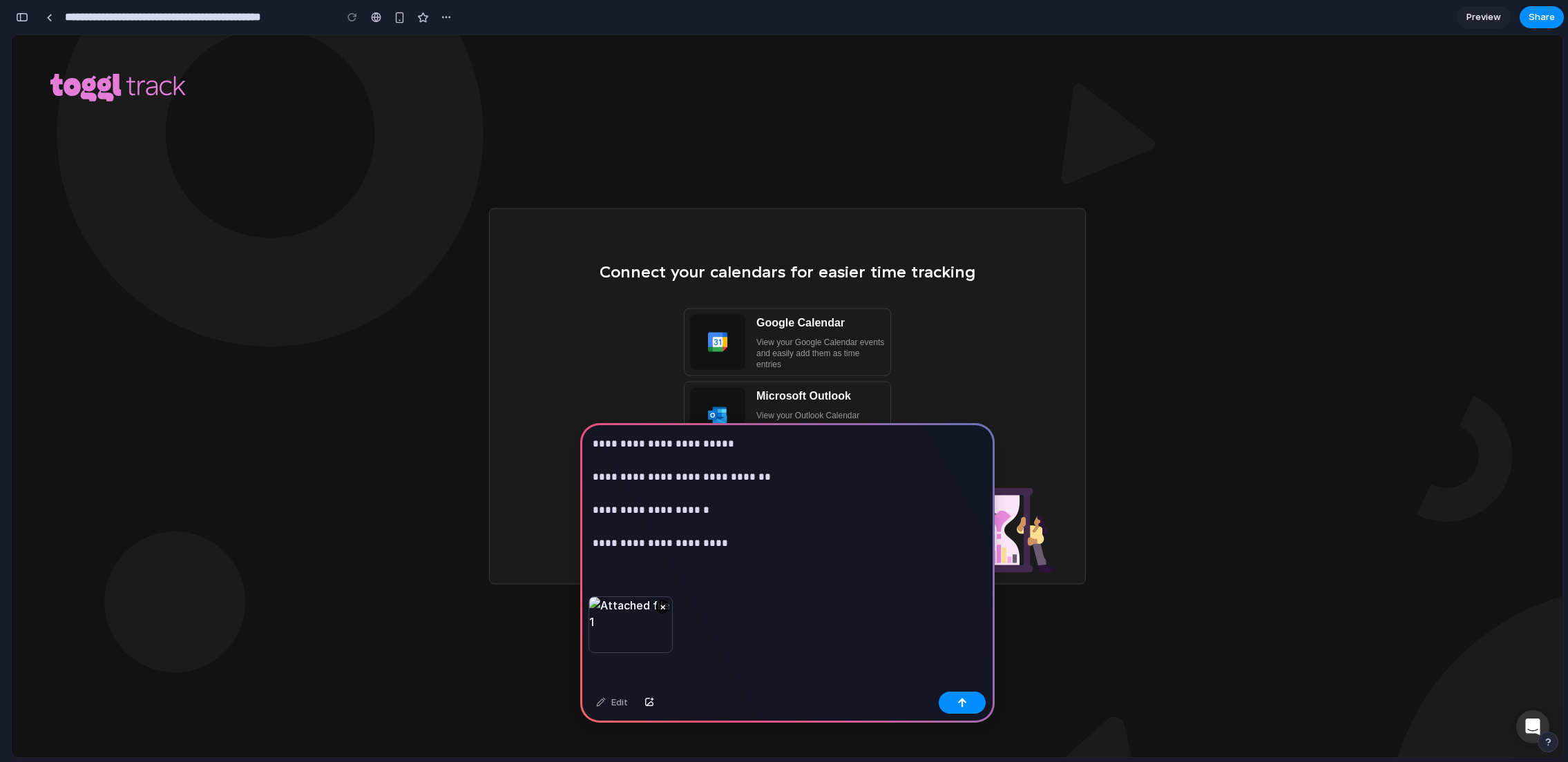
click at [749, 517] on p "**********" at bounding box center [785, 494] width 384 height 116
drag, startPoint x: 737, startPoint y: 551, endPoint x: 589, endPoint y: 554, distance: 148.0
click at [589, 554] on div "**********" at bounding box center [788, 517] width 414 height 190
drag, startPoint x: 716, startPoint y: 560, endPoint x: 724, endPoint y: 563, distance: 8.5
click at [724, 563] on p "**********" at bounding box center [785, 501] width 384 height 133
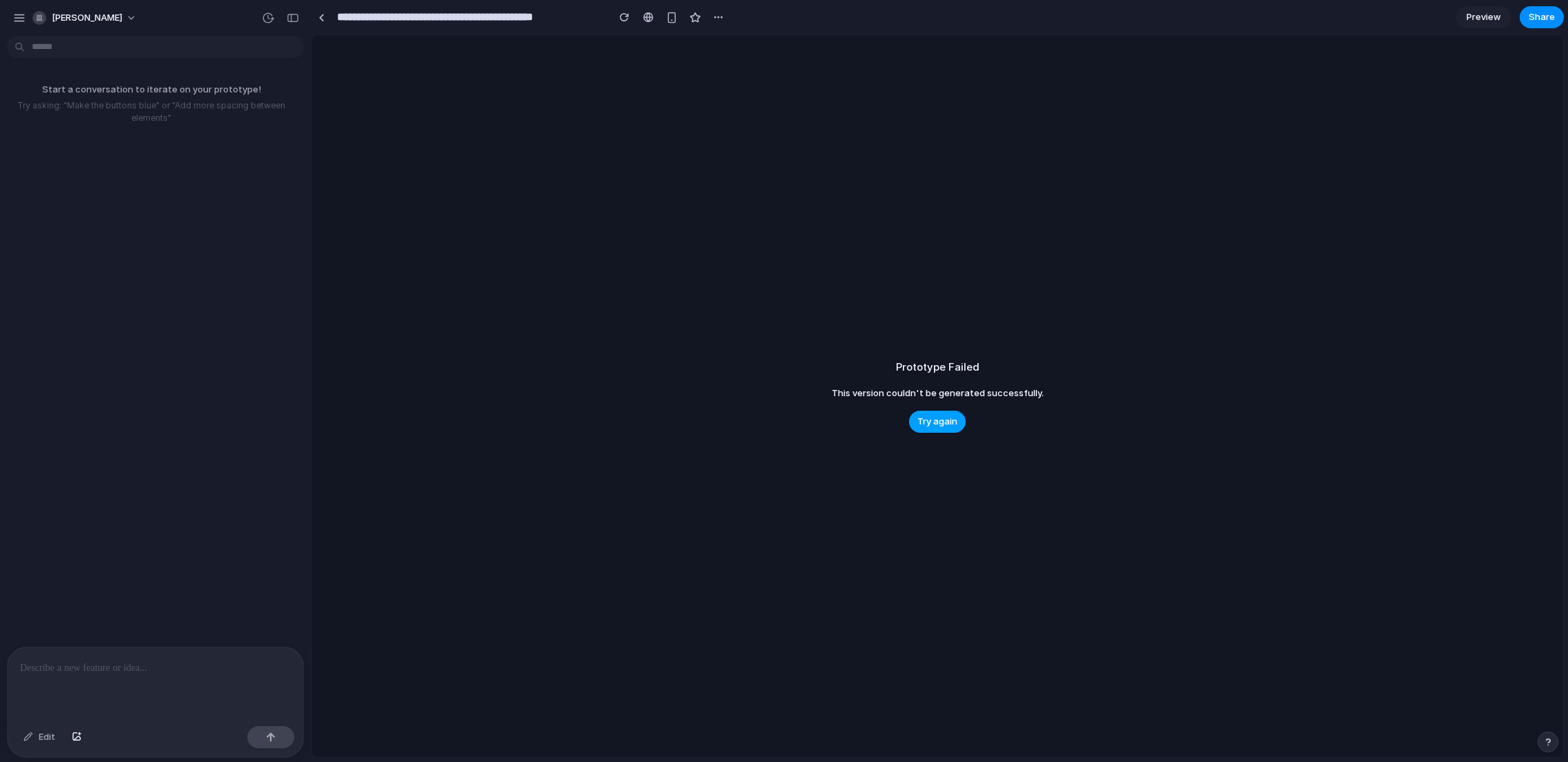
click at [924, 427] on span "Try again" at bounding box center [937, 421] width 40 height 14
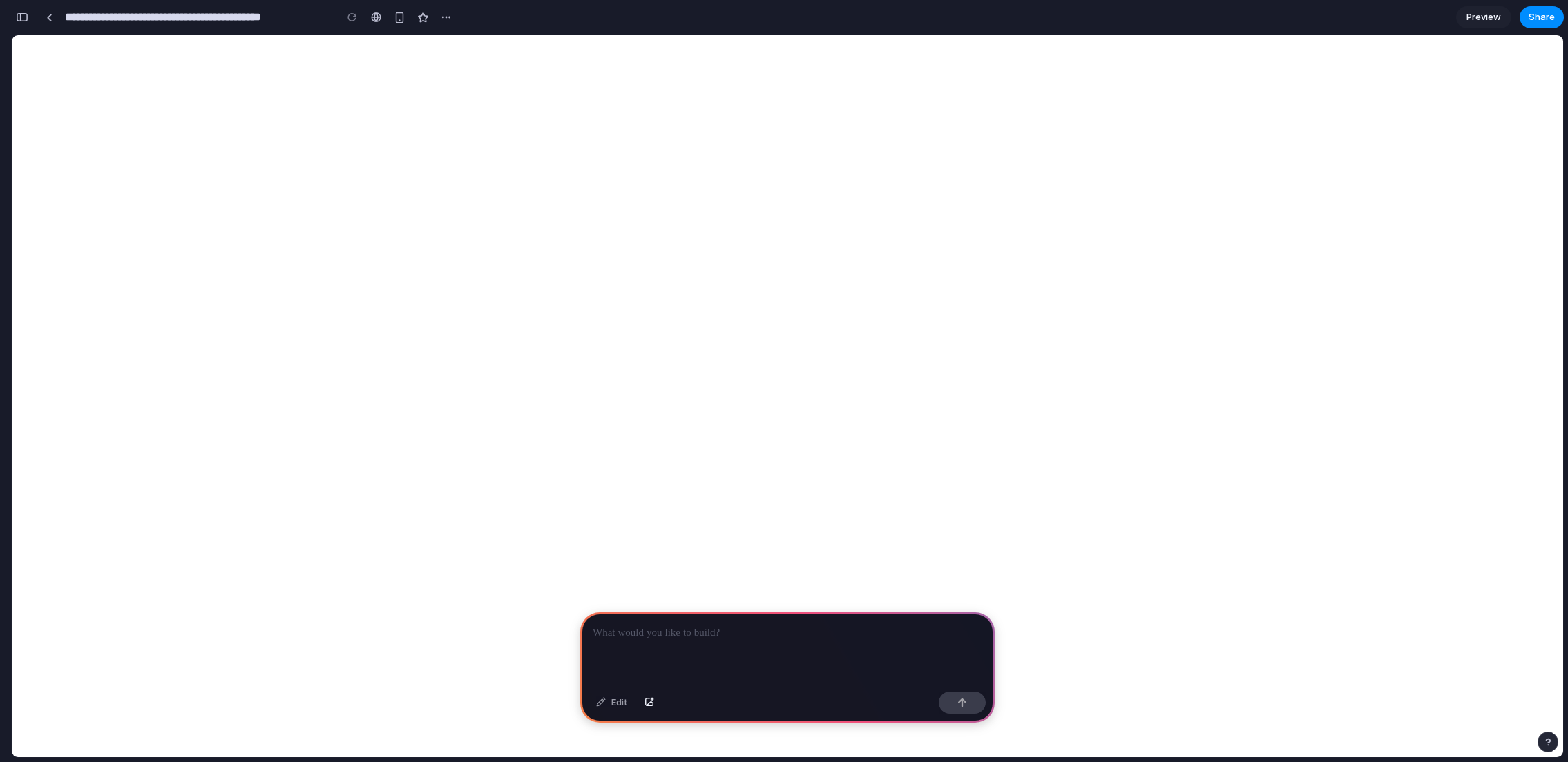
click at [803, 660] on div at bounding box center [788, 649] width 414 height 74
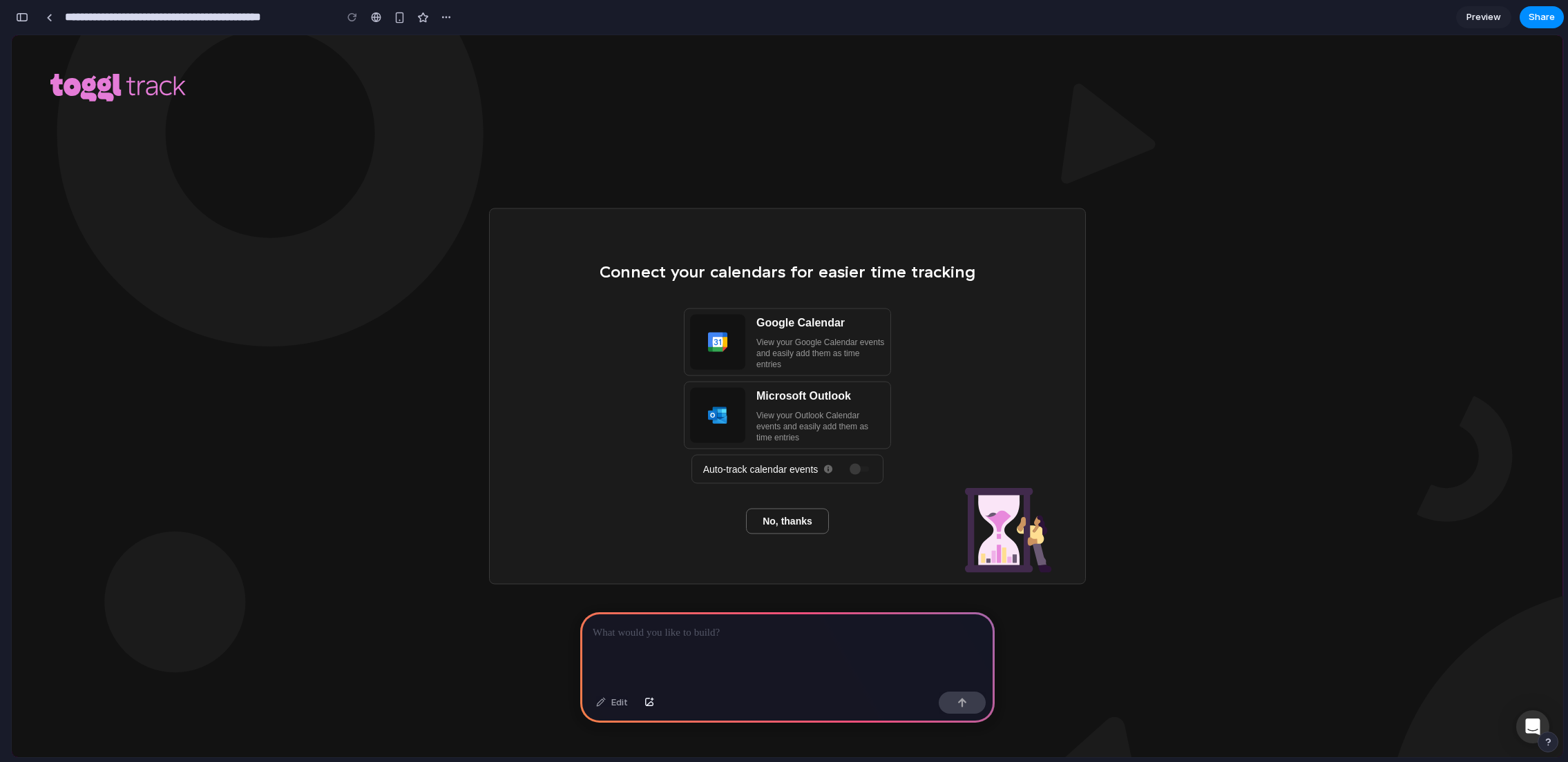
click at [777, 648] on div at bounding box center [788, 649] width 414 height 74
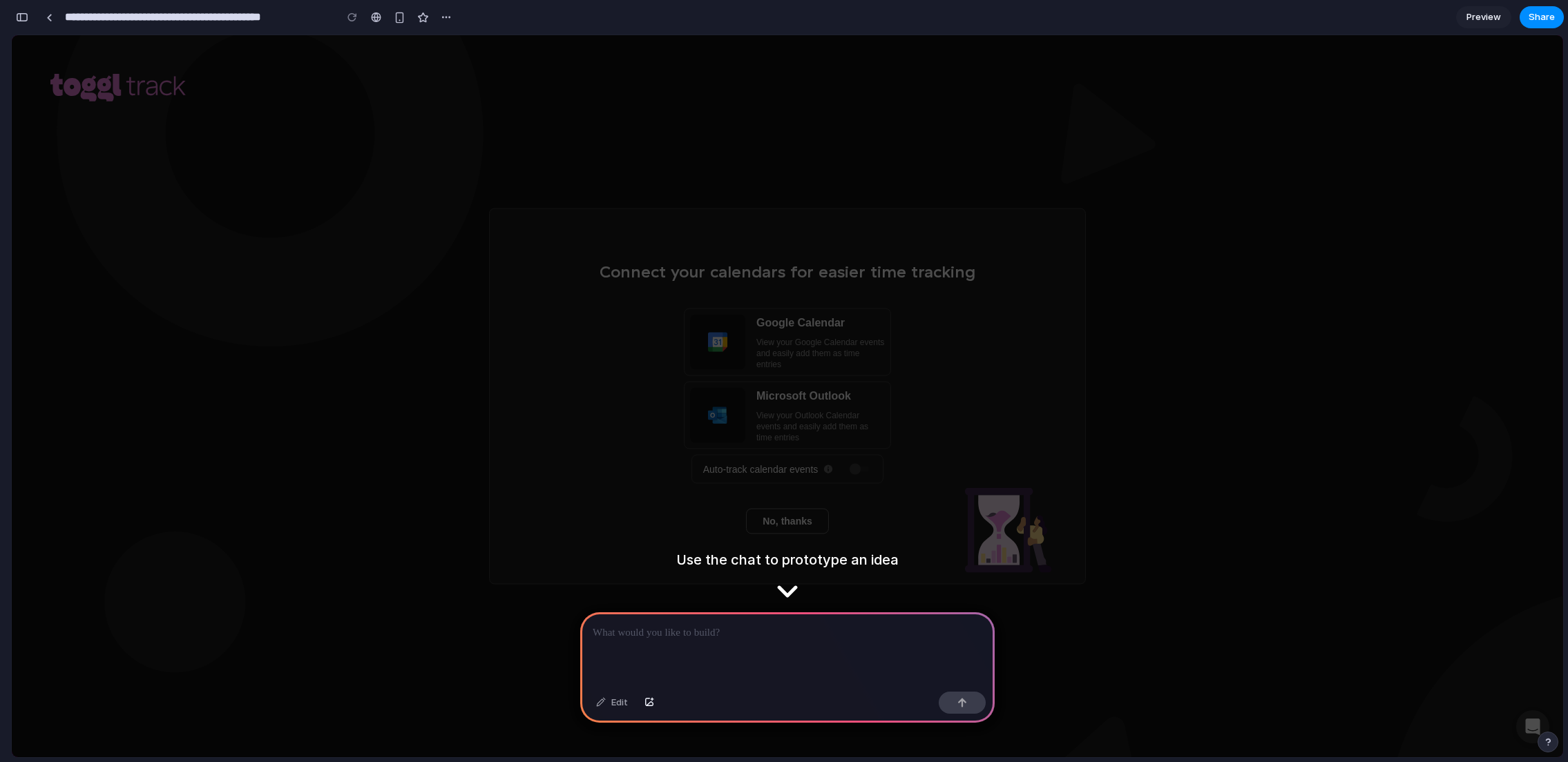
click at [794, 604] on icon at bounding box center [787, 586] width 1551 height 1103
click at [769, 631] on p at bounding box center [788, 633] width 389 height 17
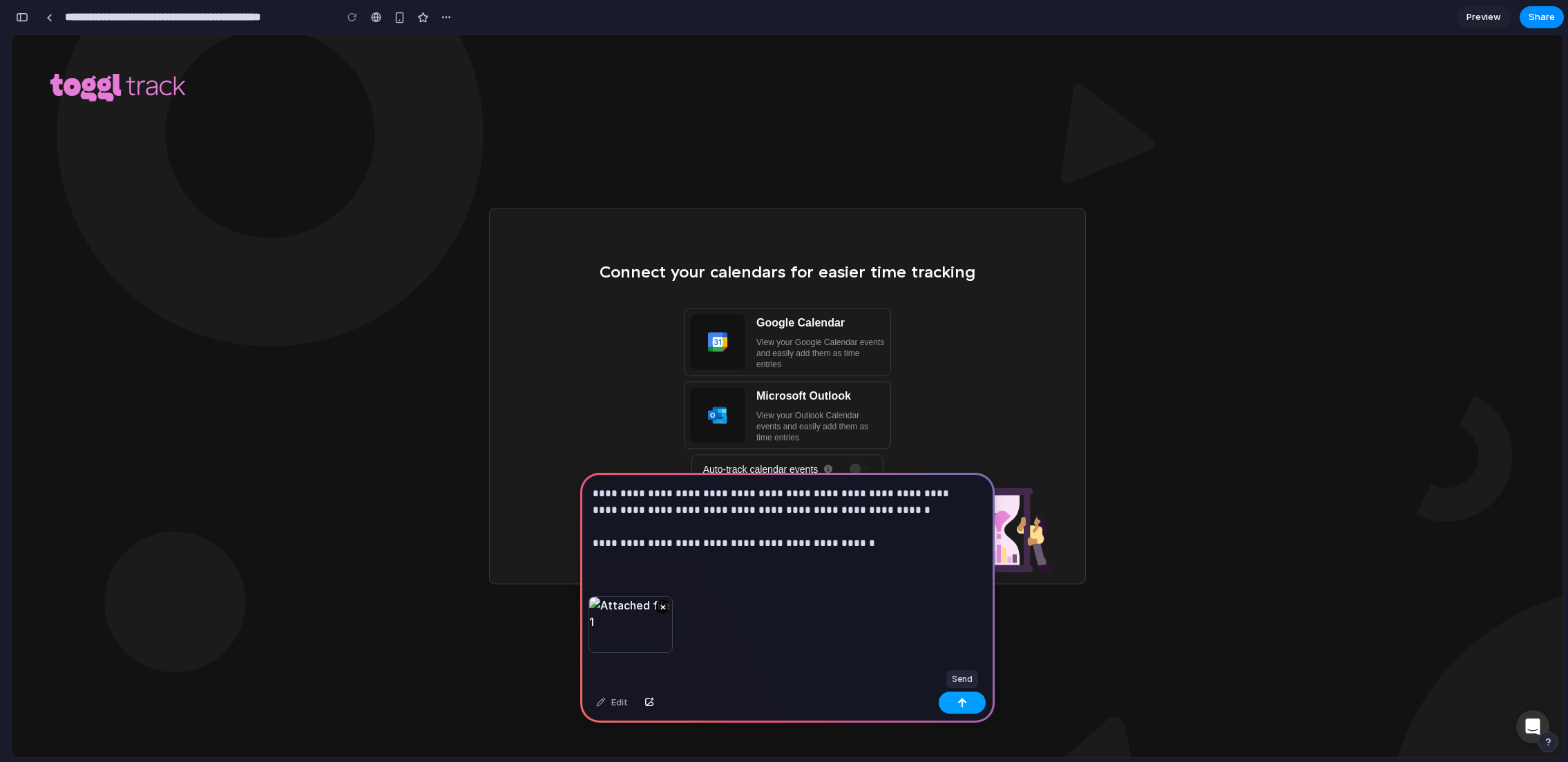
click at [962, 708] on button "button" at bounding box center [962, 703] width 47 height 22
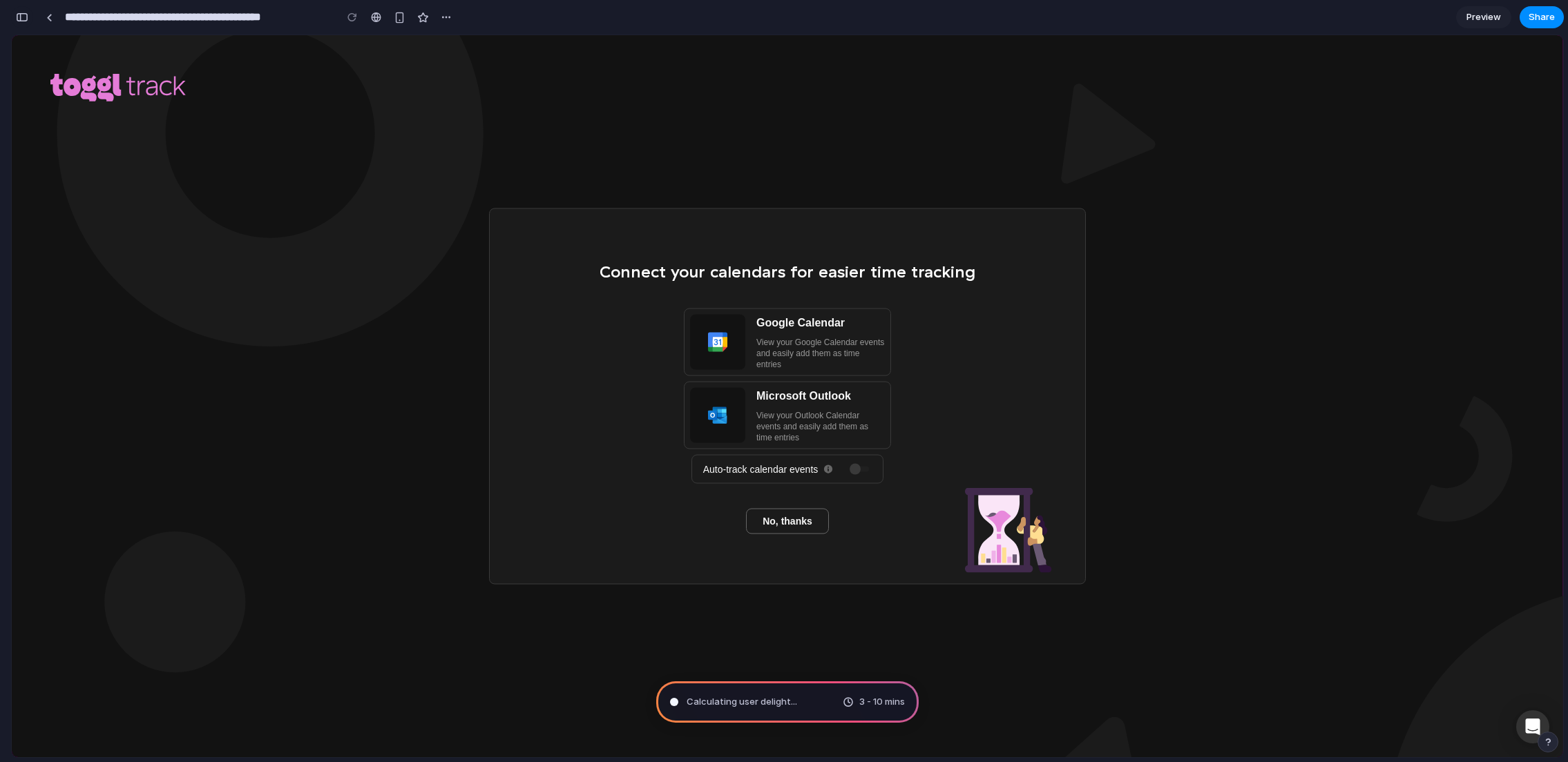
click at [29, 17] on button "button" at bounding box center [22, 17] width 22 height 22
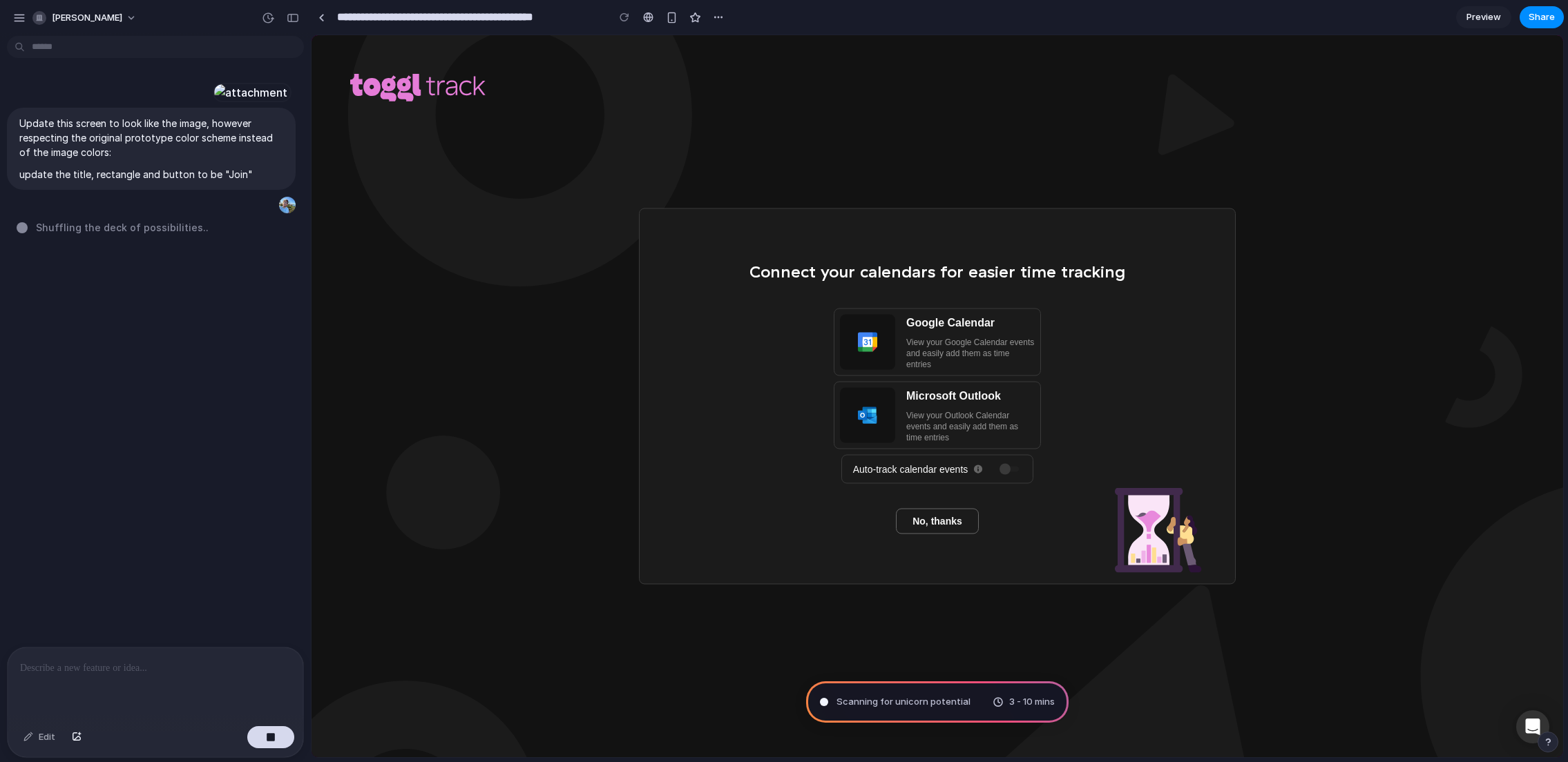
type input "**********"
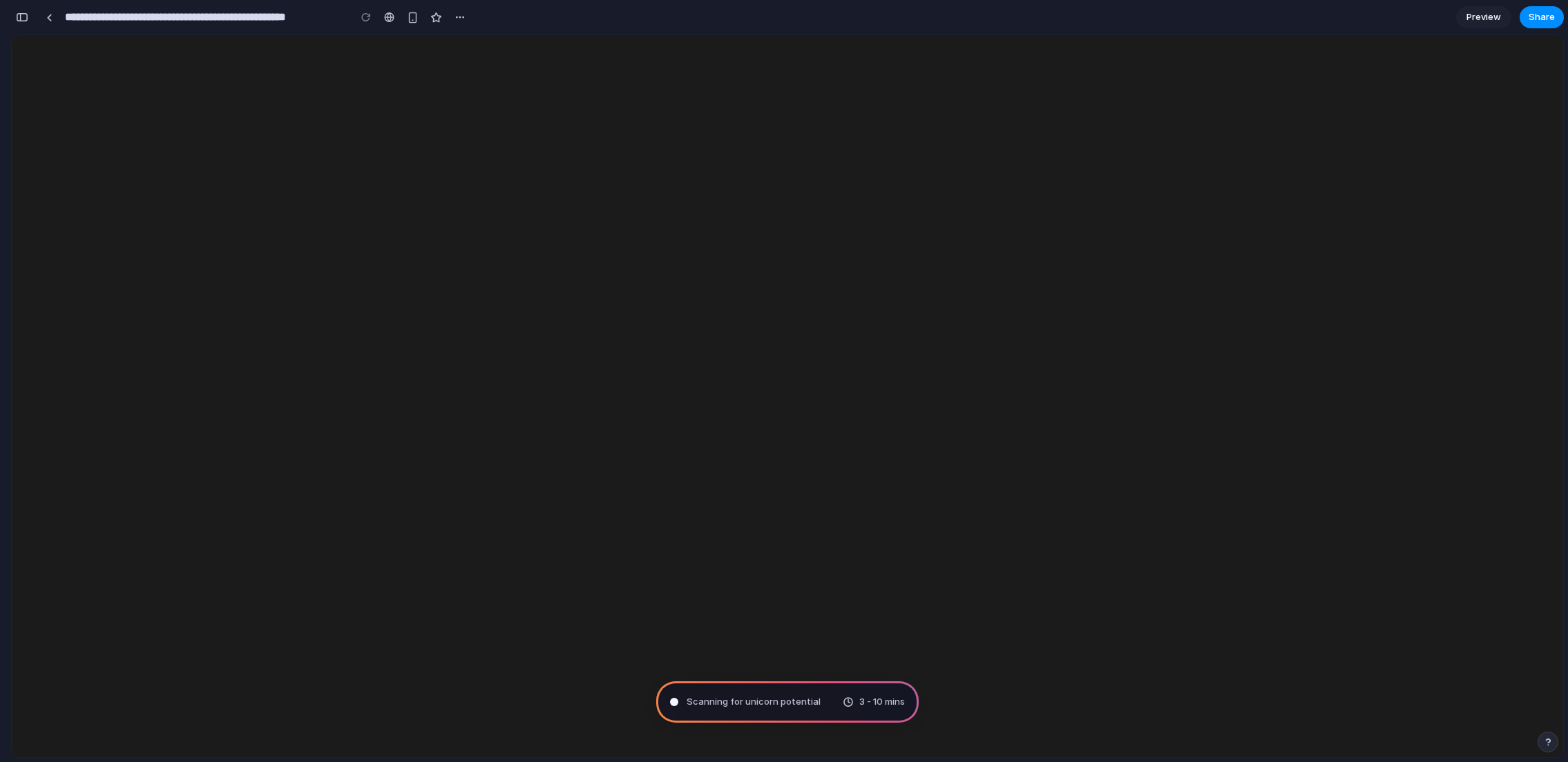
scroll to position [554, 0]
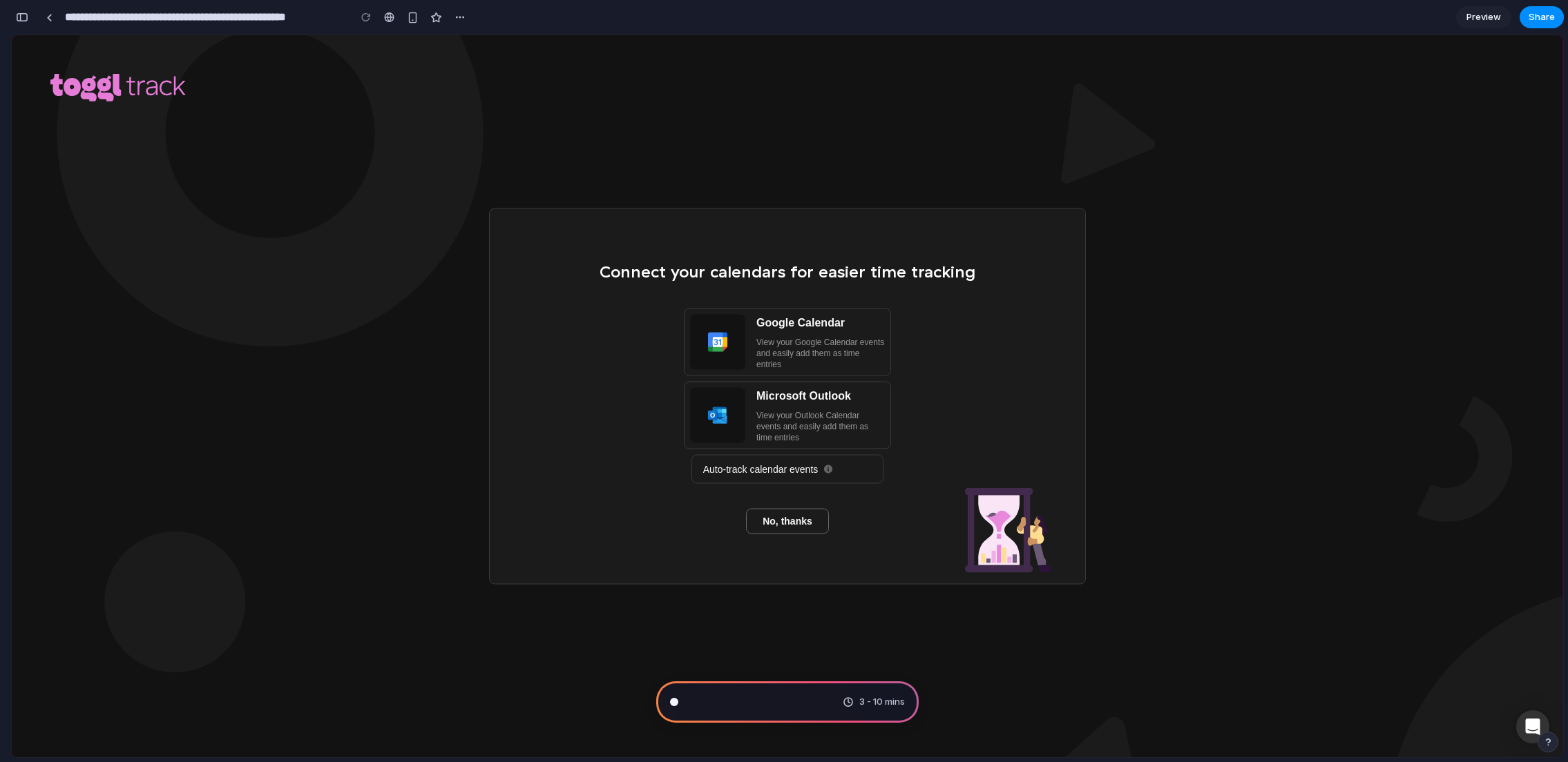
click at [23, 20] on div "button" at bounding box center [22, 17] width 12 height 9
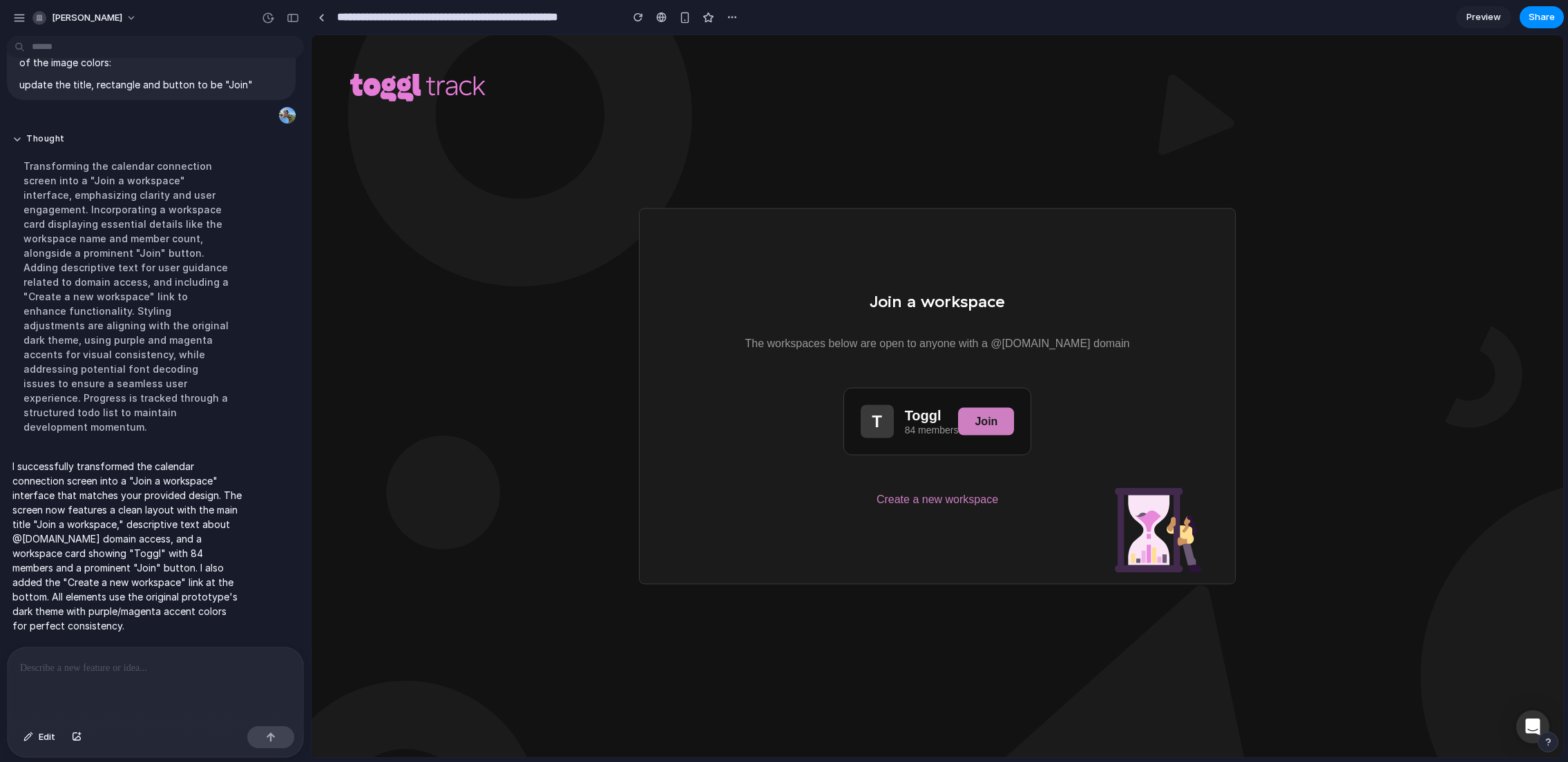
scroll to position [301, 0]
click at [52, 742] on span "Edit" at bounding box center [47, 737] width 17 height 14
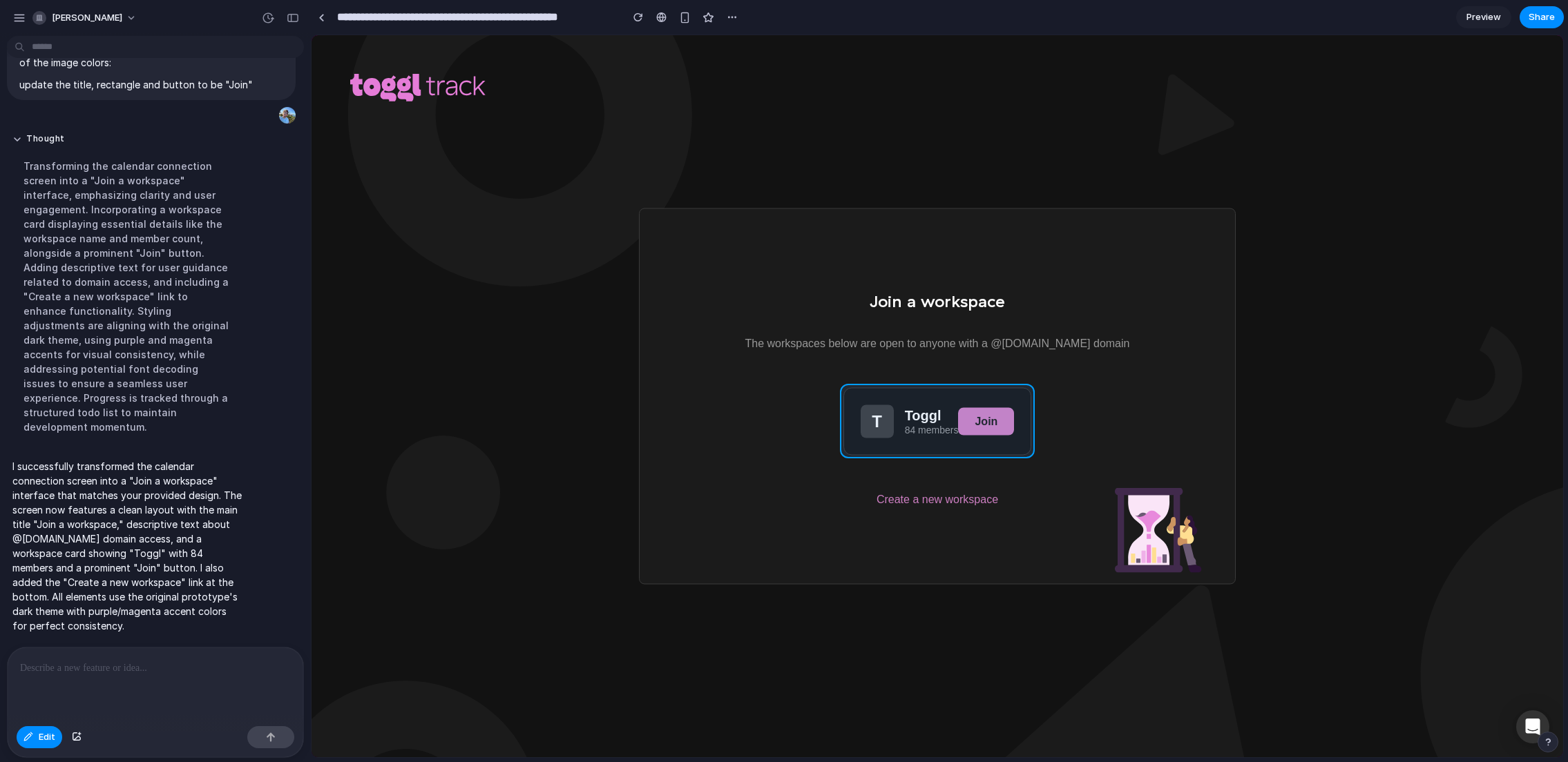
click at [901, 395] on div at bounding box center [937, 396] width 1252 height 722
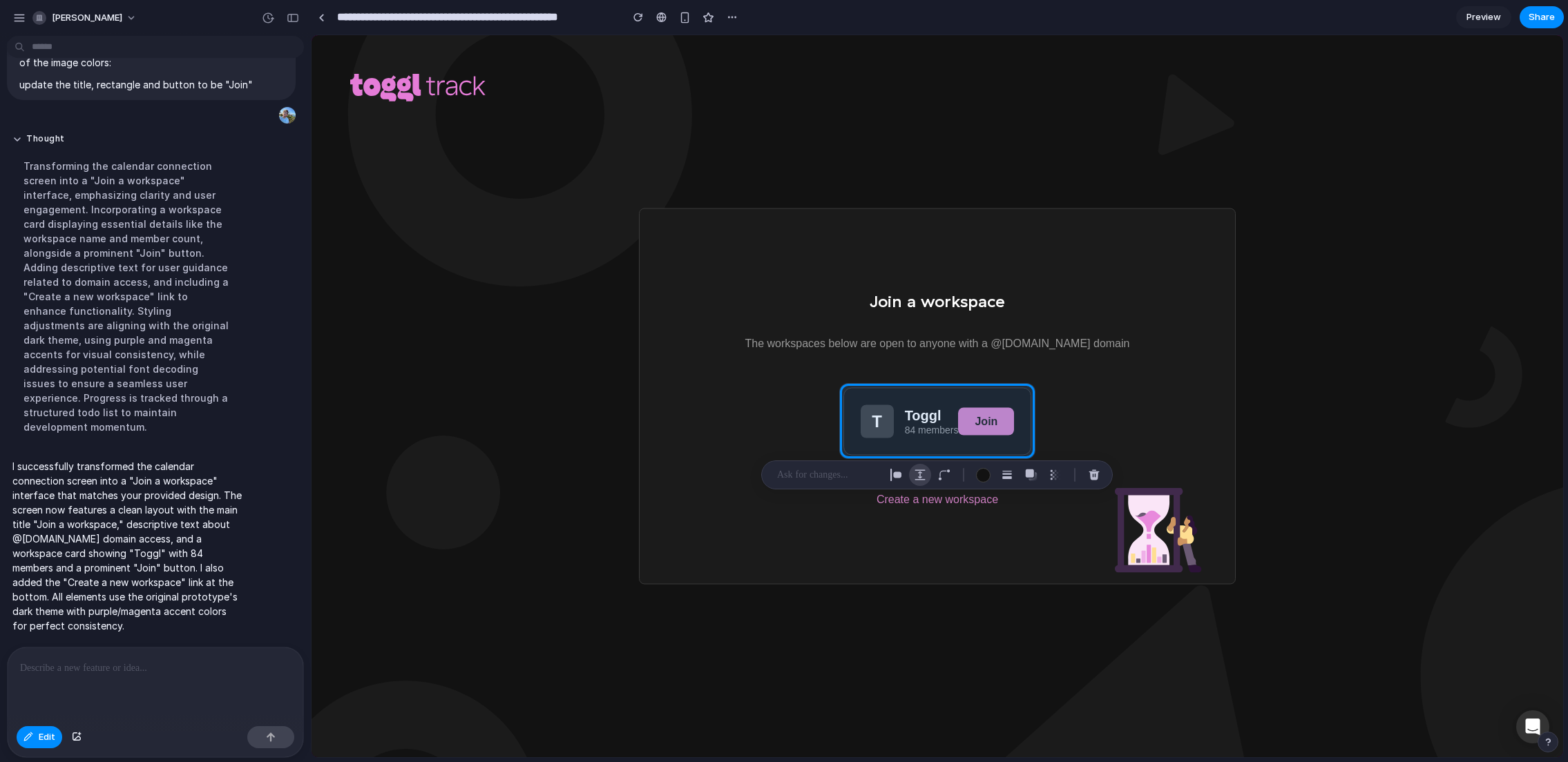
click at [924, 476] on div "button" at bounding box center [920, 474] width 12 height 12
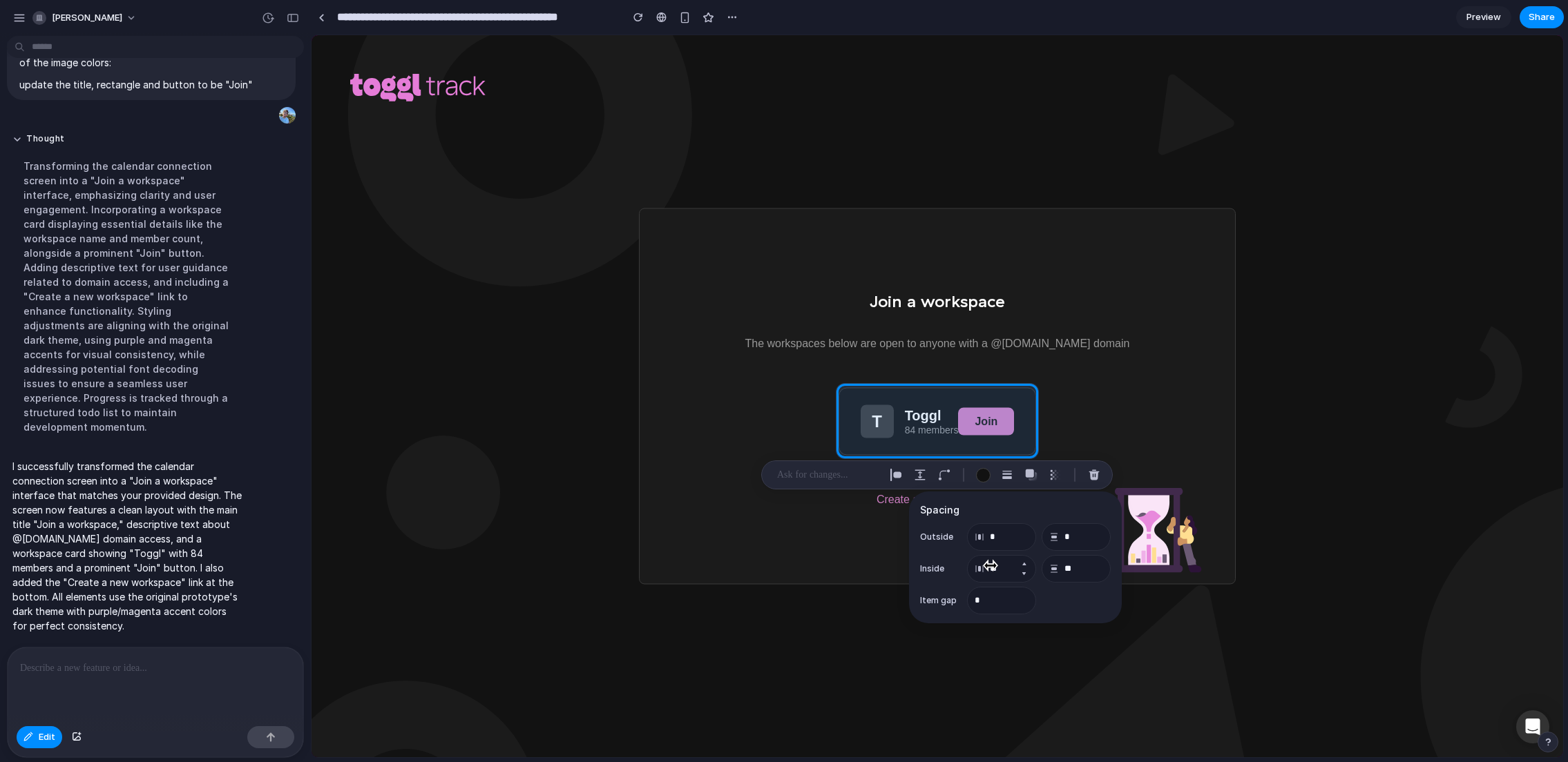
type input "**"
type input "***"
drag, startPoint x: 979, startPoint y: 537, endPoint x: 1048, endPoint y: 587, distance: 85.2
click at [1026, 593] on button "Increment" at bounding box center [1023, 596] width 14 height 11
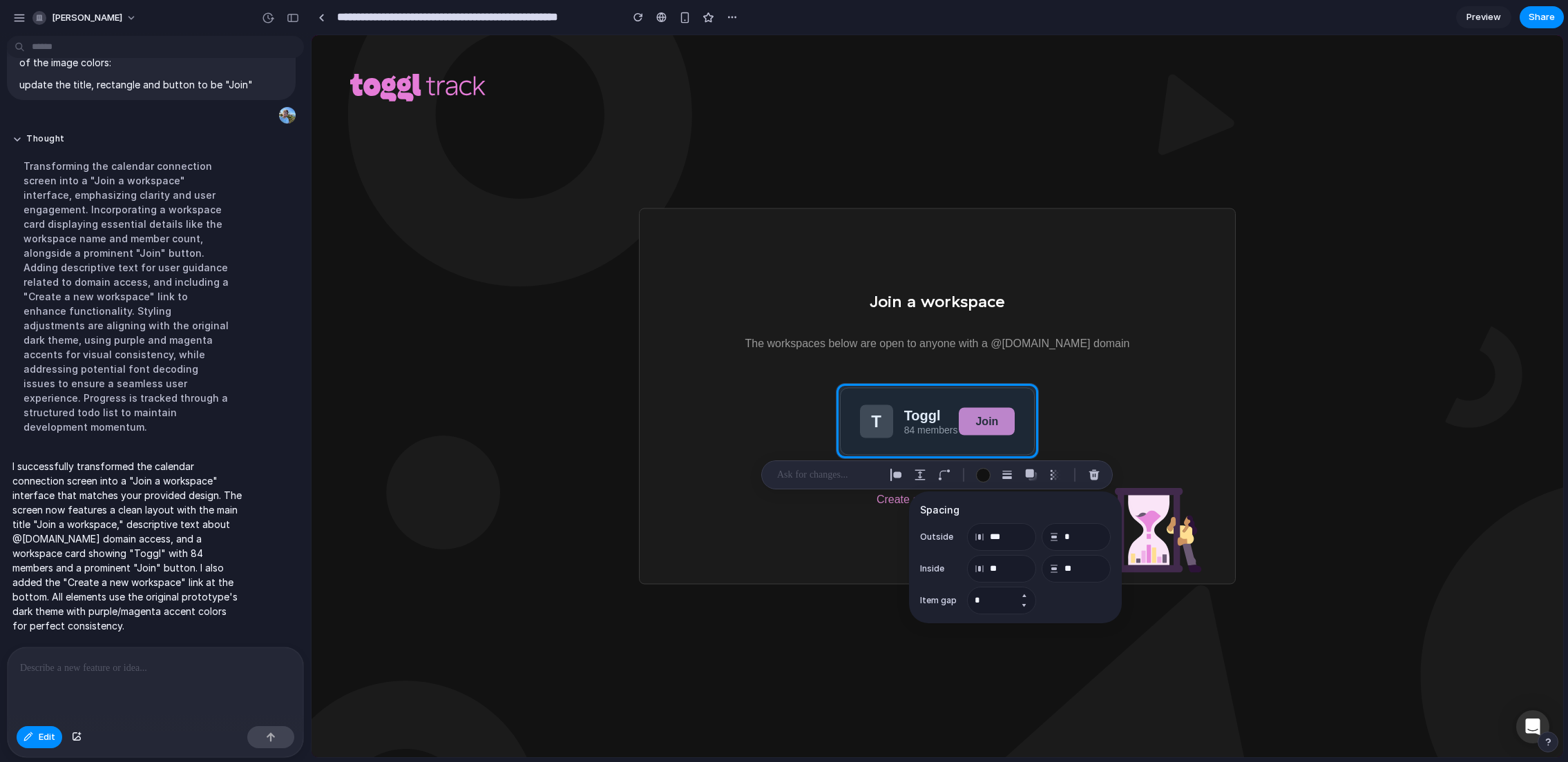
click at [1026, 593] on button "Increment" at bounding box center [1023, 596] width 14 height 11
drag, startPoint x: 986, startPoint y: 605, endPoint x: 970, endPoint y: 605, distance: 16.0
click at [970, 605] on input "*" at bounding box center [1001, 601] width 69 height 28
drag, startPoint x: 987, startPoint y: 603, endPoint x: 965, endPoint y: 601, distance: 22.1
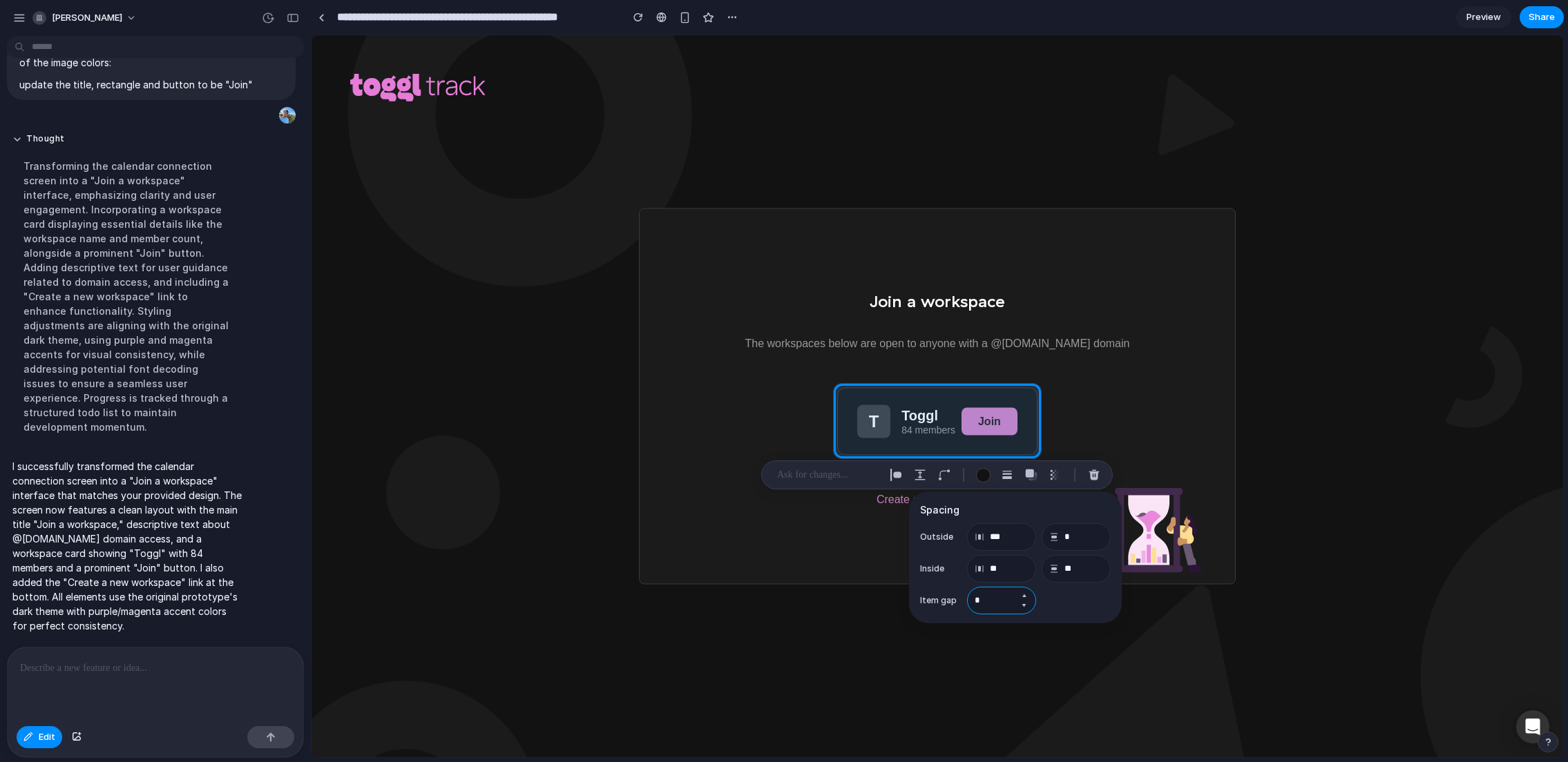
click at [964, 601] on div "Item gap *" at bounding box center [1015, 601] width 190 height 23
type input "**"
drag, startPoint x: 1007, startPoint y: 539, endPoint x: 995, endPoint y: 538, distance: 12.0
click at [995, 538] on input "***" at bounding box center [1001, 538] width 69 height 28
drag, startPoint x: 1008, startPoint y: 538, endPoint x: 995, endPoint y: 537, distance: 13.0
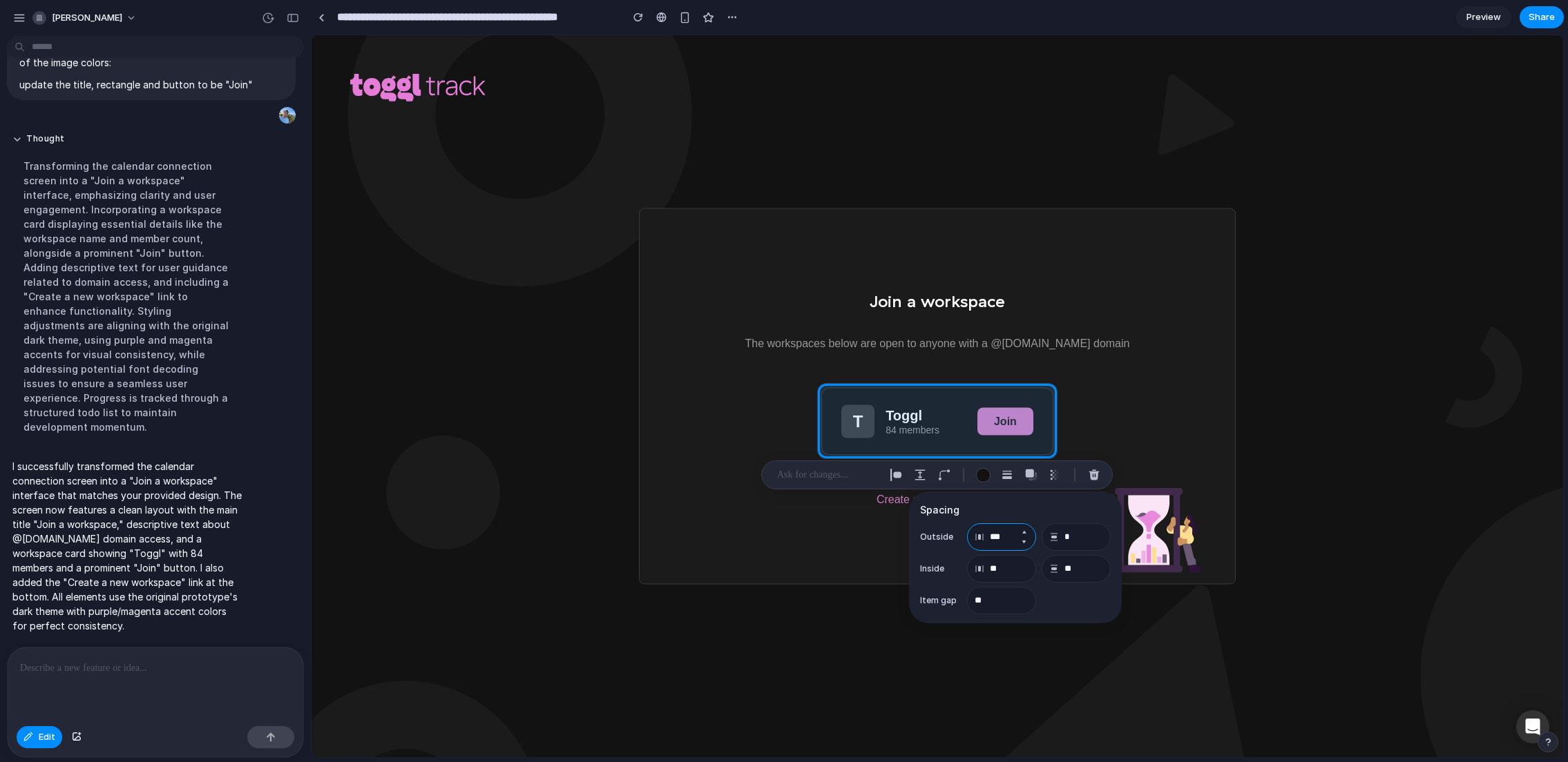
click at [995, 537] on input "***" at bounding box center [1001, 538] width 69 height 28
type input "*"
click at [1005, 568] on input "**" at bounding box center [1001, 569] width 69 height 28
type input "**"
click at [987, 599] on input "**" at bounding box center [1001, 601] width 69 height 28
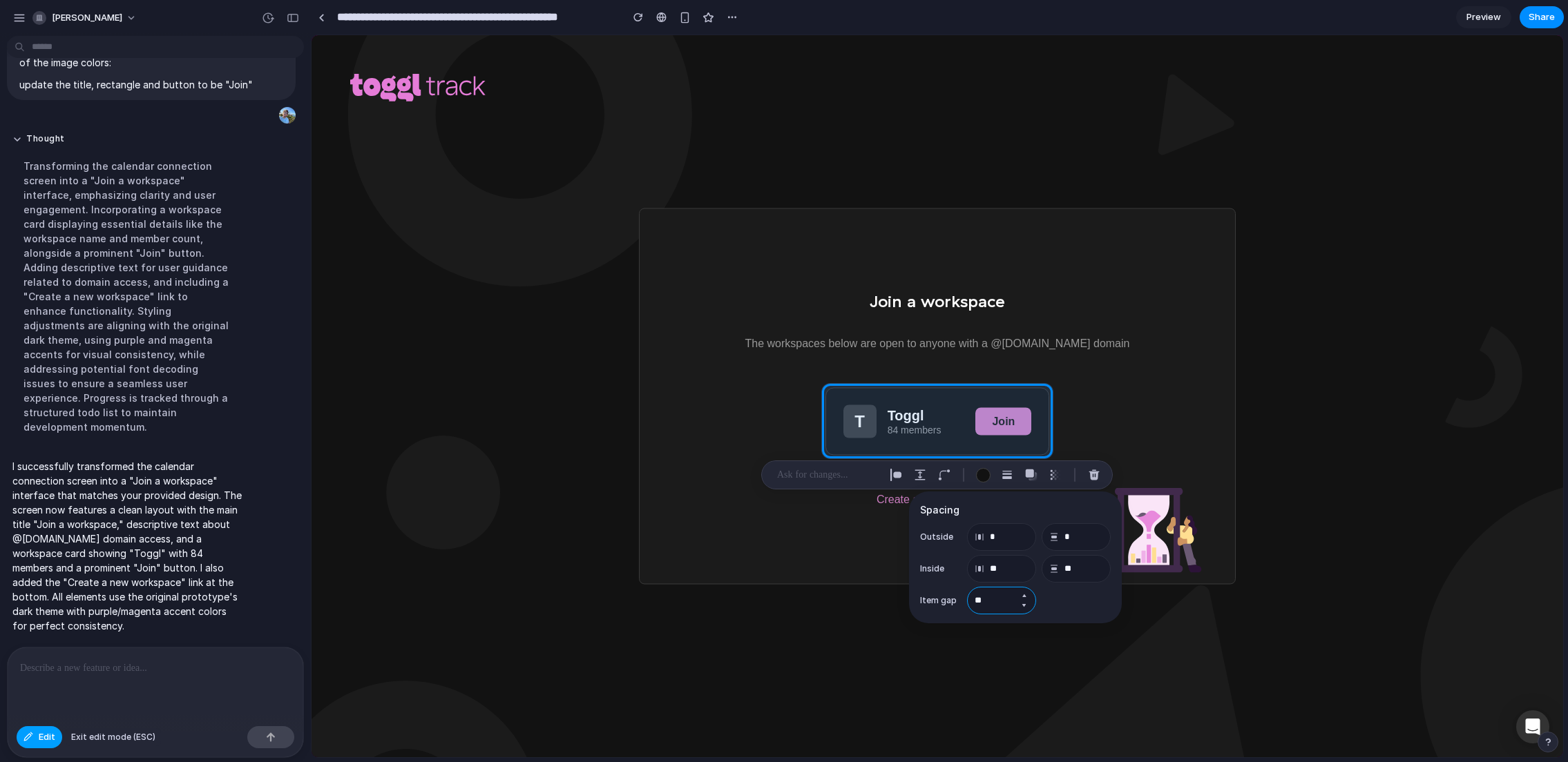
type input "**"
click at [33, 731] on button "Edit" at bounding box center [39, 737] width 46 height 22
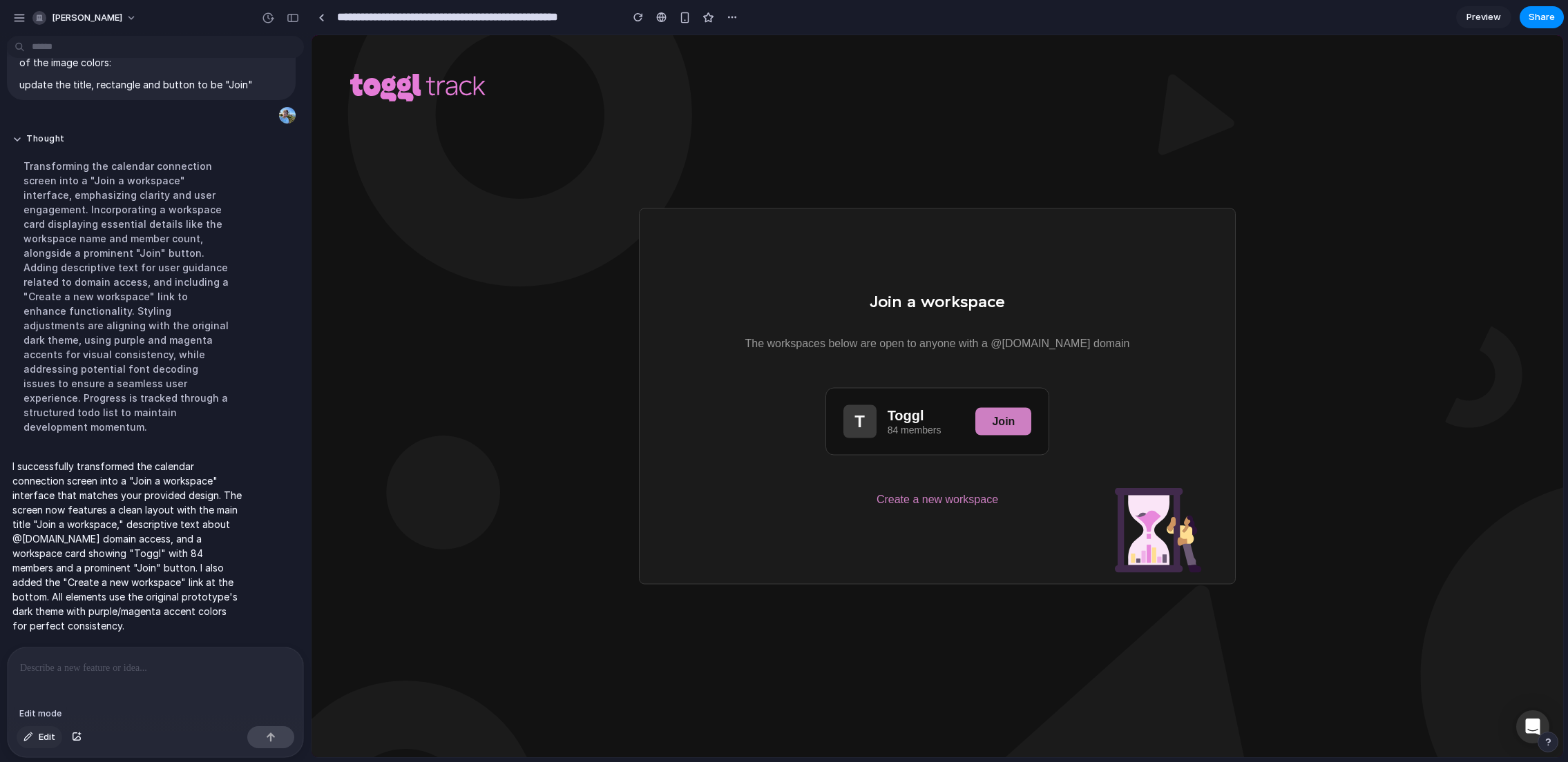
click at [47, 735] on span "Edit" at bounding box center [47, 737] width 17 height 14
click at [944, 495] on div at bounding box center [937, 396] width 1252 height 722
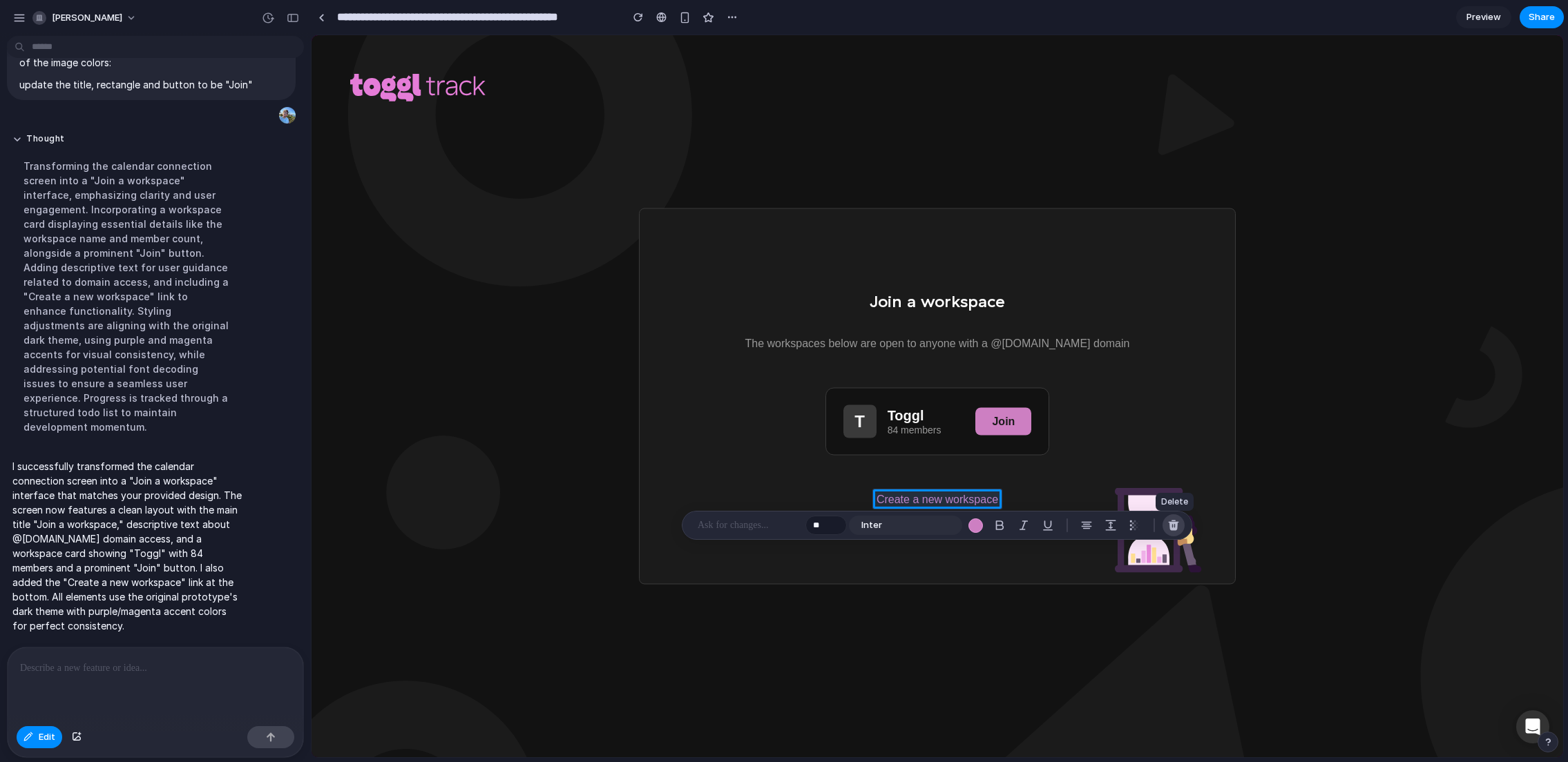
click at [1168, 524] on div "button" at bounding box center [1173, 525] width 12 height 12
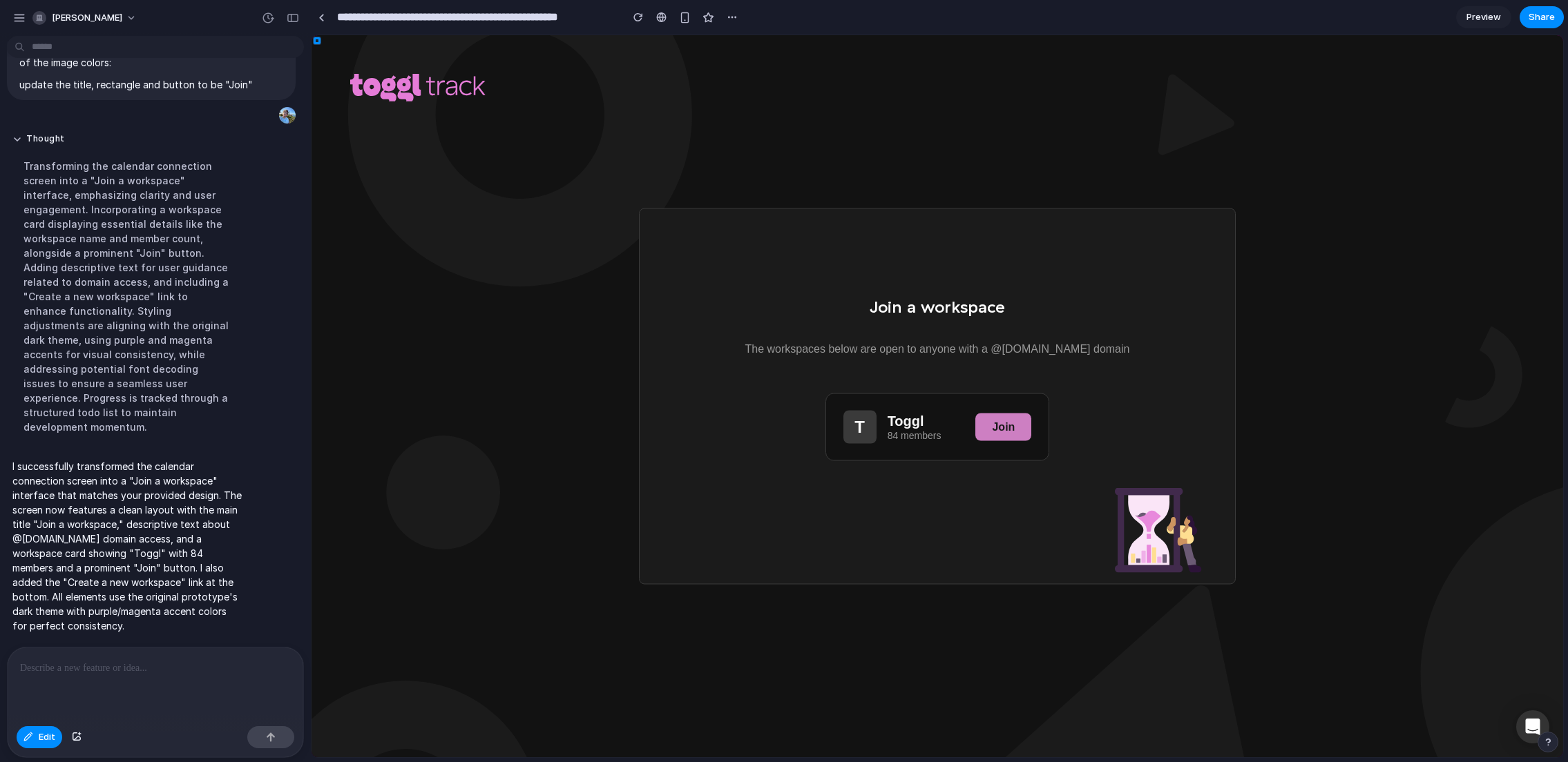
click at [47, 665] on p at bounding box center [155, 668] width 271 height 17
click at [42, 731] on span "Edit" at bounding box center [47, 737] width 17 height 14
click at [1546, 11] on span "Share" at bounding box center [1542, 17] width 26 height 14
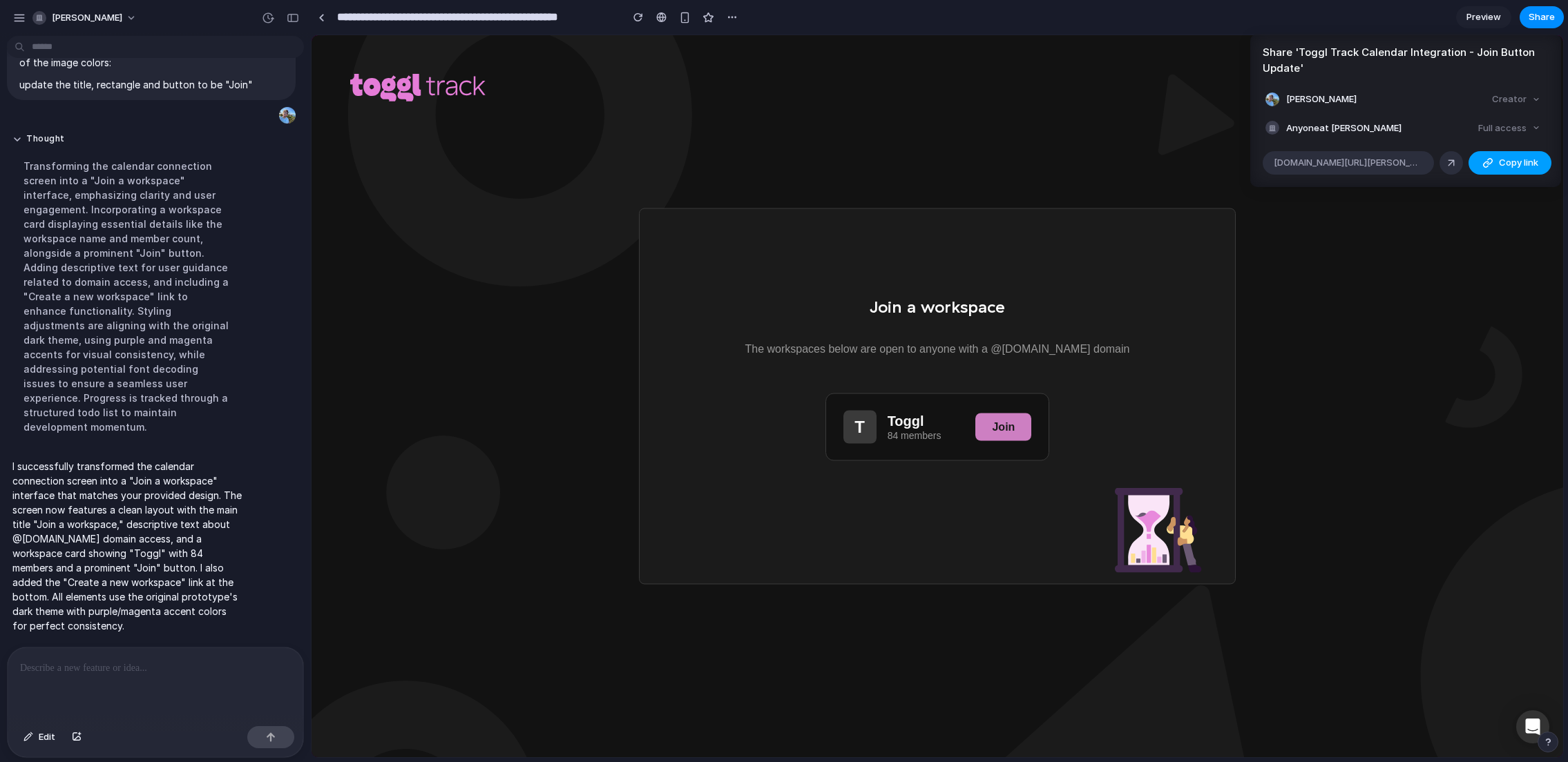
click at [1535, 169] on span "Copy link" at bounding box center [1519, 163] width 39 height 14
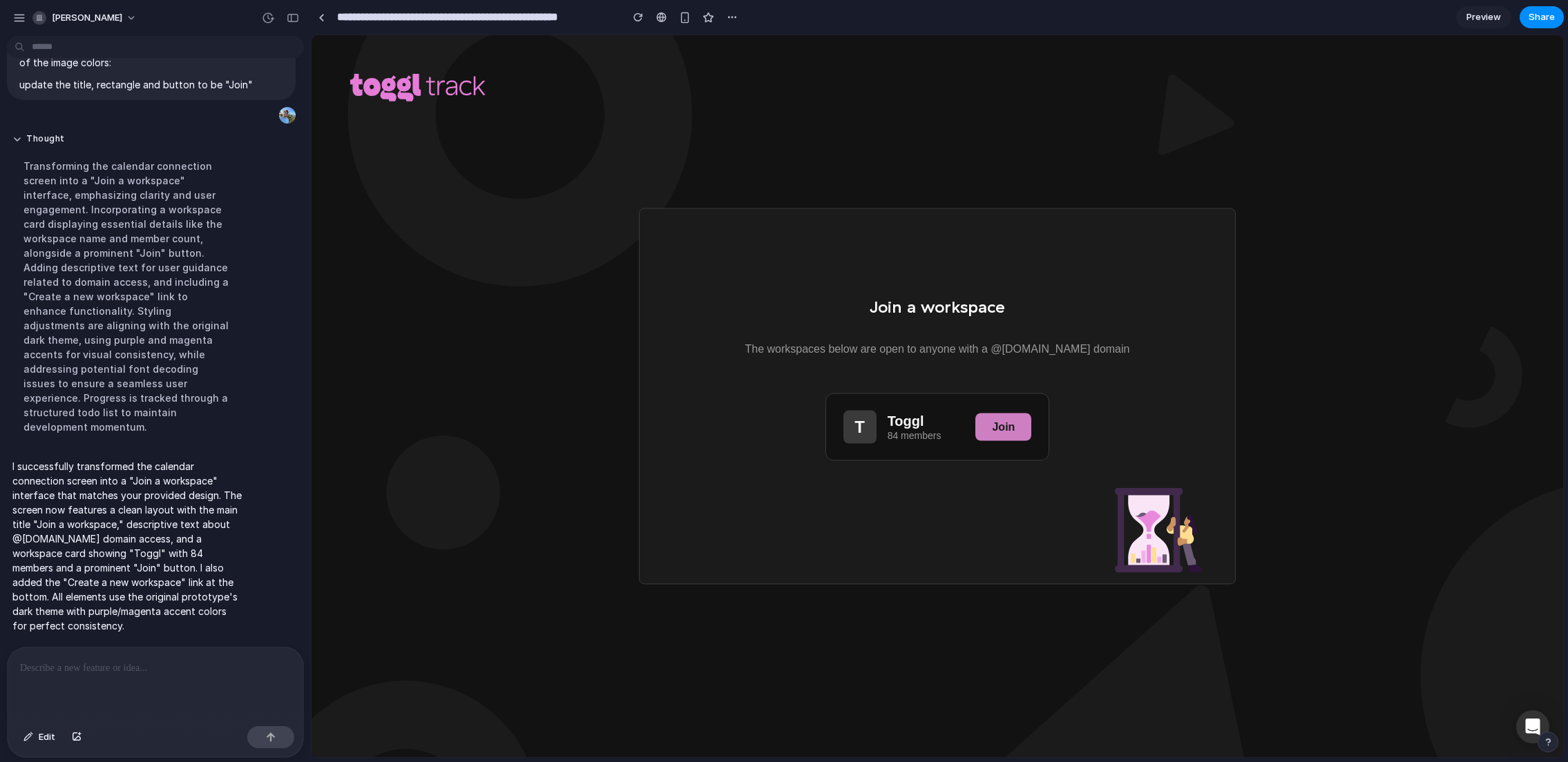
click at [1540, 254] on div "Share ' Toggl Track Calendar Integration - Join Button Update ' Enzo Tessaro Cr…" at bounding box center [784, 381] width 1568 height 762
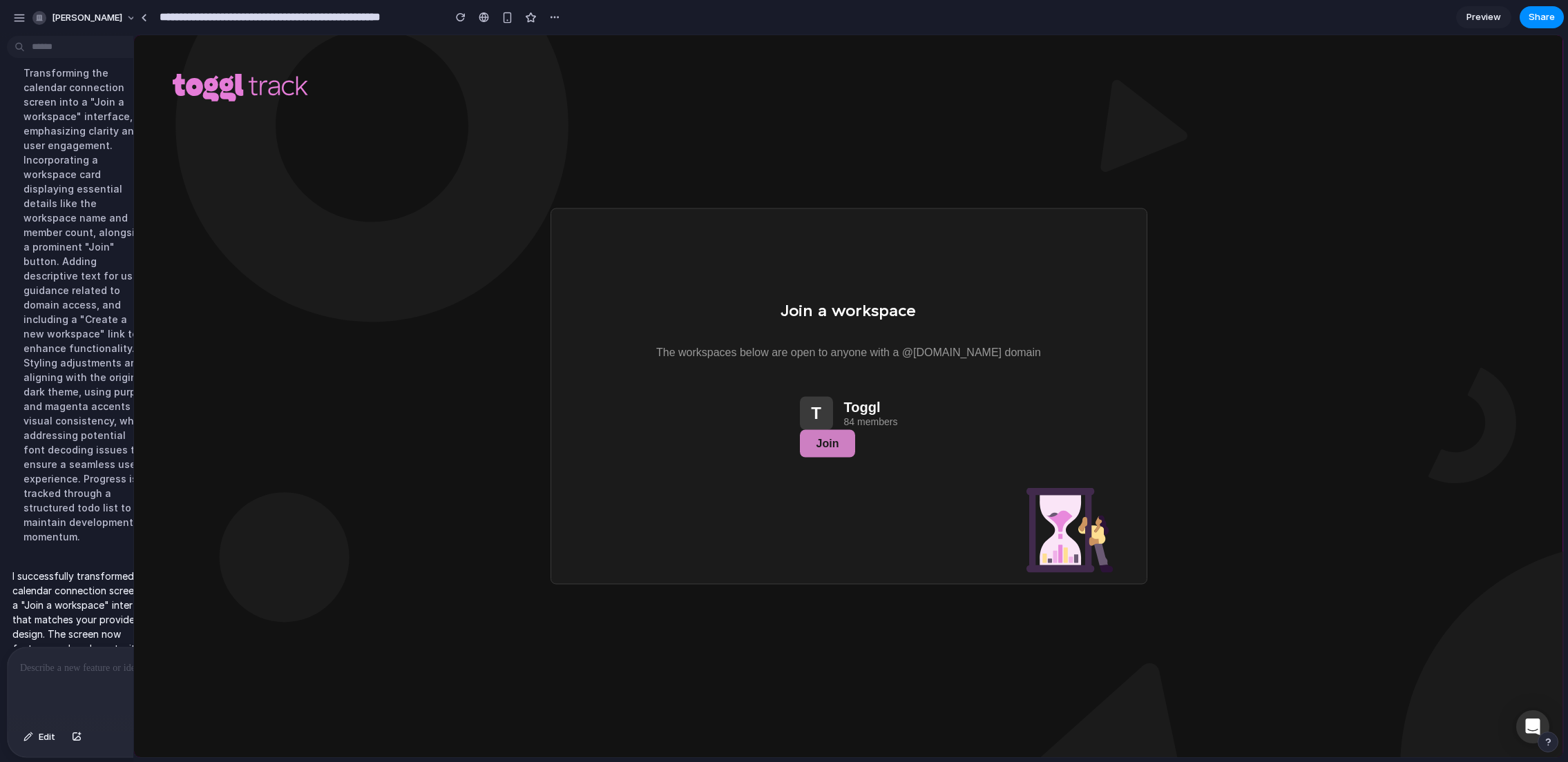
scroll to position [185, 0]
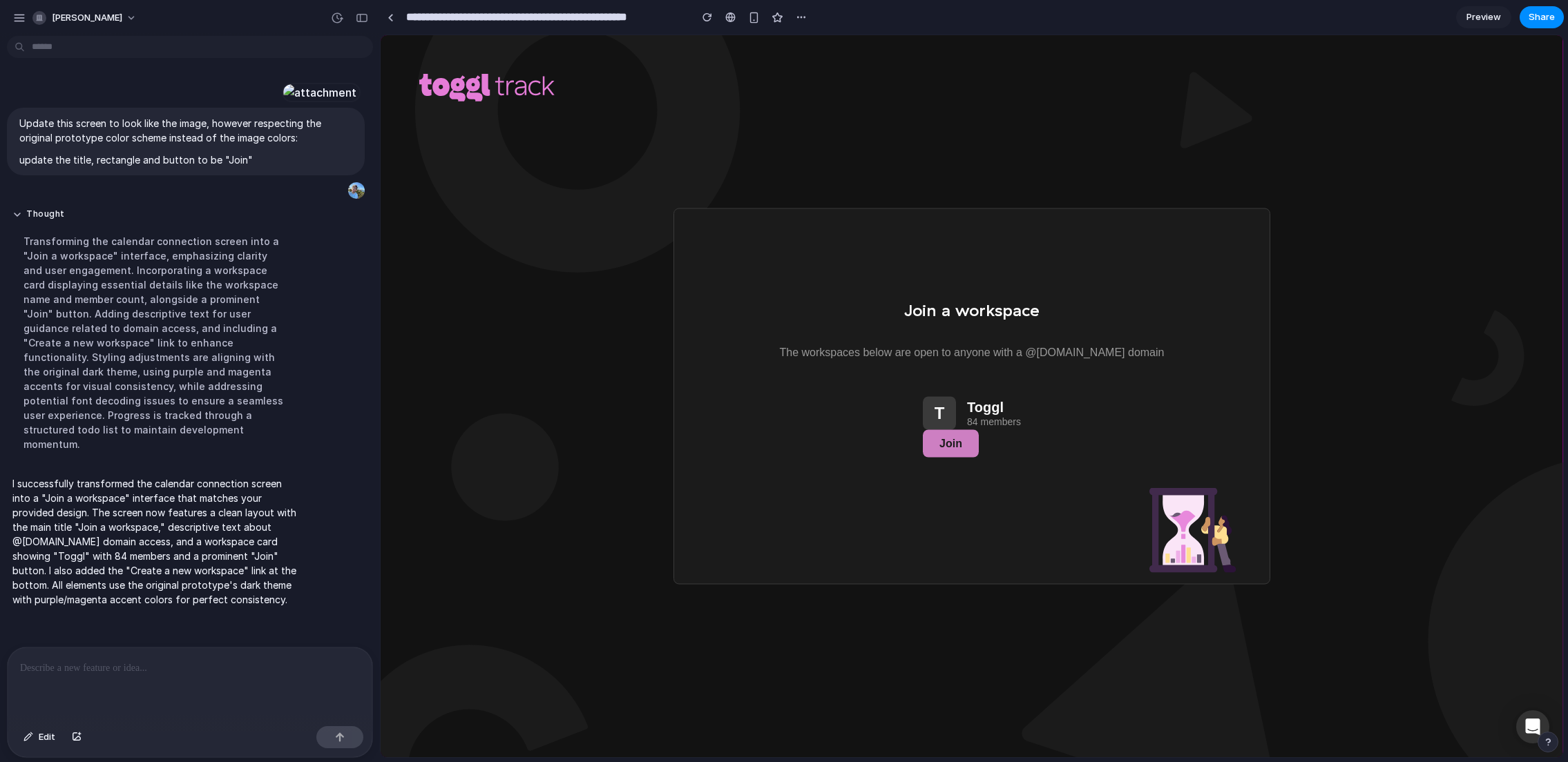
drag, startPoint x: 306, startPoint y: 244, endPoint x: 1019, endPoint y: 298, distance: 715.0
